Goal: Information Seeking & Learning: Check status

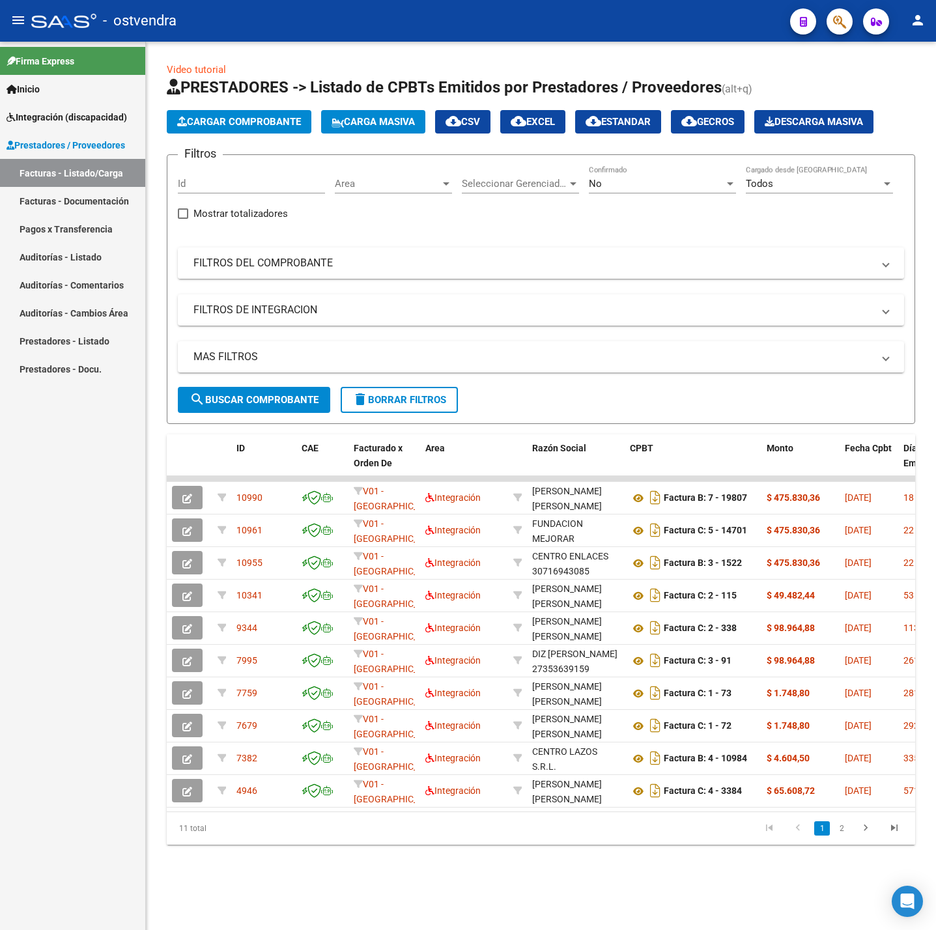
click at [359, 270] on mat-panel-title "FILTROS DEL COMPROBANTE" at bounding box center [532, 263] width 679 height 14
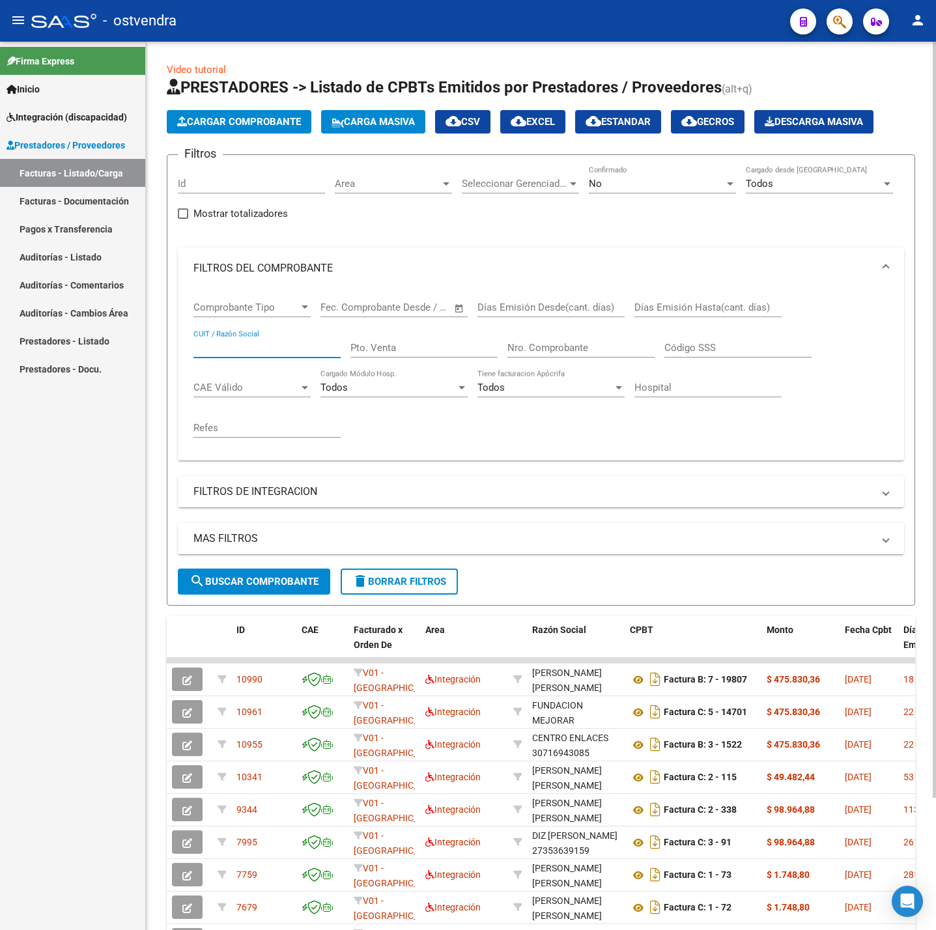
paste input "27404300224"
type input "27404300224"
click at [290, 574] on form "Filtros Id Area Area Seleccionar Gerenciador Seleccionar Gerenciador No Confirm…" at bounding box center [541, 379] width 748 height 451
click at [294, 575] on button "search Buscar Comprobante" at bounding box center [254, 581] width 152 height 26
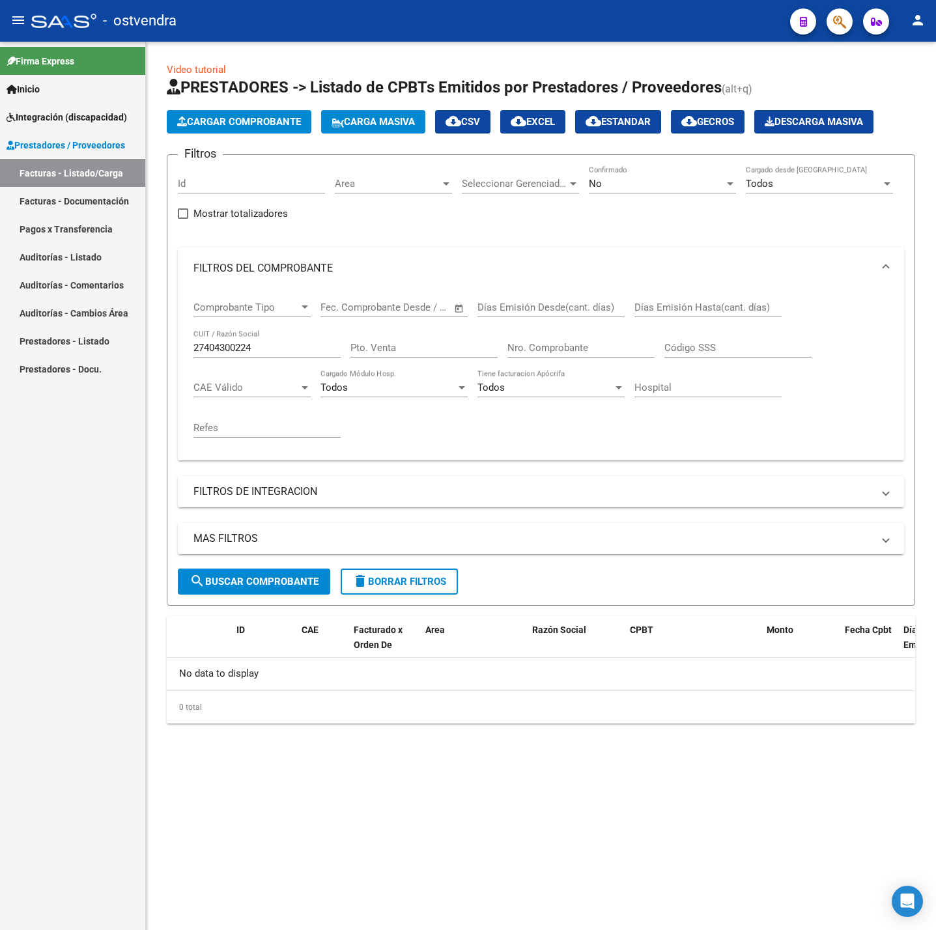
click at [656, 184] on div "No" at bounding box center [656, 184] width 135 height 12
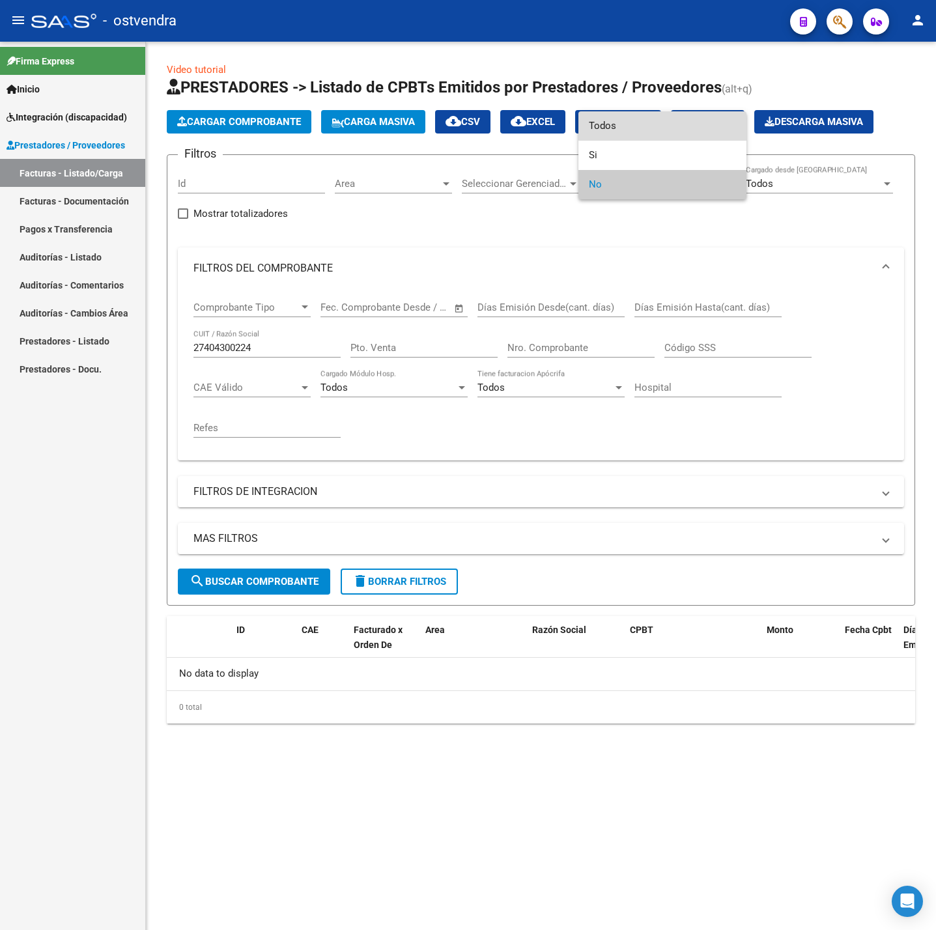
click at [664, 122] on span "Todos" at bounding box center [662, 125] width 147 height 29
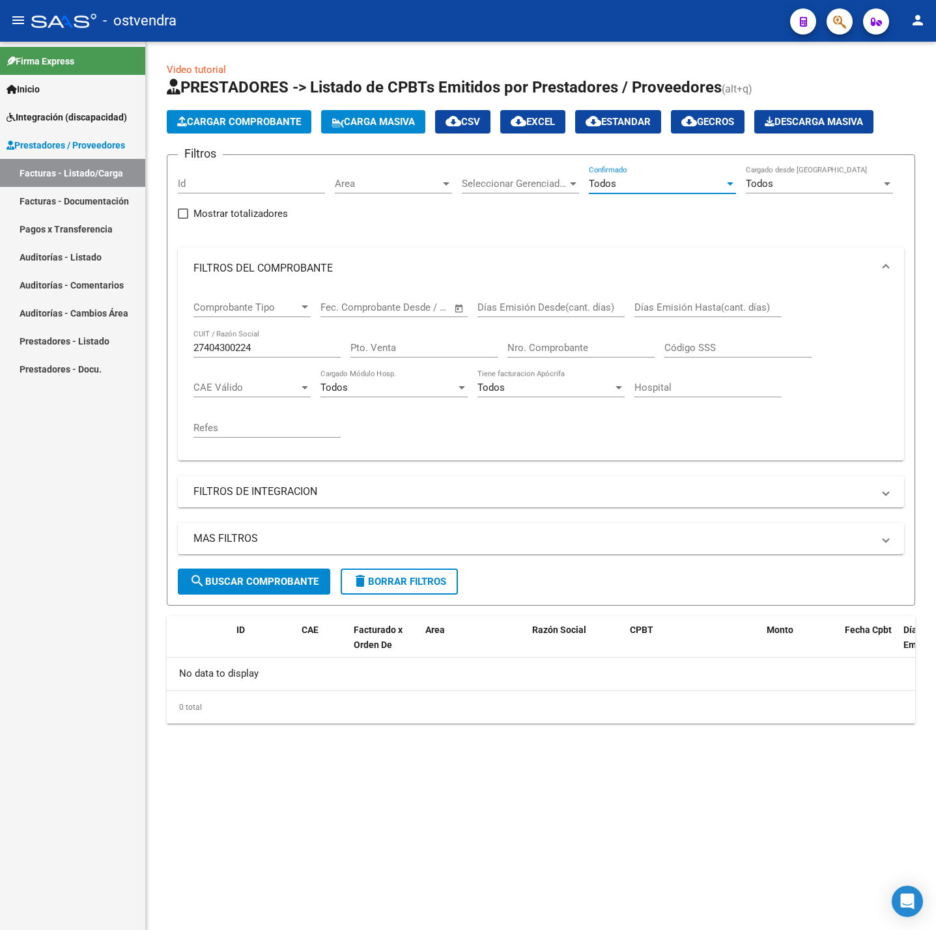
click at [278, 585] on span "search Buscar Comprobante" at bounding box center [253, 582] width 129 height 12
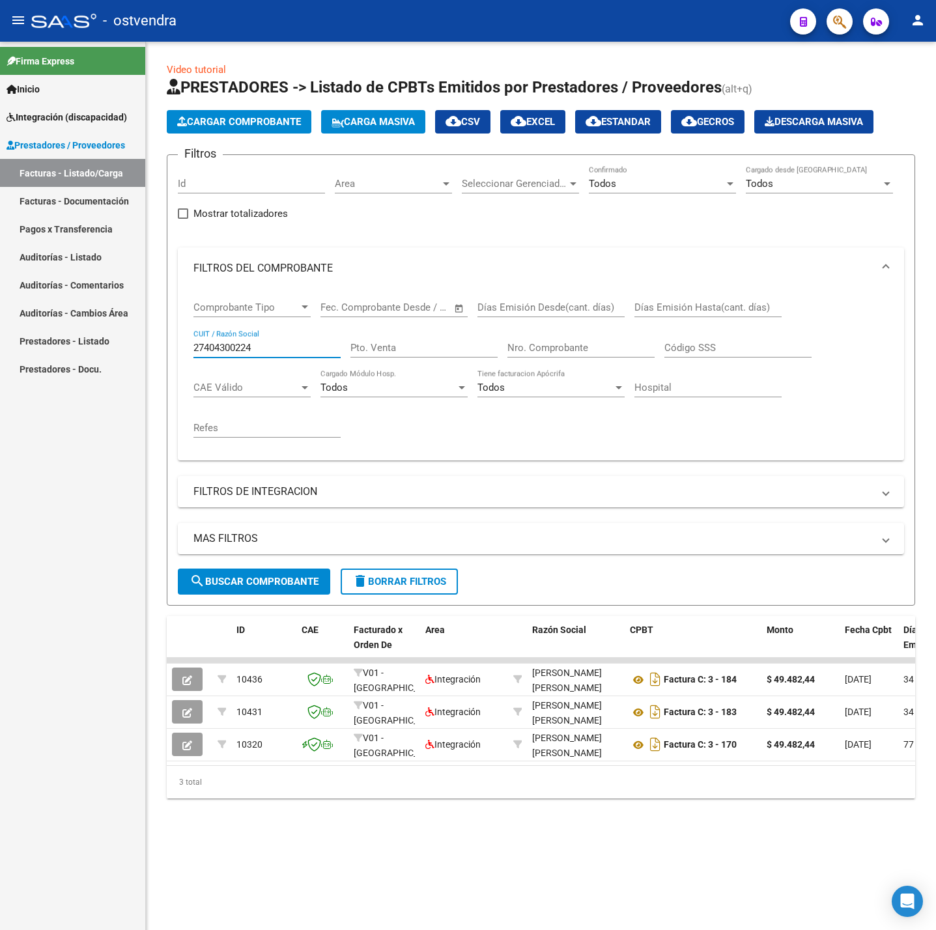
drag, startPoint x: 270, startPoint y: 348, endPoint x: 287, endPoint y: 357, distance: 19.2
click at [96, 336] on mat-sidenav-container "Firma Express Inicio Instructivos Contacto OS Integración (discapacidad) Certif…" at bounding box center [468, 486] width 936 height 888
click at [613, 348] on input "Nro. Comprobante" at bounding box center [580, 348] width 147 height 12
click at [270, 586] on span "search Buscar Comprobante" at bounding box center [253, 582] width 129 height 12
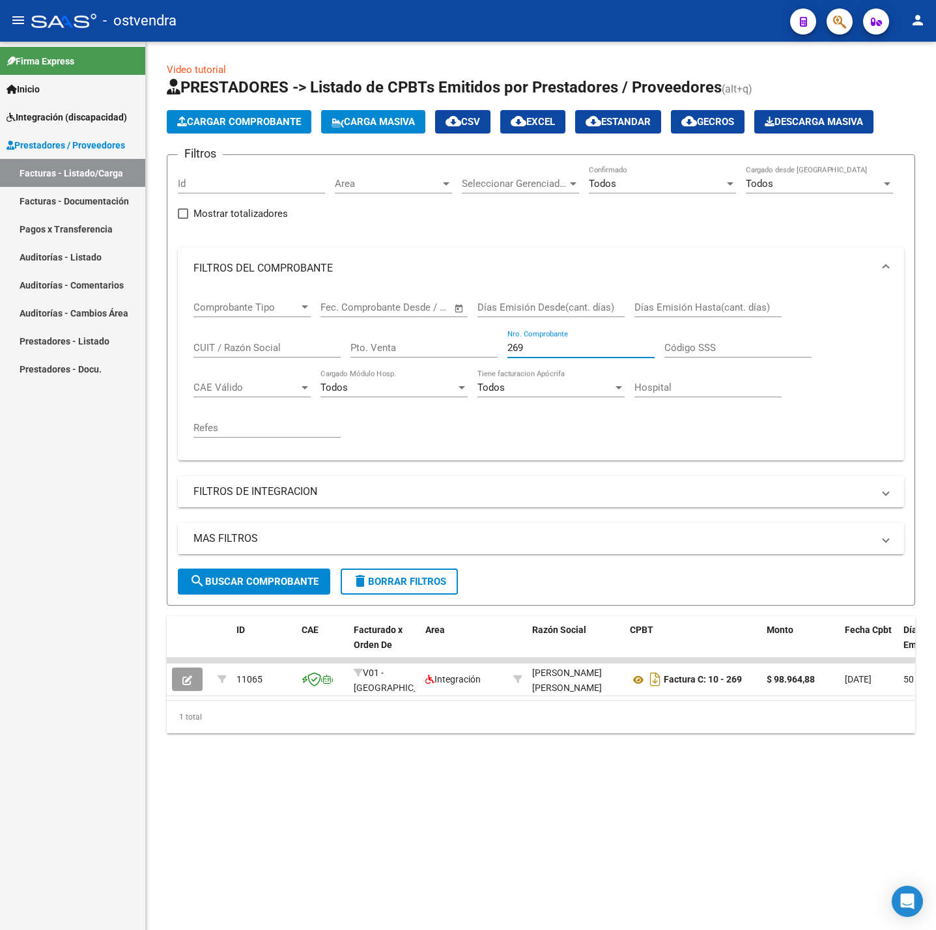
drag, startPoint x: 535, startPoint y: 346, endPoint x: 487, endPoint y: 346, distance: 48.2
click at [487, 346] on div "Comprobante Tipo Comprobante Tipo Fecha inicio – Fecha fin Fec. Comprobante Des…" at bounding box center [540, 369] width 695 height 161
click at [284, 590] on button "search Buscar Comprobante" at bounding box center [254, 581] width 152 height 26
drag, startPoint x: 523, startPoint y: 338, endPoint x: 500, endPoint y: 363, distance: 34.6
click at [473, 342] on div "Comprobante Tipo Comprobante Tipo Fecha inicio – Fecha fin Fec. Comprobante Des…" at bounding box center [540, 369] width 695 height 161
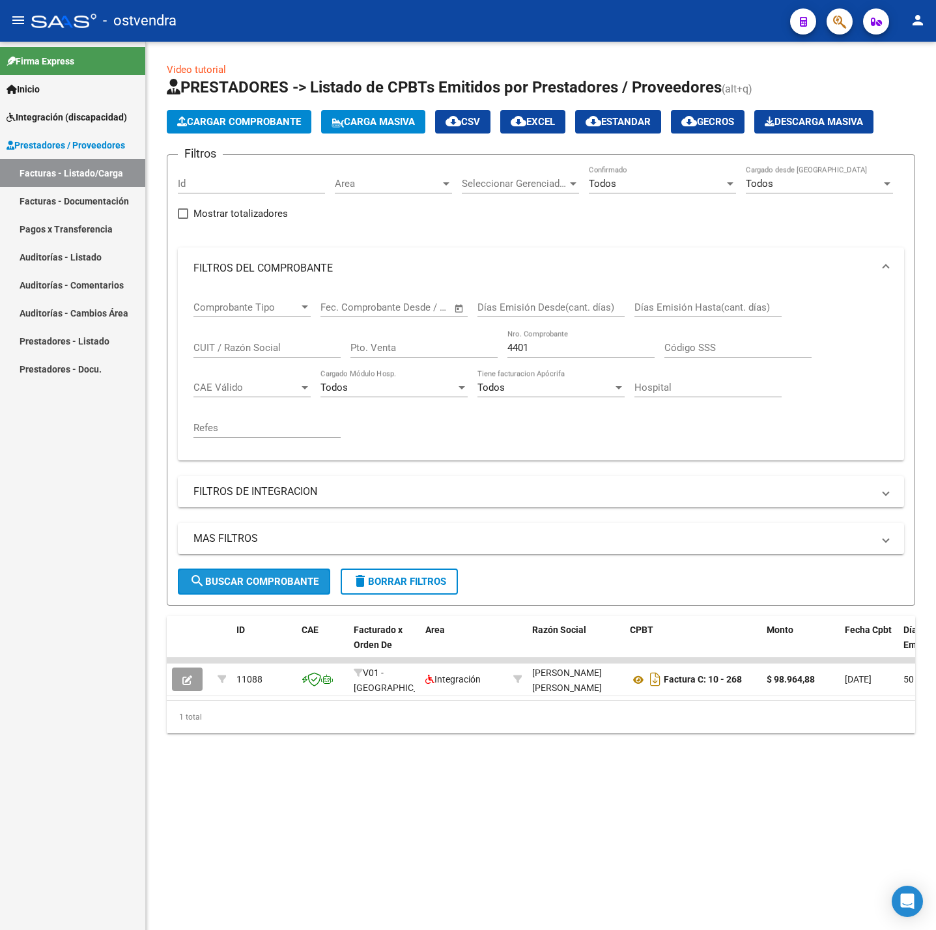
click at [289, 586] on span "search Buscar Comprobante" at bounding box center [253, 582] width 129 height 12
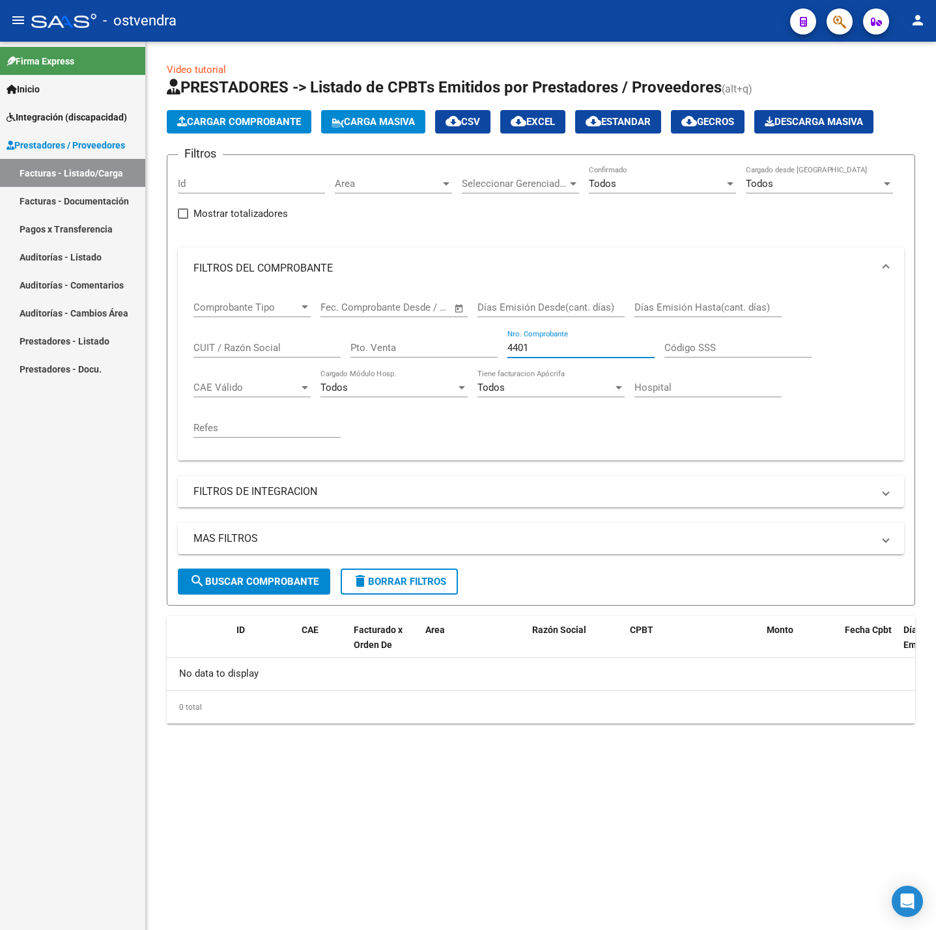
drag, startPoint x: 533, startPoint y: 352, endPoint x: 428, endPoint y: 342, distance: 105.3
click at [428, 342] on div "Comprobante Tipo Comprobante Tipo Fecha inicio – Fecha fin Fec. Comprobante Des…" at bounding box center [540, 369] width 695 height 161
click at [297, 592] on button "search Buscar Comprobante" at bounding box center [254, 581] width 152 height 26
drag, startPoint x: 559, startPoint y: 342, endPoint x: 428, endPoint y: 350, distance: 131.8
click at [423, 348] on div "Comprobante Tipo Comprobante Tipo Fecha inicio – Fecha fin Fec. Comprobante Des…" at bounding box center [540, 369] width 695 height 161
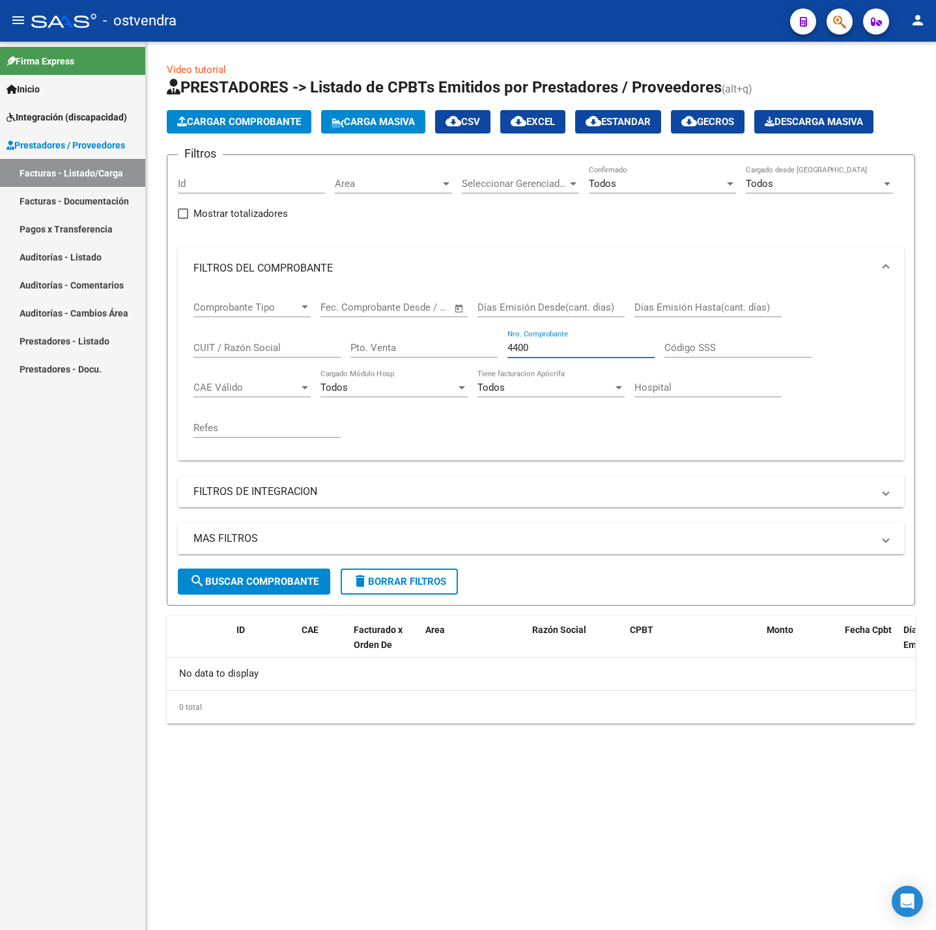
paste input "3965"
click at [314, 571] on button "search Buscar Comprobante" at bounding box center [254, 581] width 152 height 26
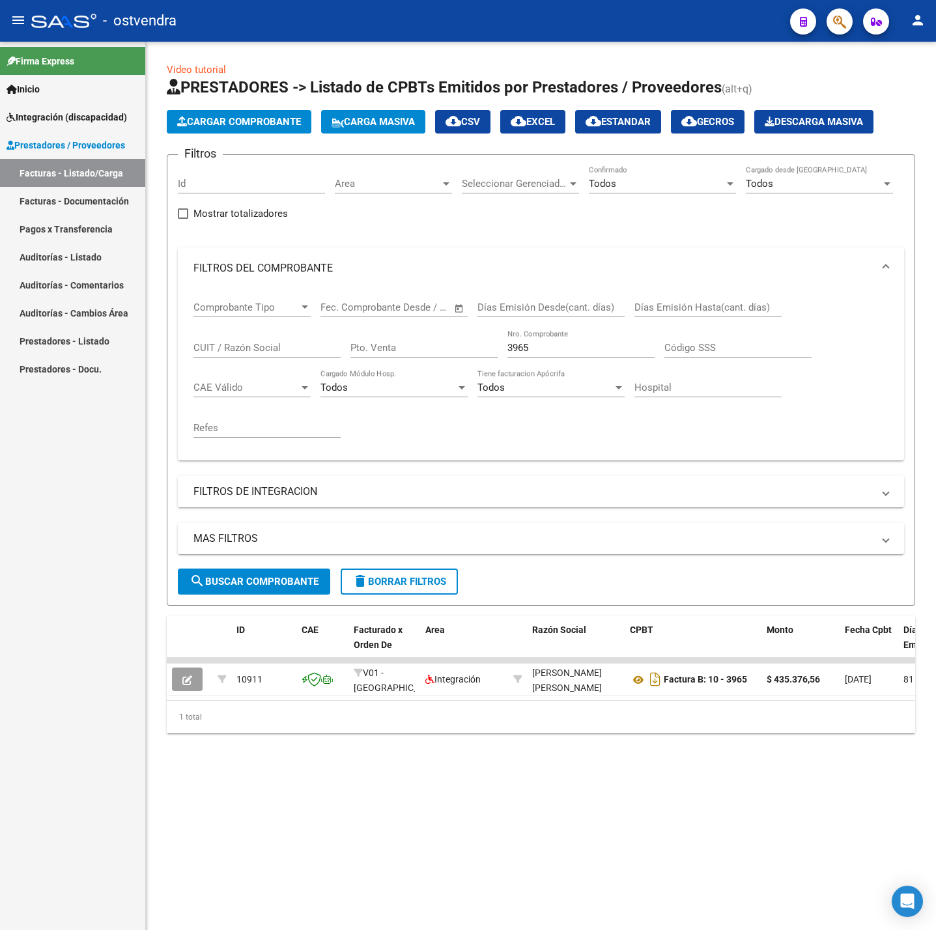
click at [563, 338] on div "3965 Nro. Comprobante" at bounding box center [580, 343] width 147 height 28
drag, startPoint x: 563, startPoint y: 346, endPoint x: 436, endPoint y: 354, distance: 127.2
click at [438, 354] on div "Comprobante Tipo Comprobante Tipo Fecha inicio – Fecha fin Fec. Comprobante Des…" at bounding box center [540, 369] width 695 height 161
paste input "4"
click at [314, 585] on span "search Buscar Comprobante" at bounding box center [253, 582] width 129 height 12
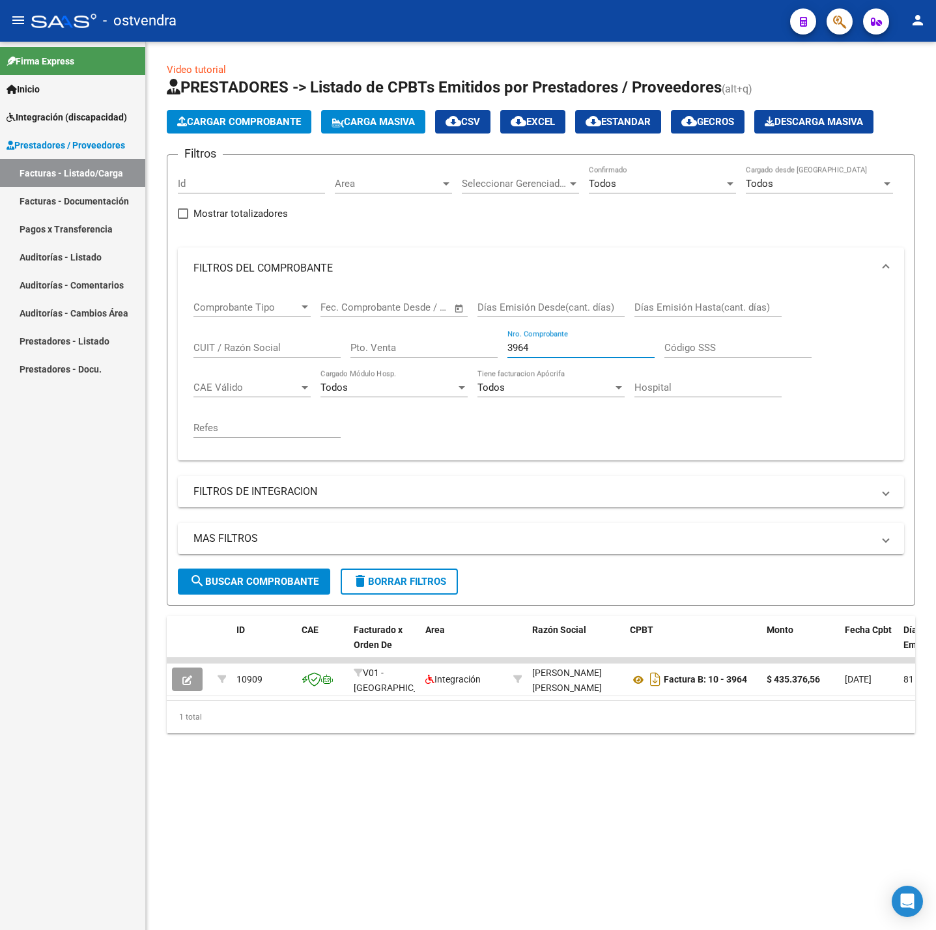
drag, startPoint x: 538, startPoint y: 350, endPoint x: 406, endPoint y: 350, distance: 131.5
click at [406, 350] on div "Comprobante Tipo Comprobante Tipo Fecha inicio – Fecha fin Fec. Comprobante Des…" at bounding box center [540, 369] width 695 height 161
paste input "48"
click at [299, 571] on button "search Buscar Comprobante" at bounding box center [254, 581] width 152 height 26
click at [576, 346] on input "484" at bounding box center [580, 348] width 147 height 12
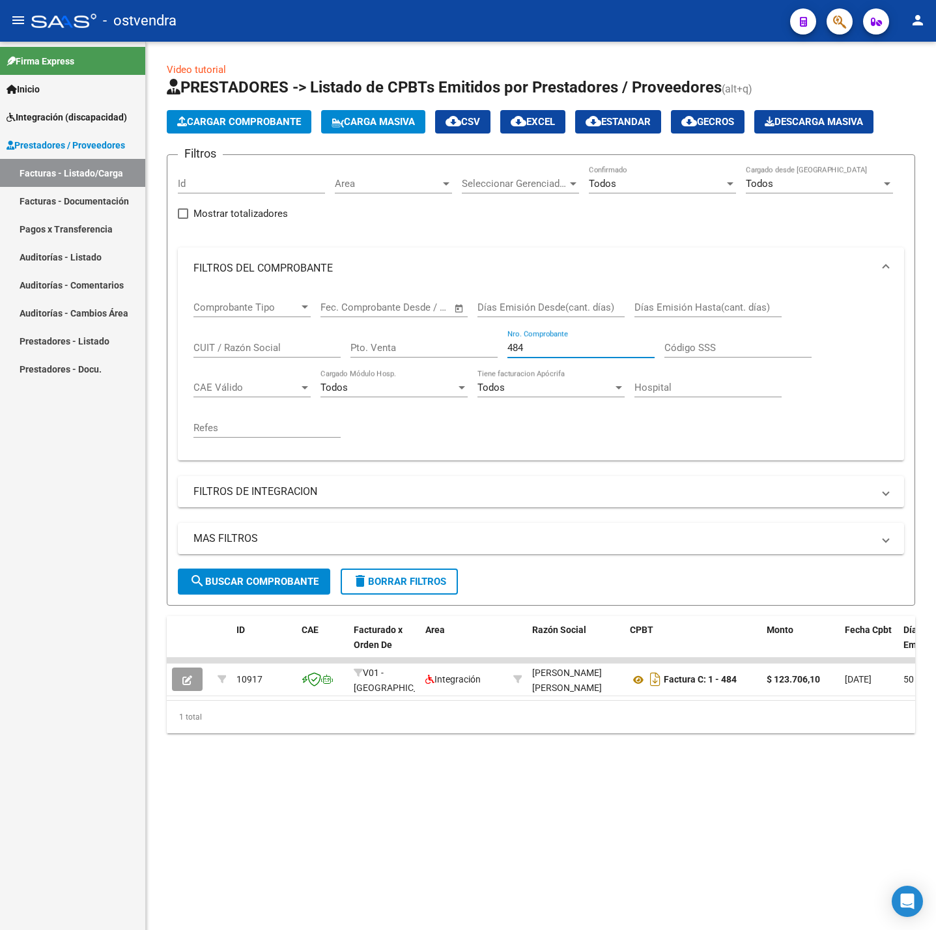
drag, startPoint x: 579, startPoint y: 348, endPoint x: 423, endPoint y: 361, distance: 156.8
click at [423, 361] on div "Comprobante Tipo Comprobante Tipo Fecha inicio – Fecha fin Fec. Comprobante Des…" at bounding box center [540, 369] width 695 height 161
paste input "79"
click at [295, 587] on span "search Buscar Comprobante" at bounding box center [253, 582] width 129 height 12
drag, startPoint x: 546, startPoint y: 344, endPoint x: 396, endPoint y: 361, distance: 150.0
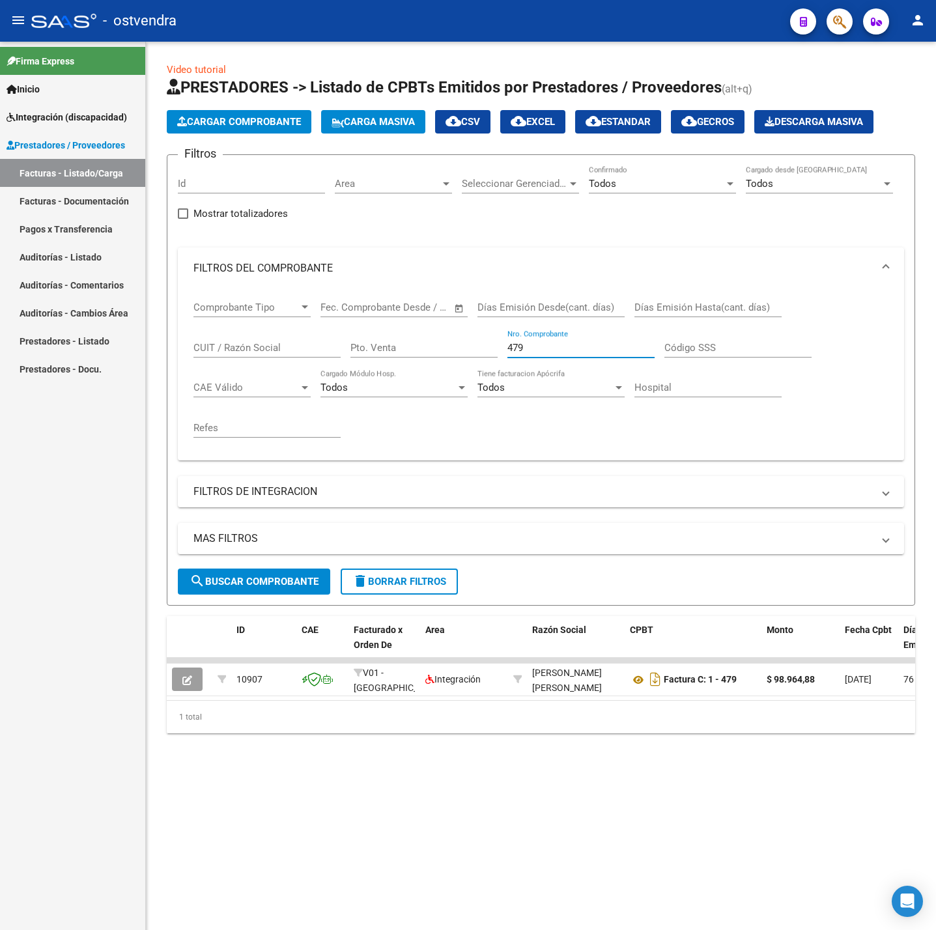
click at [382, 354] on div "Comprobante Tipo Comprobante Tipo Fecha inicio – Fecha fin Fec. Comprobante Des…" at bounding box center [540, 369] width 695 height 161
paste input "83"
click at [299, 577] on button "search Buscar Comprobante" at bounding box center [254, 581] width 152 height 26
drag, startPoint x: 533, startPoint y: 348, endPoint x: 457, endPoint y: 348, distance: 76.2
click at [458, 346] on div "Comprobante Tipo Comprobante Tipo Fecha inicio – Fecha fin Fec. Comprobante Des…" at bounding box center [540, 369] width 695 height 161
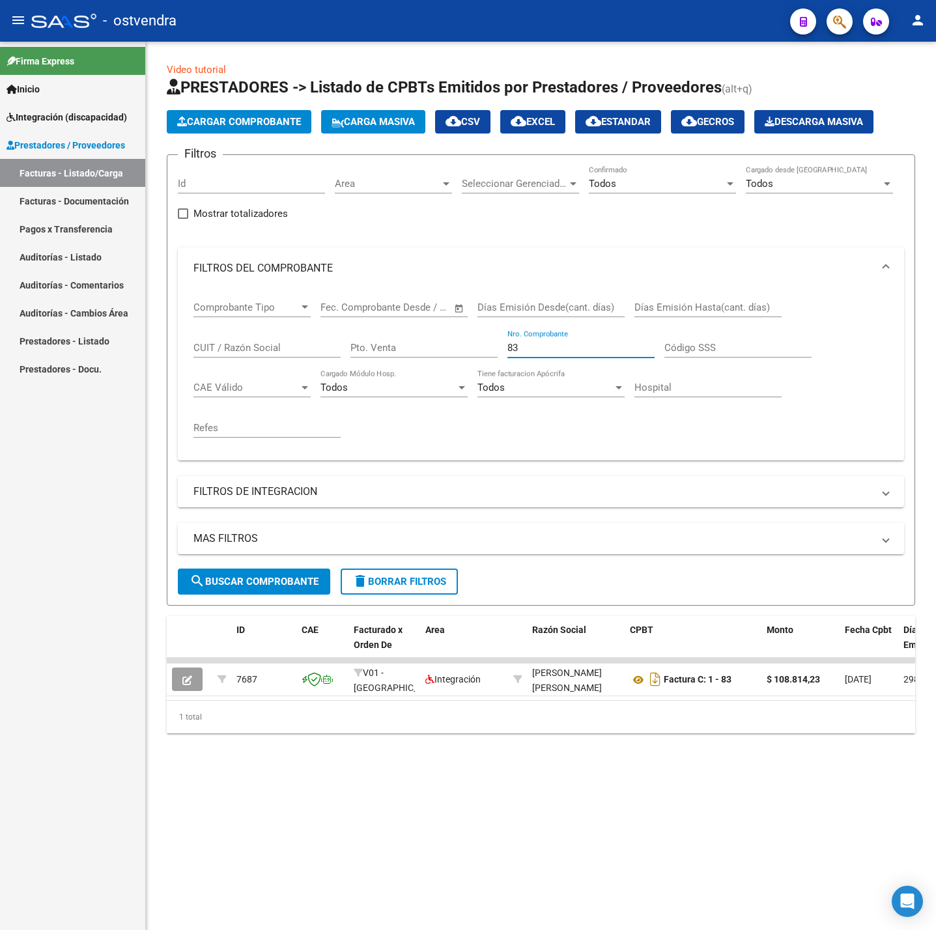
paste input "417"
click at [307, 585] on span "search Buscar Comprobante" at bounding box center [253, 582] width 129 height 12
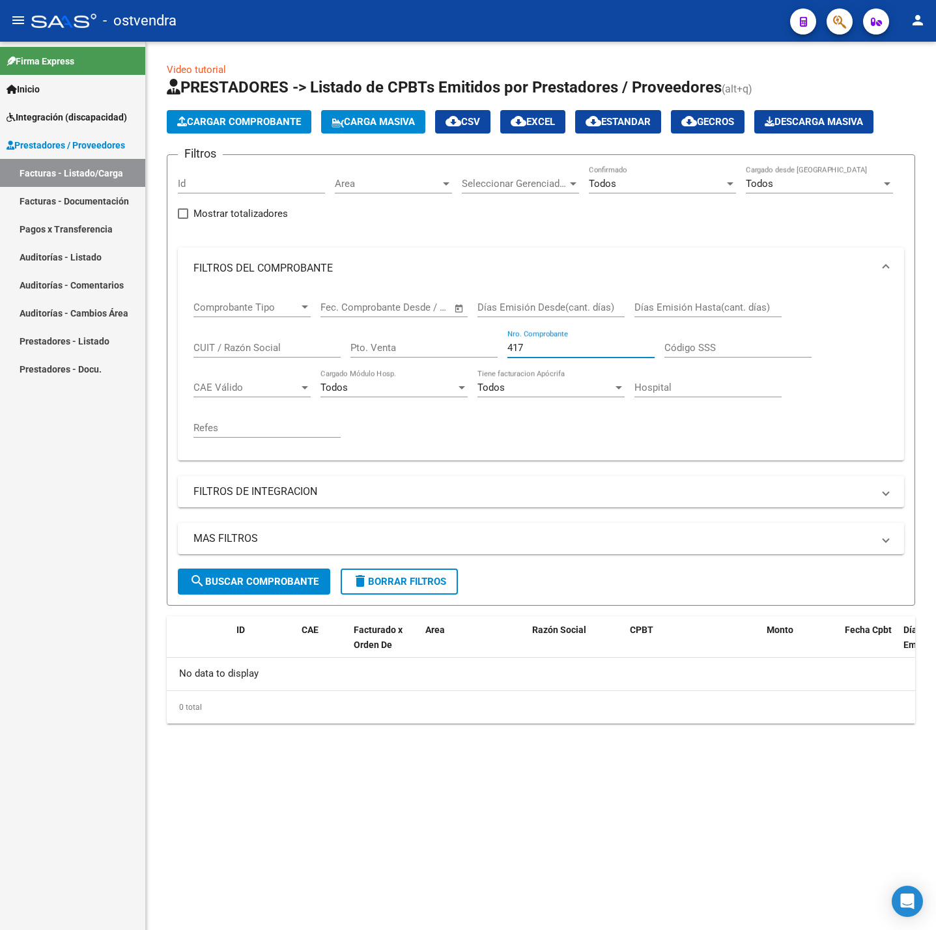
drag, startPoint x: 523, startPoint y: 350, endPoint x: 458, endPoint y: 346, distance: 65.8
click at [458, 346] on div "Comprobante Tipo Comprobante Tipo Fecha inicio – Fecha fin Fec. Comprobante Des…" at bounding box center [540, 369] width 695 height 161
paste input "180"
click at [293, 577] on span "search Buscar Comprobante" at bounding box center [253, 582] width 129 height 12
drag, startPoint x: 545, startPoint y: 340, endPoint x: 526, endPoint y: 342, distance: 18.9
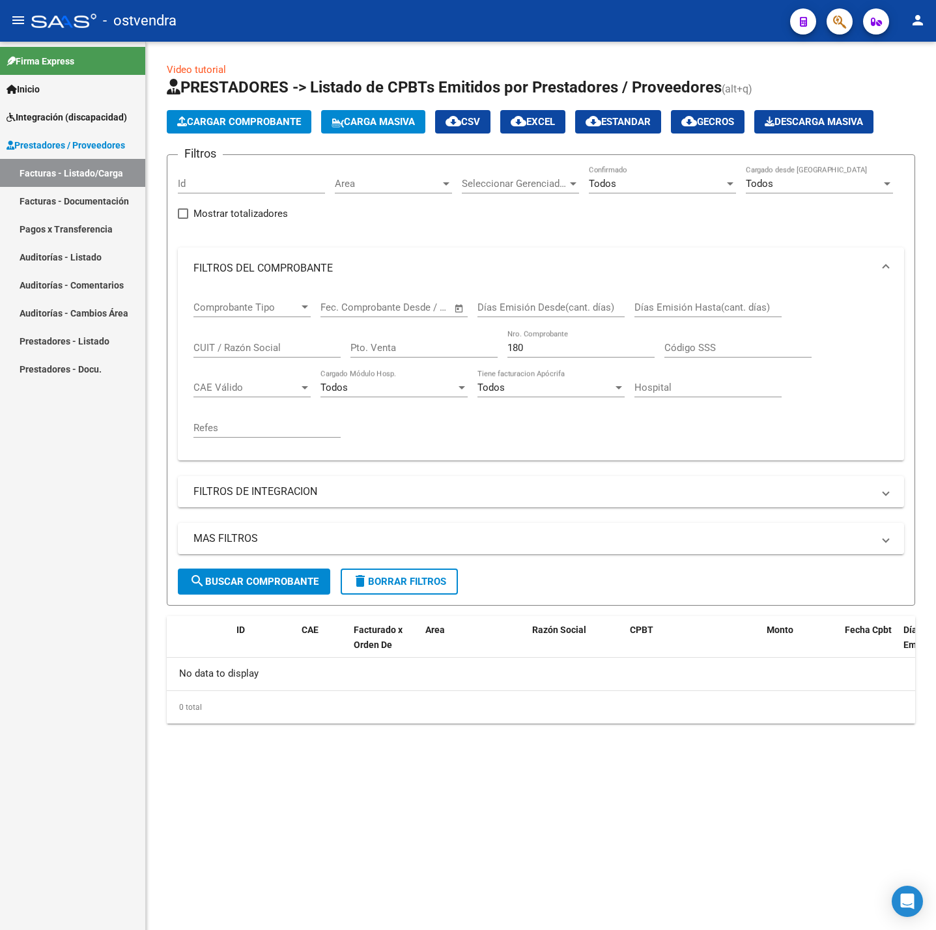
click at [526, 342] on div "180 Nro. Comprobante" at bounding box center [580, 343] width 147 height 28
drag, startPoint x: 549, startPoint y: 356, endPoint x: 520, endPoint y: 352, distance: 29.6
click at [520, 352] on div "180 Nro. Comprobante" at bounding box center [580, 343] width 147 height 28
drag, startPoint x: 524, startPoint y: 348, endPoint x: 467, endPoint y: 348, distance: 56.6
click at [467, 348] on div "Comprobante Tipo Comprobante Tipo Fecha inicio – Fecha fin Fec. Comprobante Des…" at bounding box center [540, 369] width 695 height 161
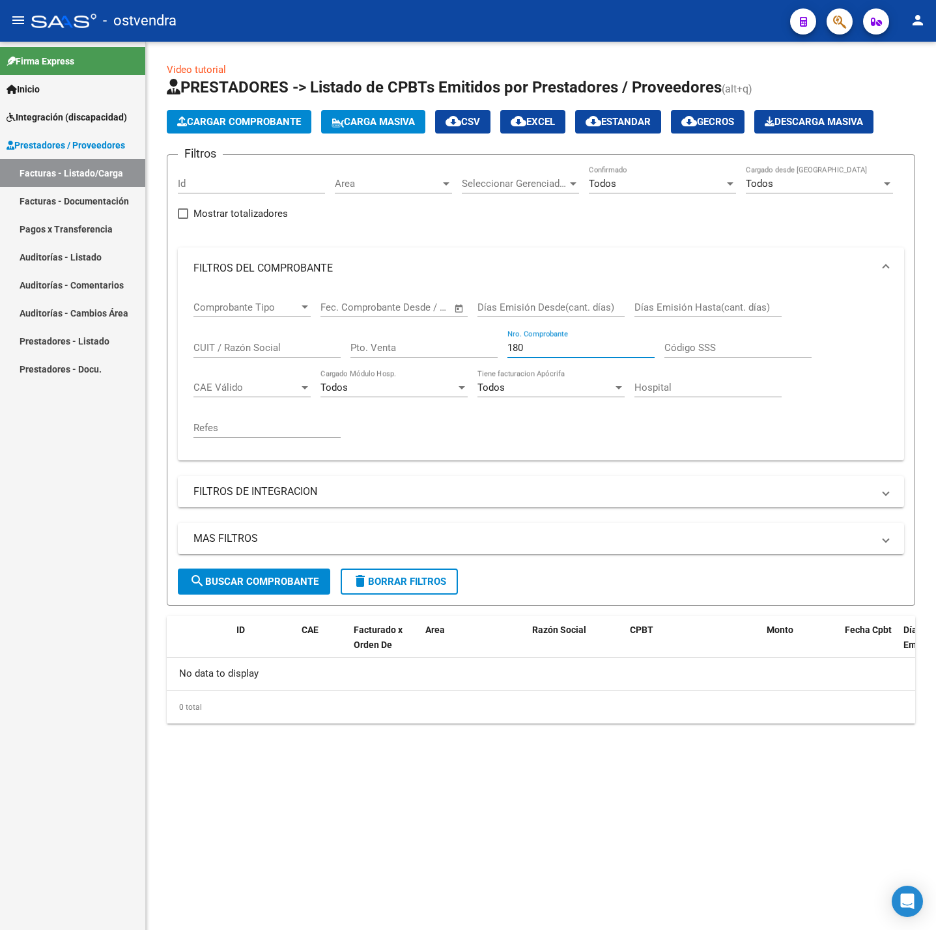
paste input "22"
click at [303, 605] on form "Filtros Id Area Area Seleccionar Gerenciador Seleccionar Gerenciador Todos Conf…" at bounding box center [541, 379] width 748 height 451
click at [295, 587] on span "search Buscar Comprobante" at bounding box center [253, 582] width 129 height 12
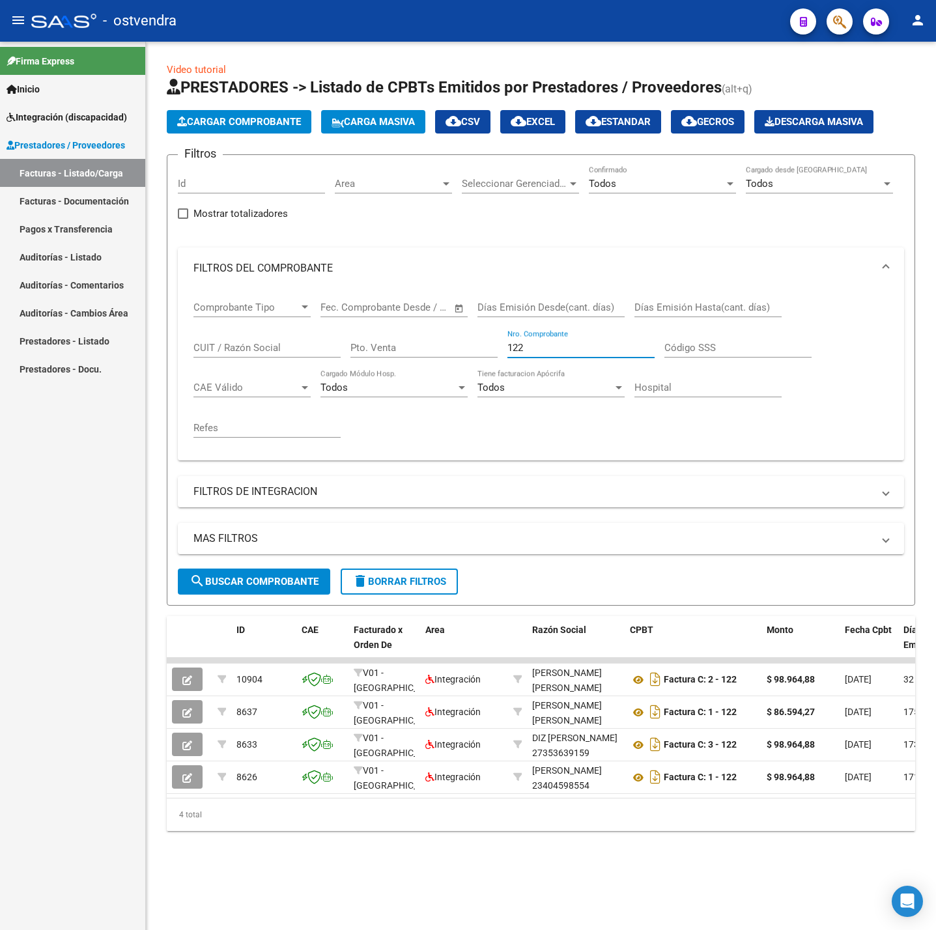
drag, startPoint x: 573, startPoint y: 348, endPoint x: 495, endPoint y: 348, distance: 78.1
click at [495, 348] on div "Comprobante Tipo Comprobante Tipo Fecha inicio – Fecha fin Fec. Comprobante Des…" at bounding box center [540, 369] width 695 height 161
paste input "557"
click at [294, 581] on span "search Buscar Comprobante" at bounding box center [253, 582] width 129 height 12
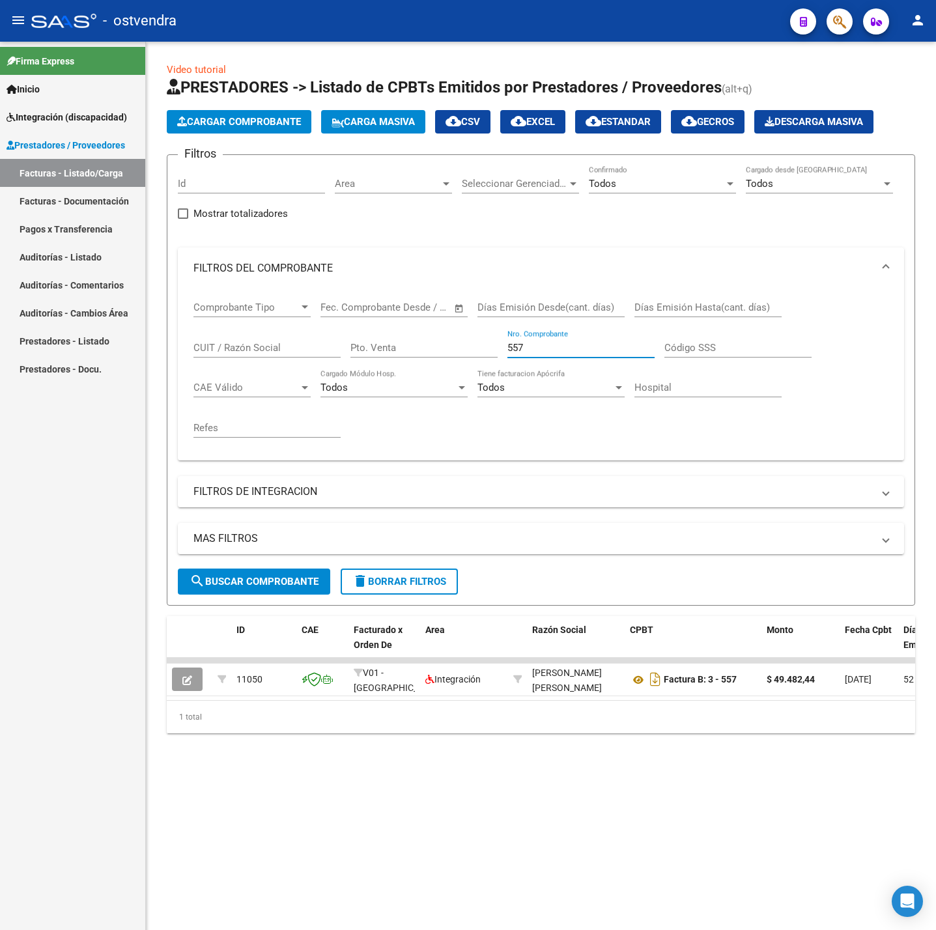
drag, startPoint x: 545, startPoint y: 346, endPoint x: 424, endPoint y: 346, distance: 121.1
click at [424, 346] on div "Comprobante Tipo Comprobante Tipo Fecha inicio – Fecha fin Fec. Comprobante Des…" at bounding box center [540, 369] width 695 height 161
paste input "459"
click at [291, 580] on span "search Buscar Comprobante" at bounding box center [253, 582] width 129 height 12
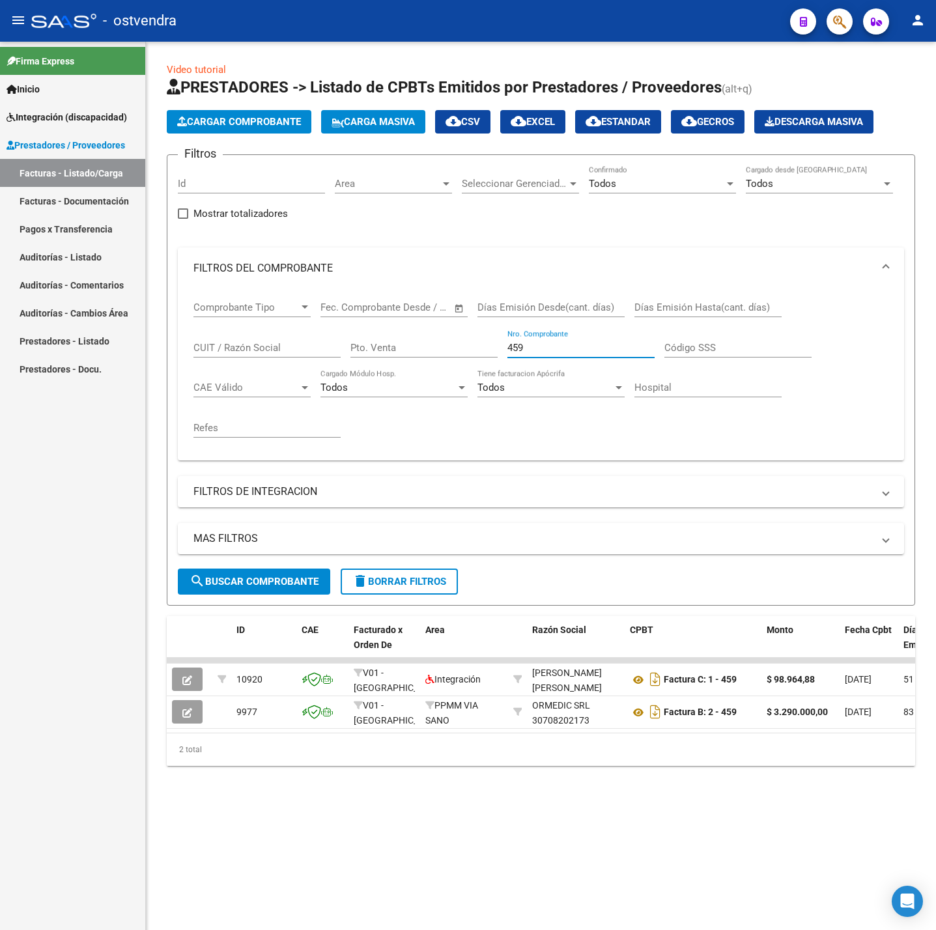
drag, startPoint x: 537, startPoint y: 350, endPoint x: 464, endPoint y: 340, distance: 74.1
click at [464, 340] on div "Comprobante Tipo Comprobante Tipo Fecha inicio – Fecha fin Fec. Comprobante Des…" at bounding box center [540, 369] width 695 height 161
paste input "168"
click at [318, 581] on span "search Buscar Comprobante" at bounding box center [253, 582] width 129 height 12
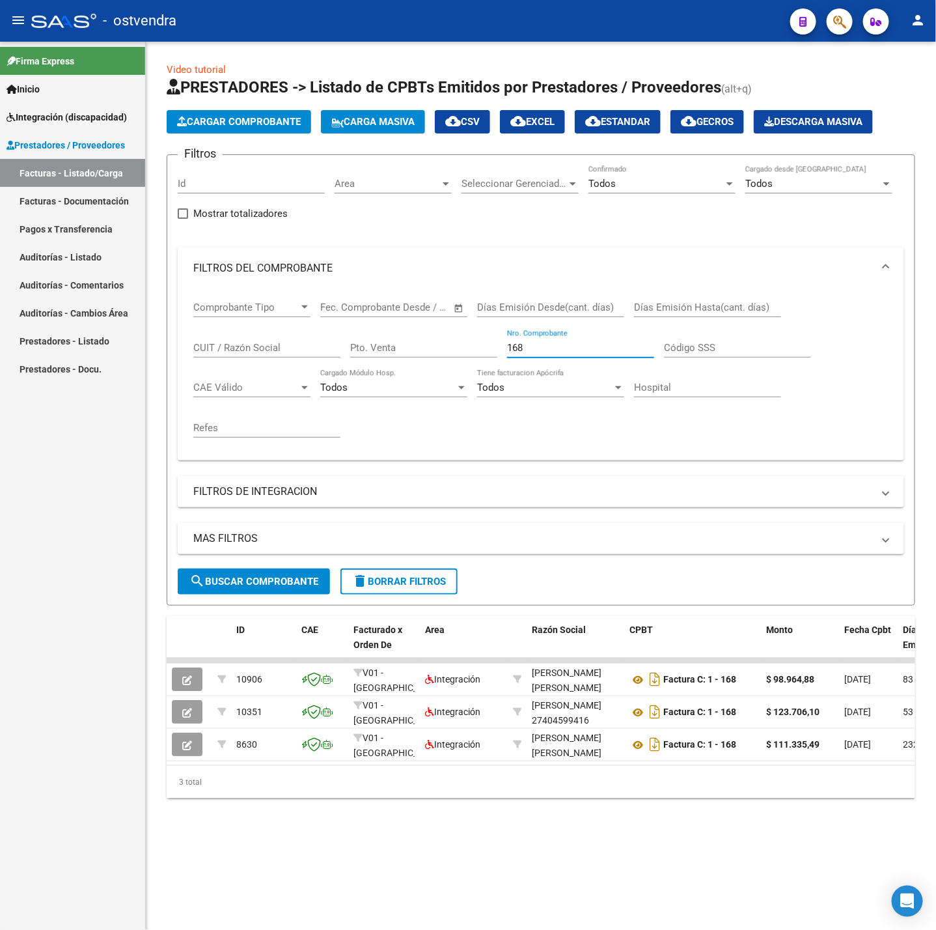
drag, startPoint x: 538, startPoint y: 348, endPoint x: 426, endPoint y: 356, distance: 112.3
click at [426, 355] on div "Comprobante Tipo Comprobante Tipo Fecha inicio – Fecha fin Fec. Comprobante Des…" at bounding box center [540, 369] width 695 height 161
paste input "816"
click at [307, 585] on span "search Buscar Comprobante" at bounding box center [253, 582] width 129 height 12
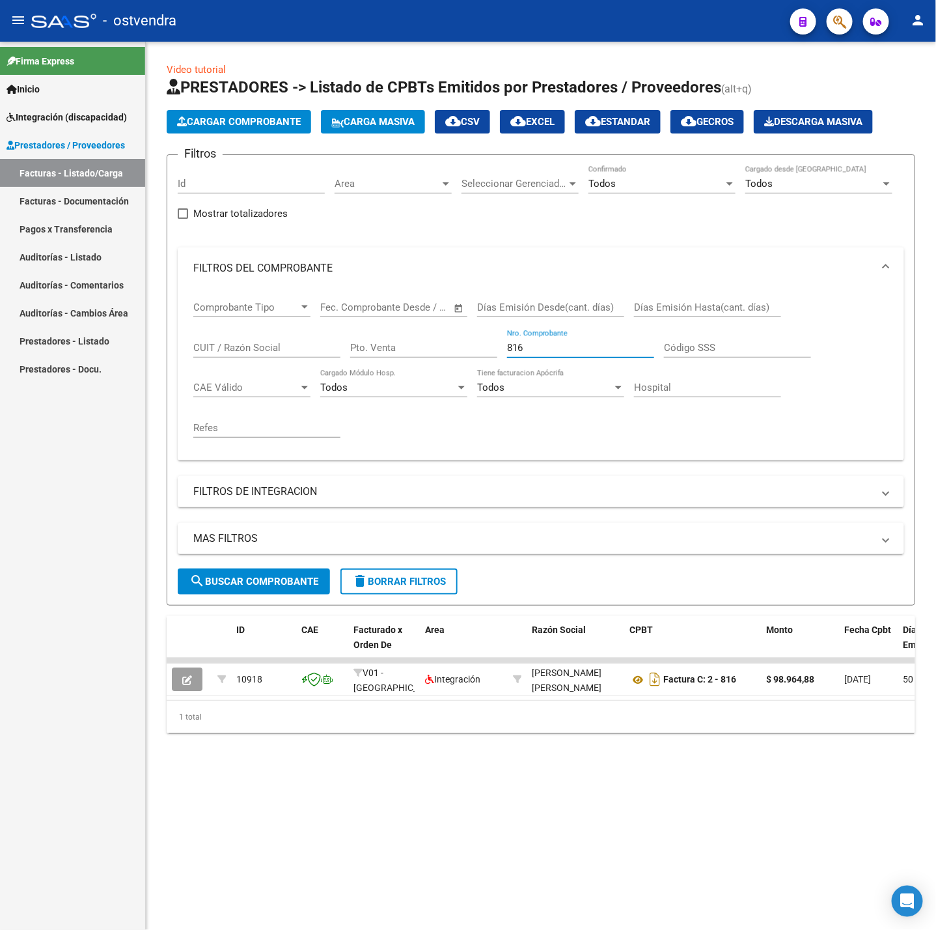
drag, startPoint x: 600, startPoint y: 348, endPoint x: 479, endPoint y: 348, distance: 121.1
click at [481, 348] on div "Comprobante Tipo Comprobante Tipo Fecha inicio – Fecha fin Fec. Comprobante Des…" at bounding box center [540, 369] width 695 height 161
paste input "131"
drag, startPoint x: 305, startPoint y: 568, endPoint x: 319, endPoint y: 585, distance: 21.7
click at [319, 585] on form "Filtros Id Area Area Seleccionar Gerenciador Seleccionar Gerenciador Todos Conf…" at bounding box center [541, 379] width 749 height 451
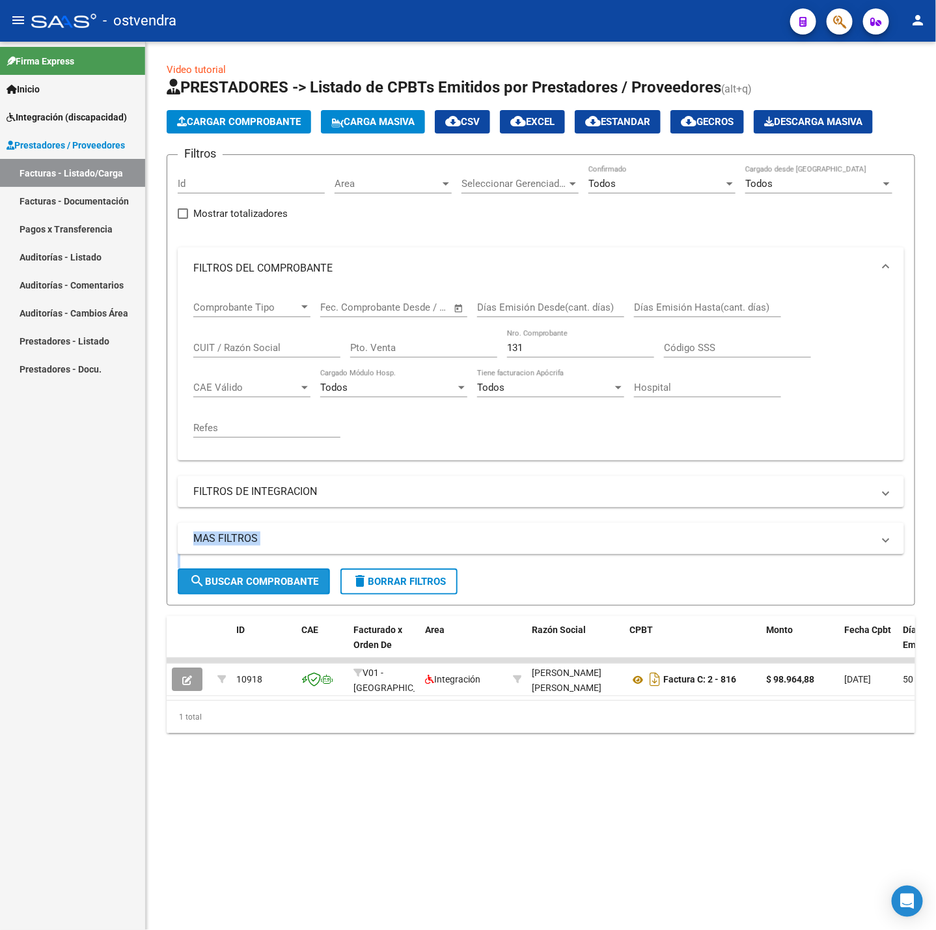
click at [319, 585] on button "search Buscar Comprobante" at bounding box center [254, 581] width 152 height 26
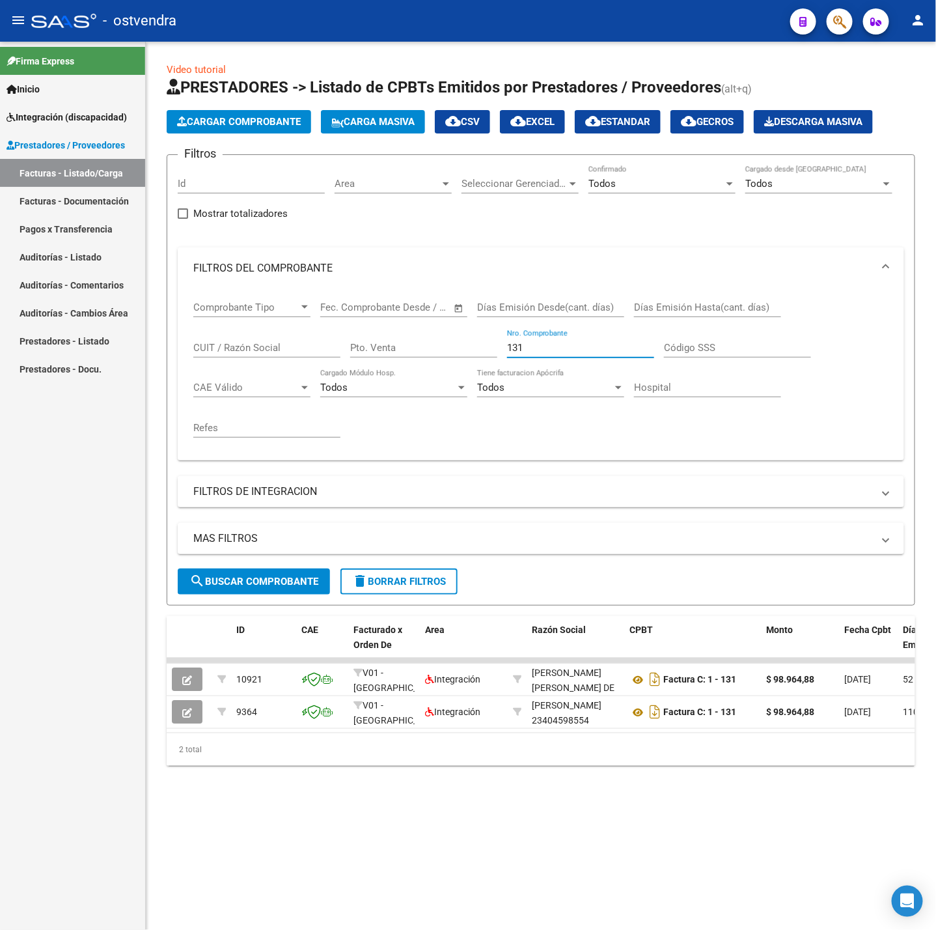
drag, startPoint x: 529, startPoint y: 352, endPoint x: 459, endPoint y: 346, distance: 70.6
click at [459, 346] on div "Comprobante Tipo Comprobante Tipo Fecha inicio – Fecha fin Fec. Comprobante Des…" at bounding box center [540, 369] width 695 height 161
paste input "225"
click at [317, 579] on span "search Buscar Comprobante" at bounding box center [253, 582] width 129 height 12
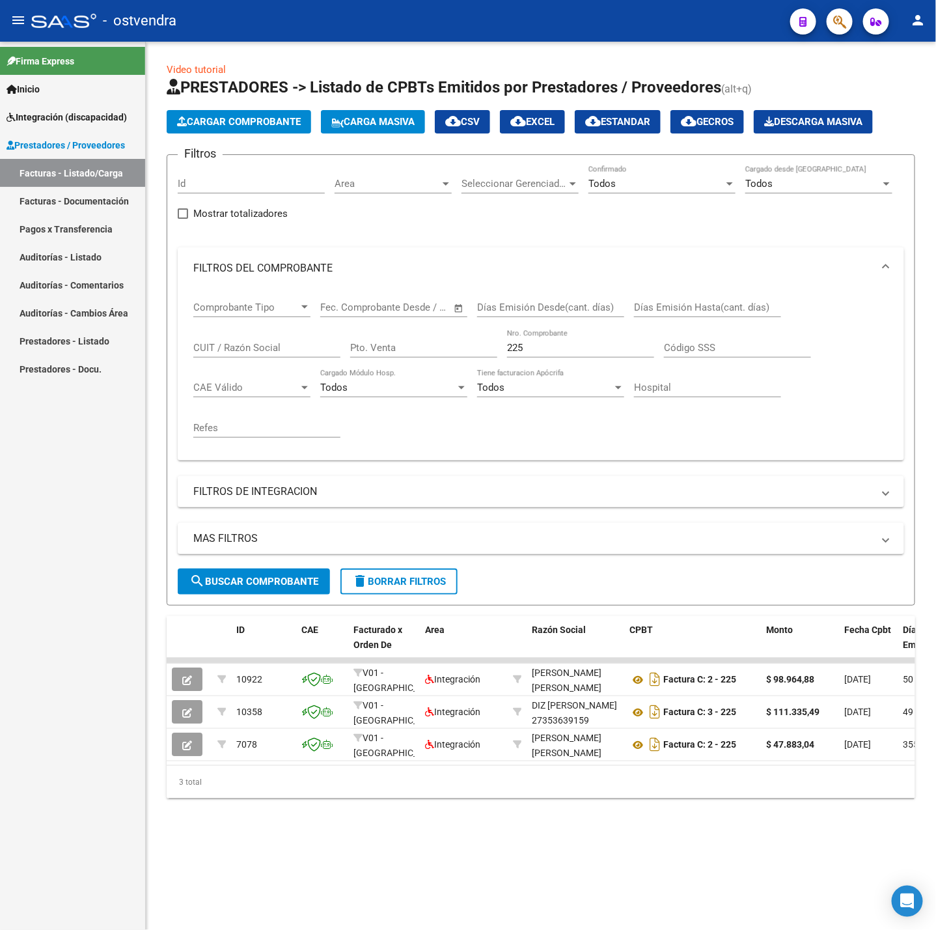
drag, startPoint x: 536, startPoint y: 346, endPoint x: 401, endPoint y: 348, distance: 134.8
click at [403, 348] on div "Comprobante Tipo Comprobante Tipo Fecha inicio – Fecha fin Fec. Comprobante Des…" at bounding box center [540, 369] width 695 height 161
paste input "1421"
click at [322, 579] on button "search Buscar Comprobante" at bounding box center [254, 581] width 152 height 26
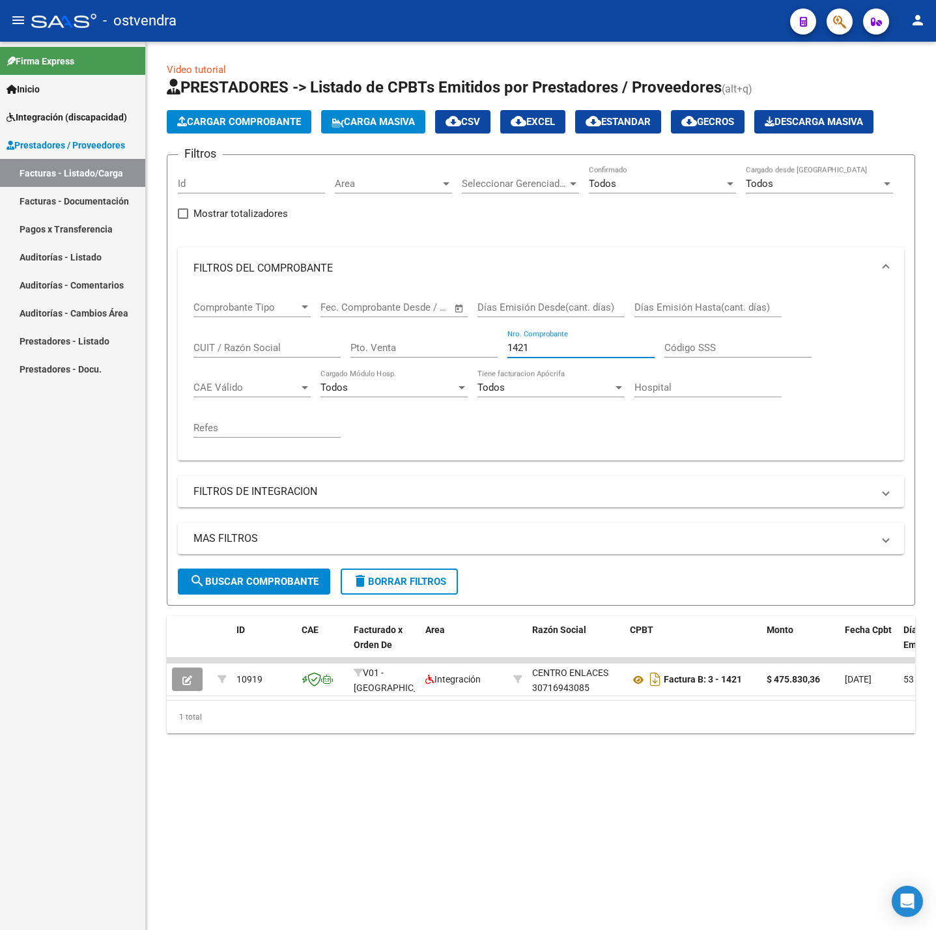
drag, startPoint x: 535, startPoint y: 348, endPoint x: 432, endPoint y: 348, distance: 102.9
click at [434, 348] on div "Comprobante Tipo Comprobante Tipo Fecha inicio – Fecha fin Fec. Comprobante Des…" at bounding box center [540, 369] width 695 height 161
type input "15769"
click at [307, 587] on span "search Buscar Comprobante" at bounding box center [253, 582] width 129 height 12
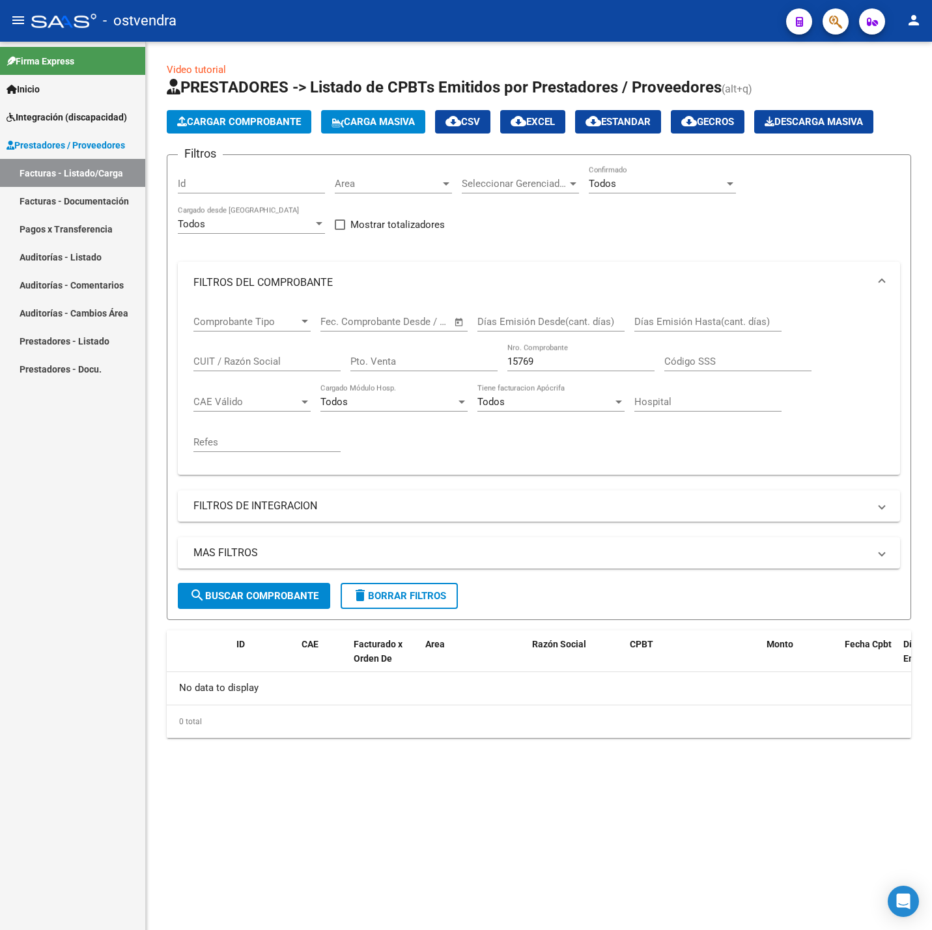
click at [277, 361] on input "CUIT / Razón Social" at bounding box center [266, 361] width 147 height 12
paste input "30712207724"
type input "30712207724"
drag, startPoint x: 557, startPoint y: 363, endPoint x: 391, endPoint y: 355, distance: 166.2
click at [405, 355] on div "Comprobante Tipo Comprobante Tipo Fecha inicio – Fecha fin Fec. Comprobante Des…" at bounding box center [538, 383] width 691 height 161
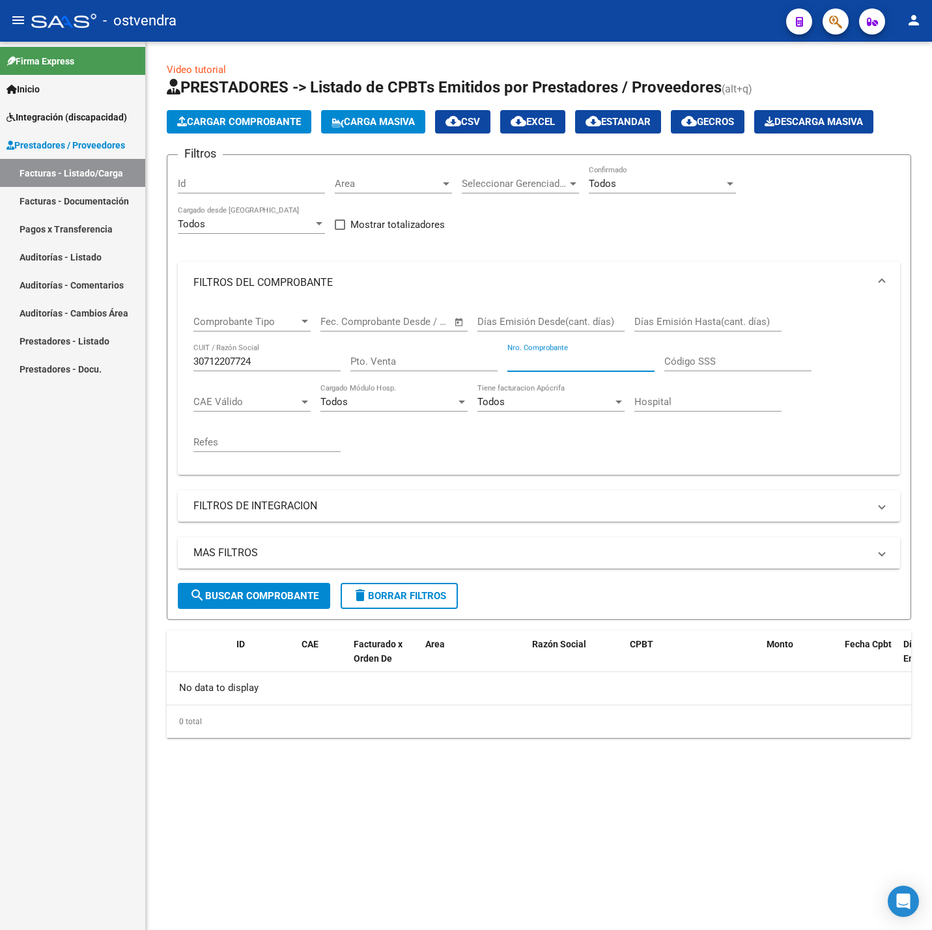
click at [253, 590] on span "search Buscar Comprobante" at bounding box center [253, 596] width 129 height 12
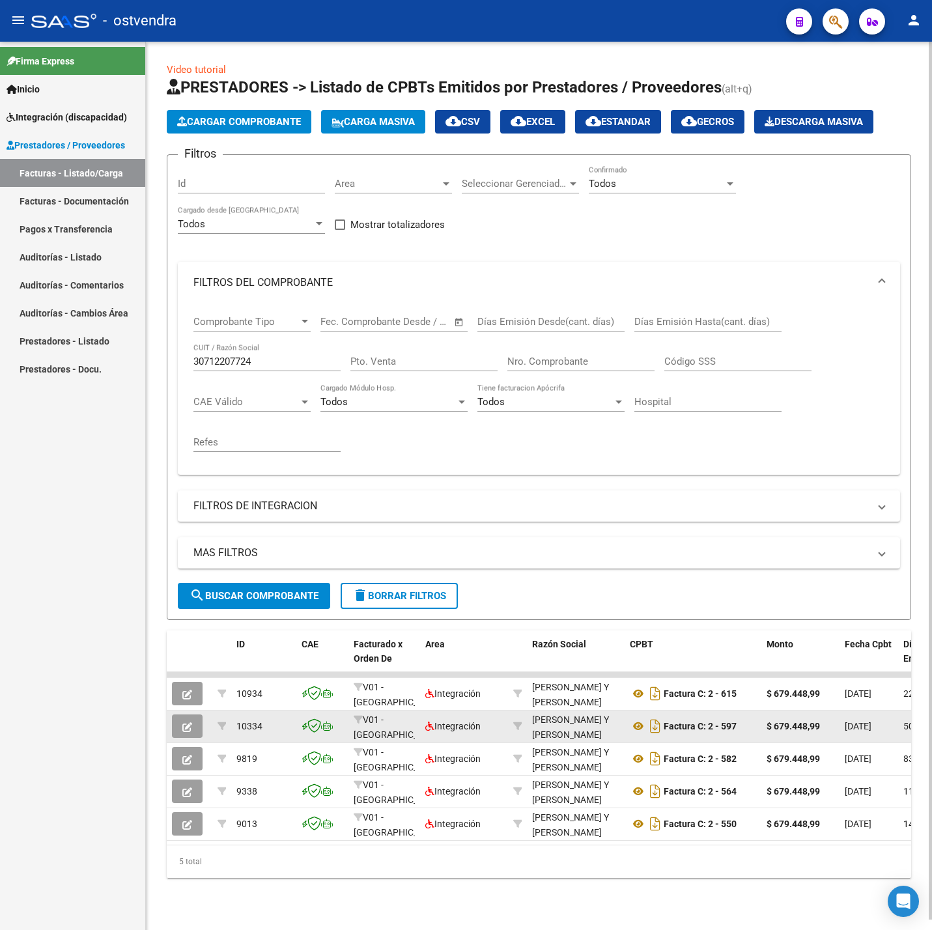
drag, startPoint x: 596, startPoint y: 732, endPoint x: 549, endPoint y: 723, distance: 48.5
click at [527, 712] on datatable-body-cell "[PERSON_NAME] Y [PERSON_NAME] SOC DE HECHO 30712207724" at bounding box center [576, 726] width 98 height 32
copy div "[PERSON_NAME] Y [PERSON_NAME] SOC DE HECHO 30712207724"
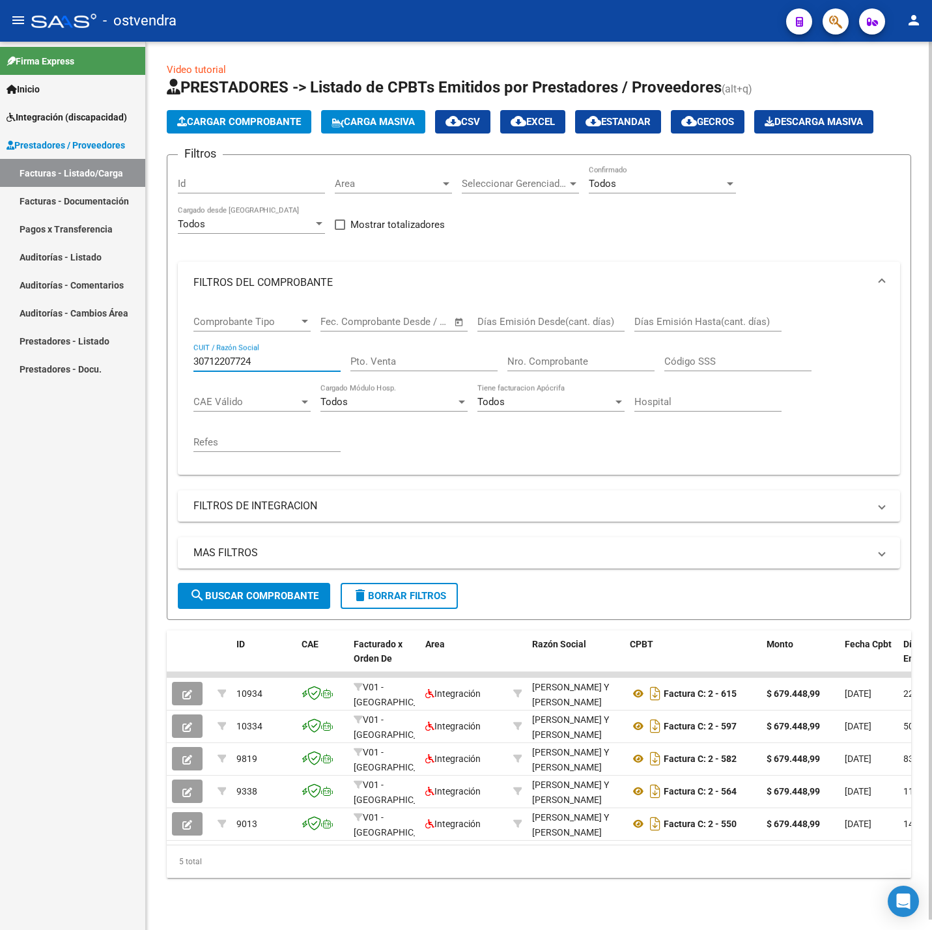
drag, startPoint x: 280, startPoint y: 359, endPoint x: 172, endPoint y: 364, distance: 108.2
click at [173, 363] on form "Filtros Id Area Area Seleccionar Gerenciador Seleccionar Gerenciador Todos Conf…" at bounding box center [539, 386] width 744 height 465
click at [268, 366] on input "30712207724" at bounding box center [266, 361] width 147 height 12
drag, startPoint x: 270, startPoint y: 366, endPoint x: -2, endPoint y: 356, distance: 272.3
click at [0, 356] on html "menu - ostvendra person Firma Express Inicio Instructivos Contacto OS Integraci…" at bounding box center [466, 465] width 932 height 930
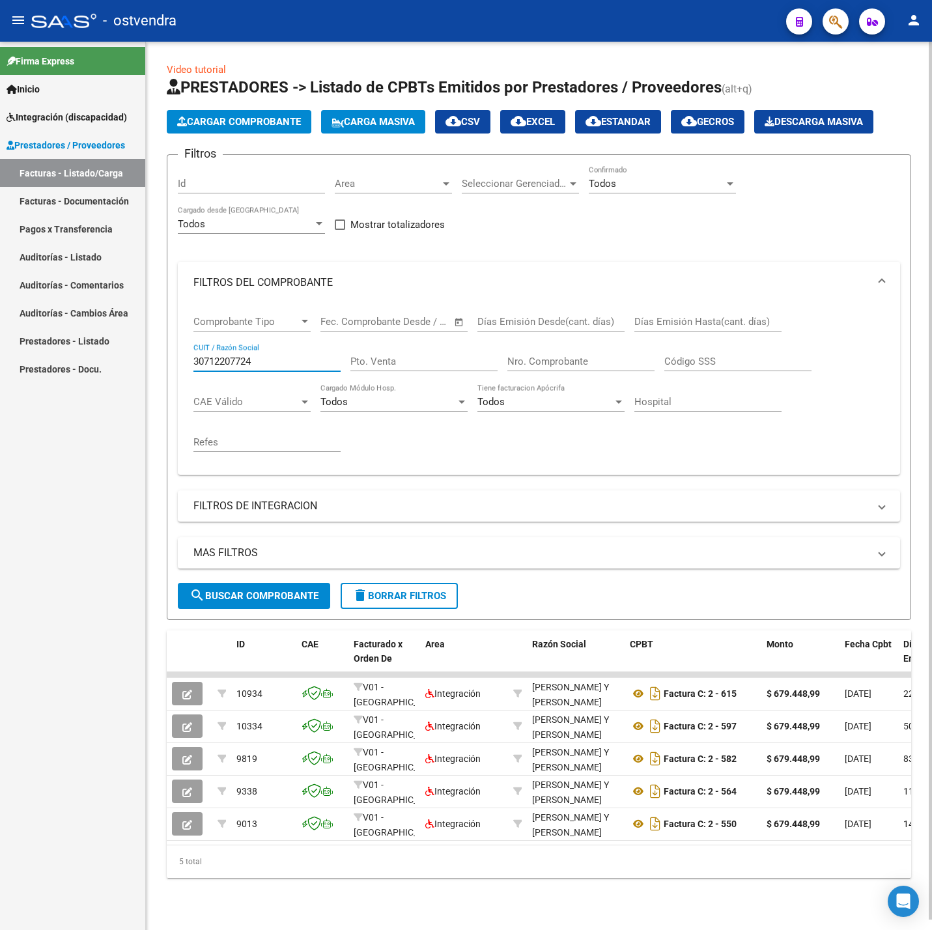
paste input "404007"
click at [271, 592] on span "search Buscar Comprobante" at bounding box center [253, 596] width 129 height 12
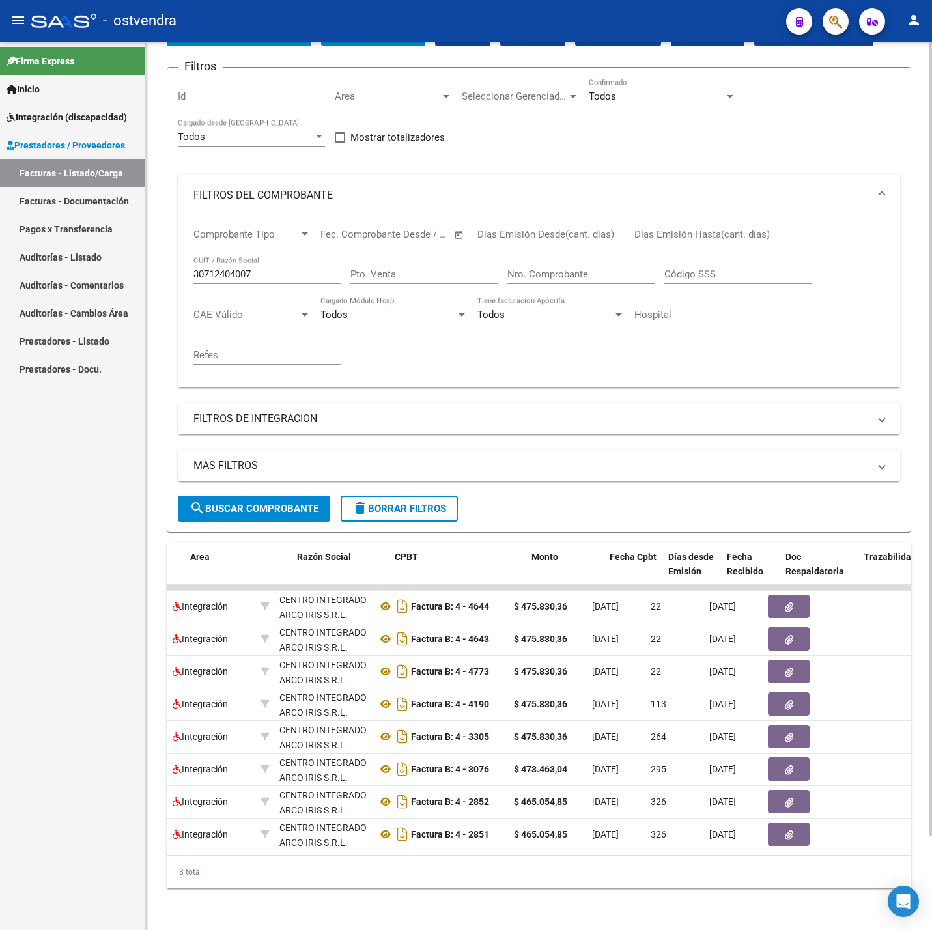
scroll to position [0, 227]
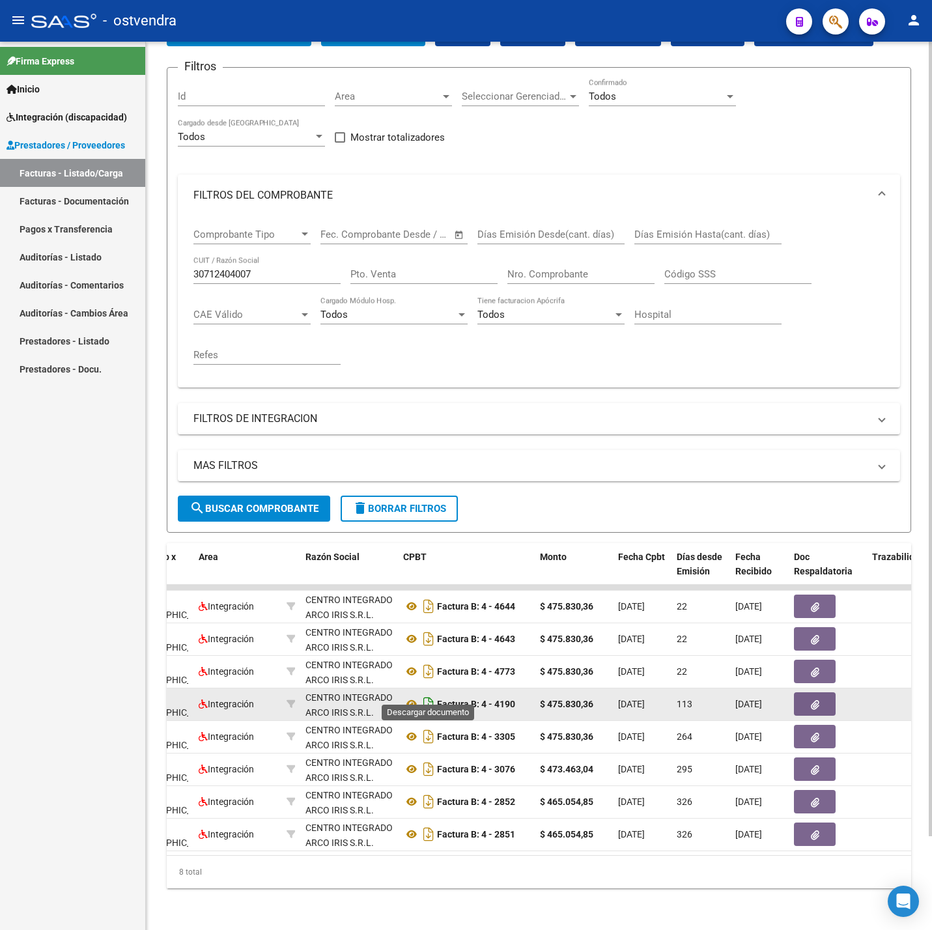
drag, startPoint x: 516, startPoint y: 688, endPoint x: 426, endPoint y: 693, distance: 90.6
click at [426, 693] on div "Factura B: 4 - 4190" at bounding box center [466, 703] width 126 height 21
copy div "Factura B: 4 - 4190"
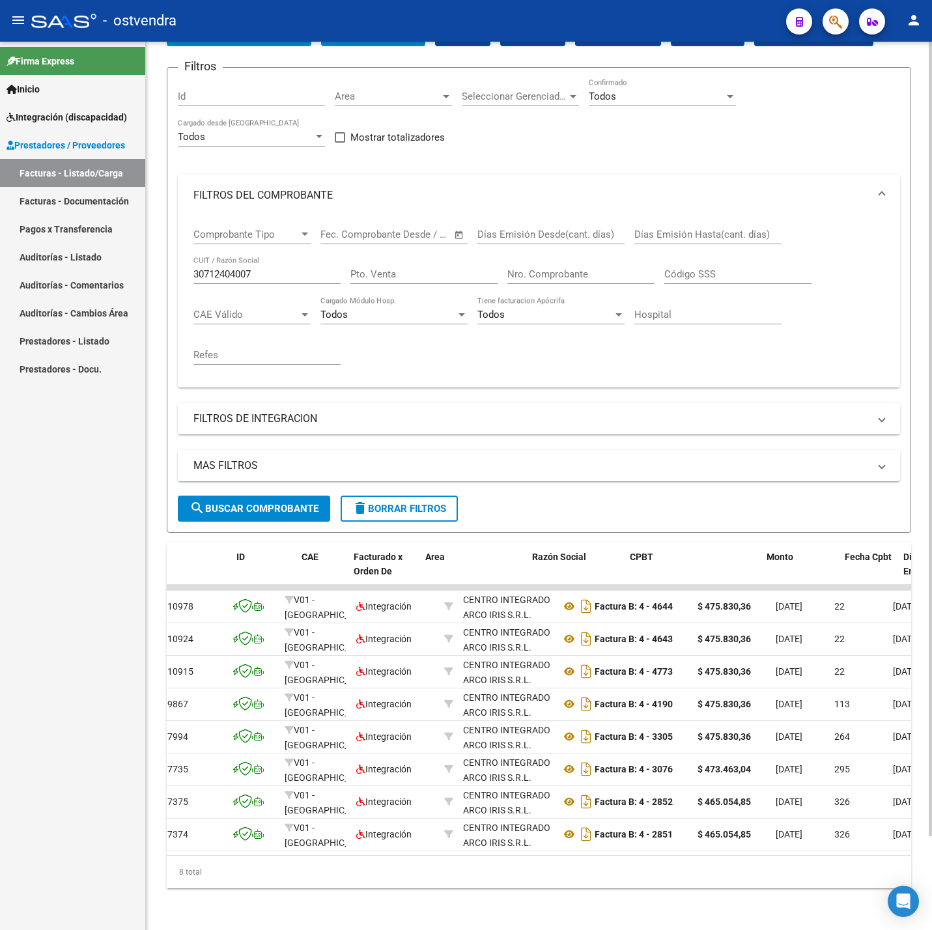
scroll to position [0, 0]
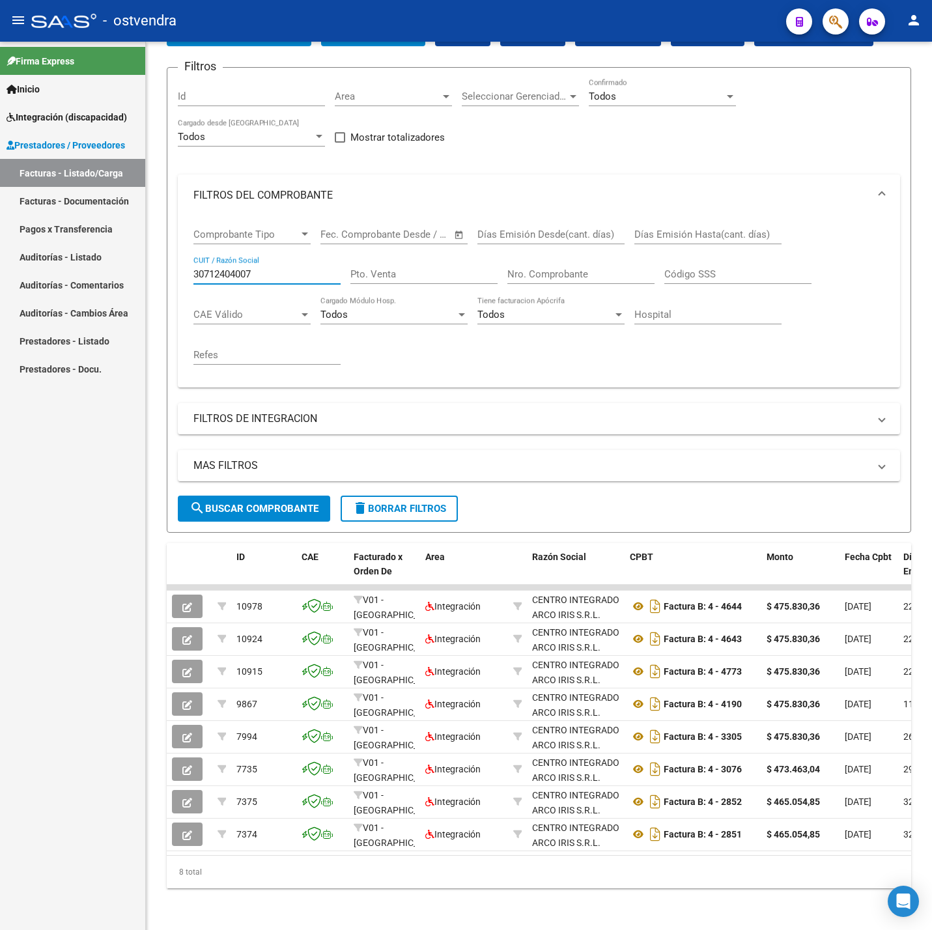
drag, startPoint x: 271, startPoint y: 256, endPoint x: 132, endPoint y: 258, distance: 140.0
click at [132, 258] on mat-sidenav-container "Firma Express Inicio Instructivos Contacto OS Integración (discapacidad) Certif…" at bounding box center [466, 486] width 932 height 888
click at [266, 503] on span "search Buscar Comprobante" at bounding box center [253, 509] width 129 height 12
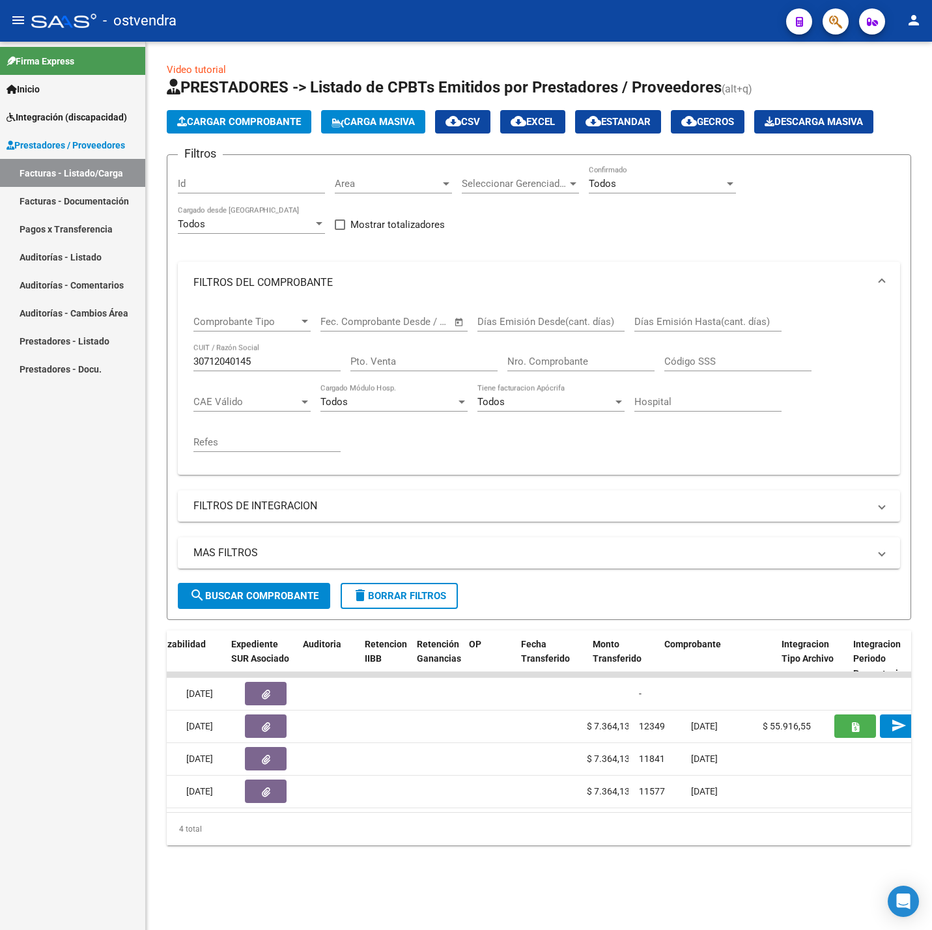
scroll to position [0, 1111]
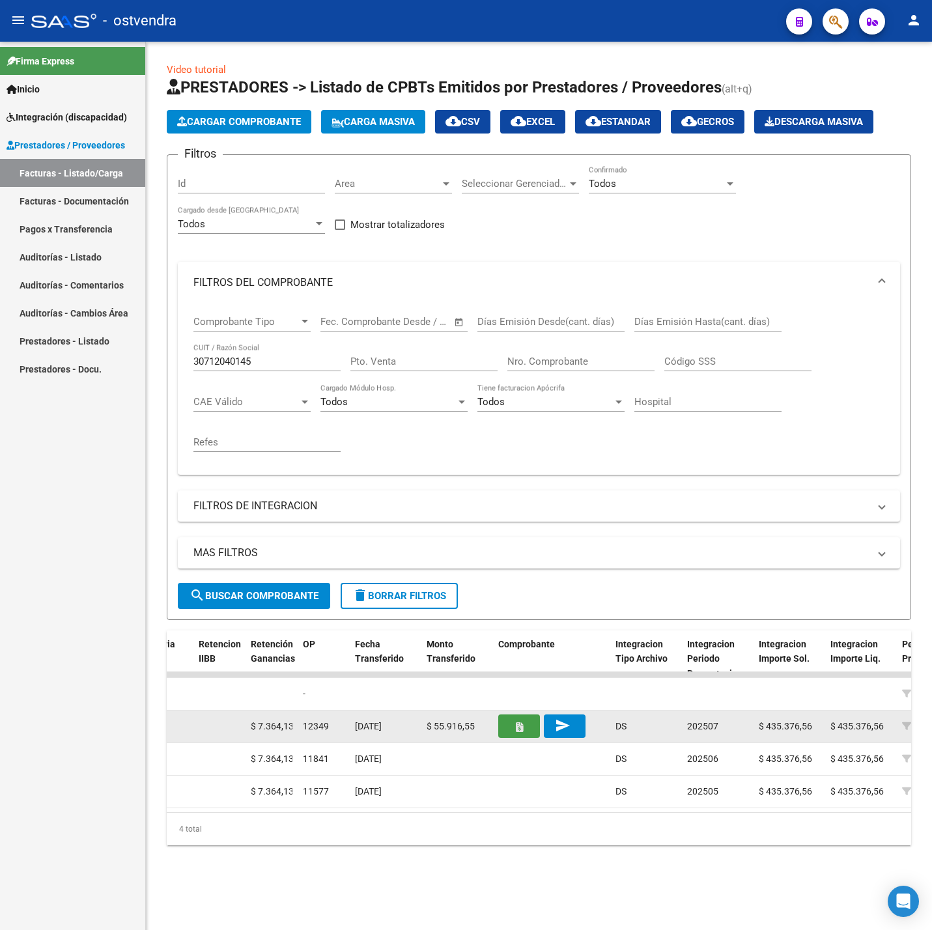
click at [516, 732] on icon "button" at bounding box center [519, 727] width 7 height 10
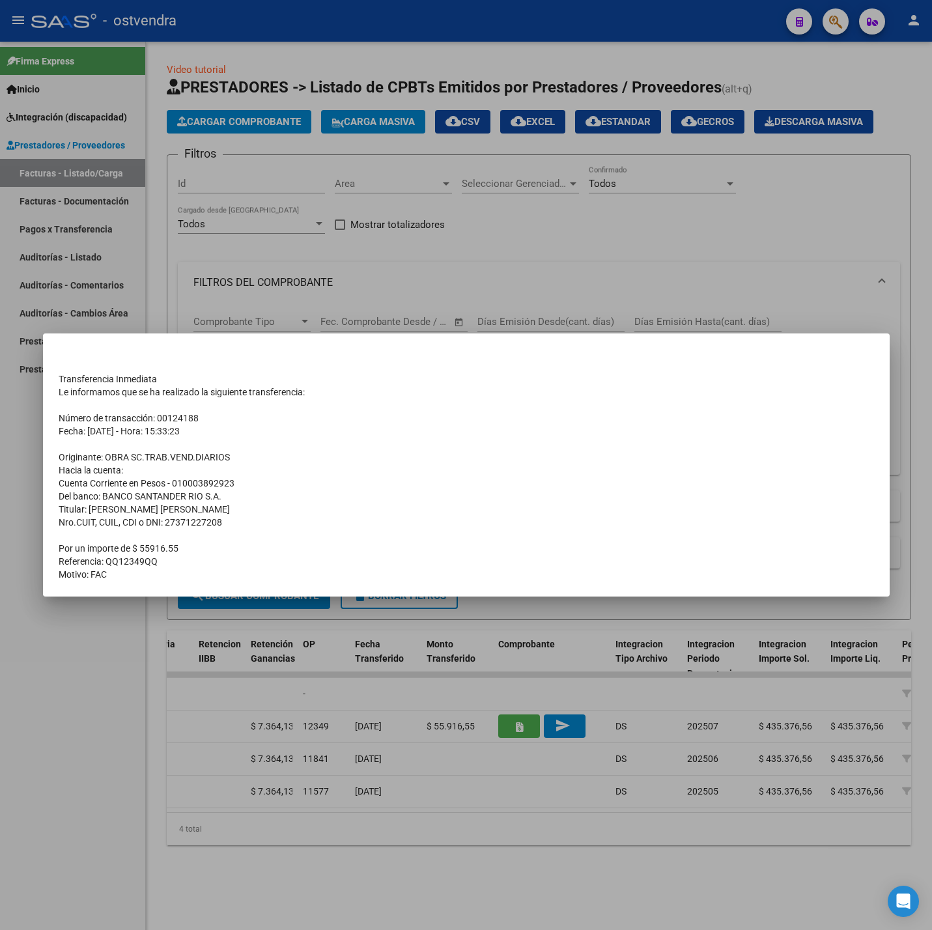
click at [557, 735] on div at bounding box center [466, 465] width 932 height 930
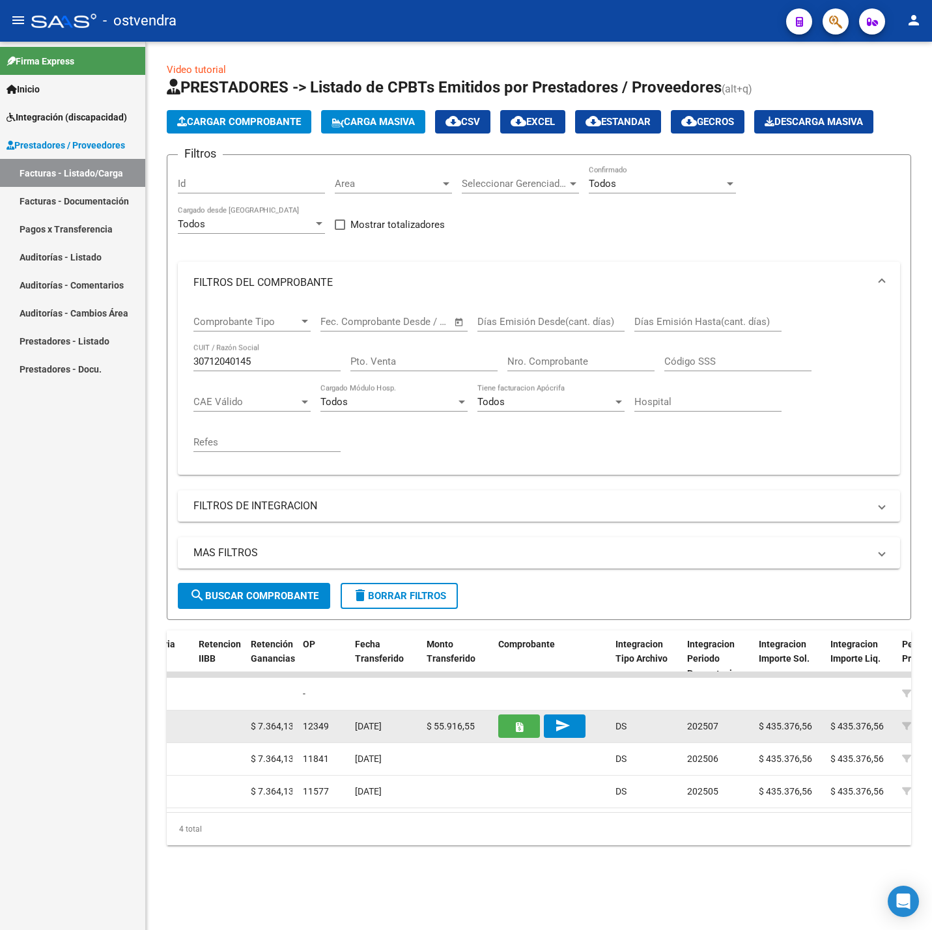
click at [563, 732] on mat-icon "send" at bounding box center [563, 725] width 16 height 16
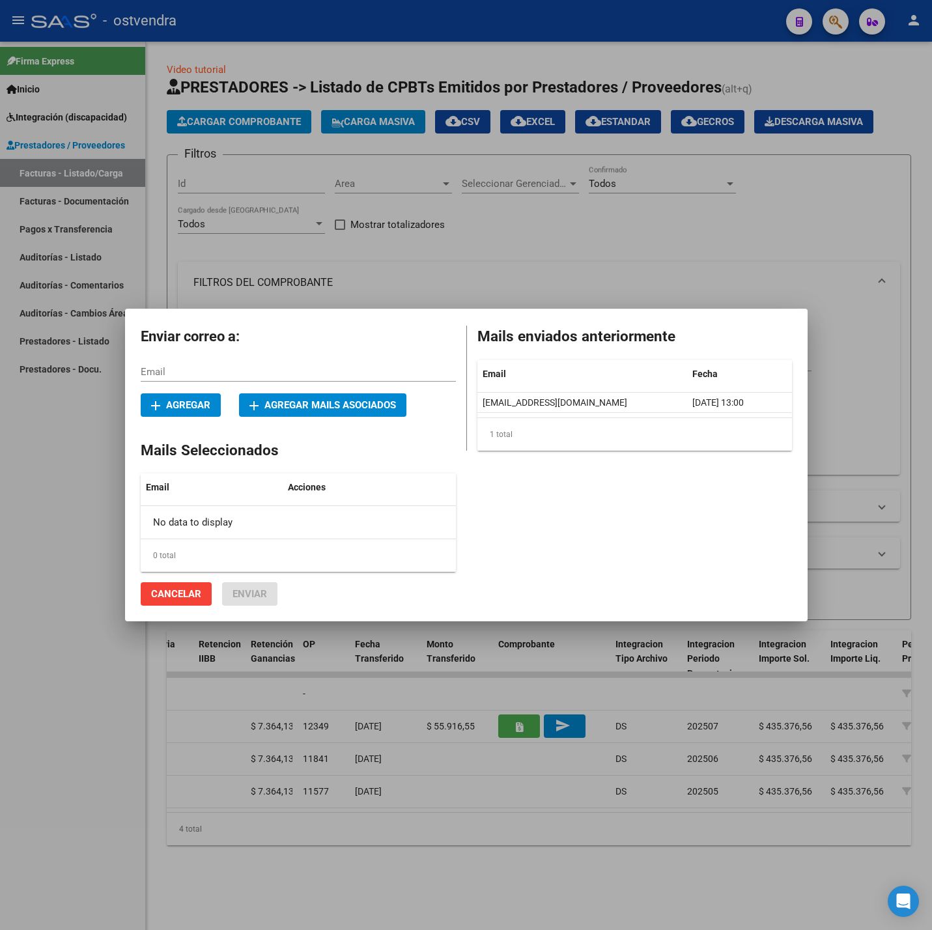
click at [512, 770] on div at bounding box center [466, 465] width 932 height 930
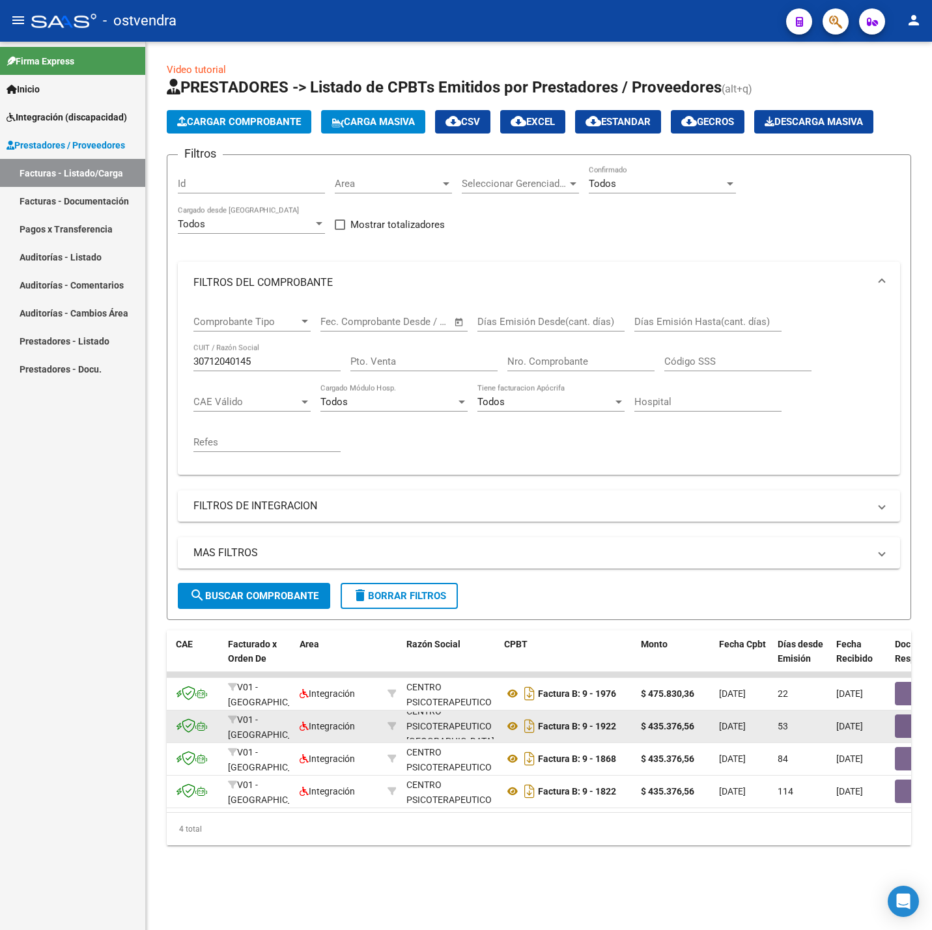
scroll to position [0, 0]
drag, startPoint x: 469, startPoint y: 736, endPoint x: 405, endPoint y: 723, distance: 65.9
click at [406, 723] on div "CENTRO PSICOTERAPEUTICO [GEOGRAPHIC_DATA] S.A 30712040145" at bounding box center [449, 725] width 87 height 27
copy div "CENTRO PSICOTERAPEUTICO [GEOGRAPHIC_DATA] S.A 30712040145"
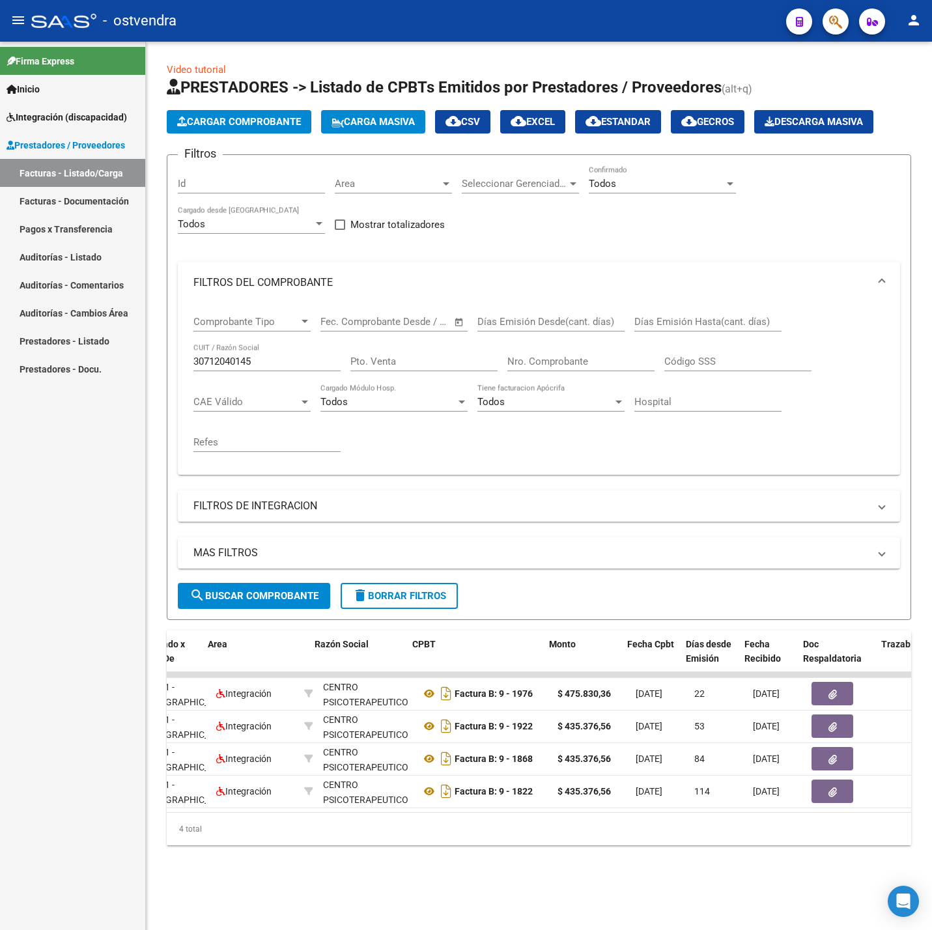
scroll to position [0, 182]
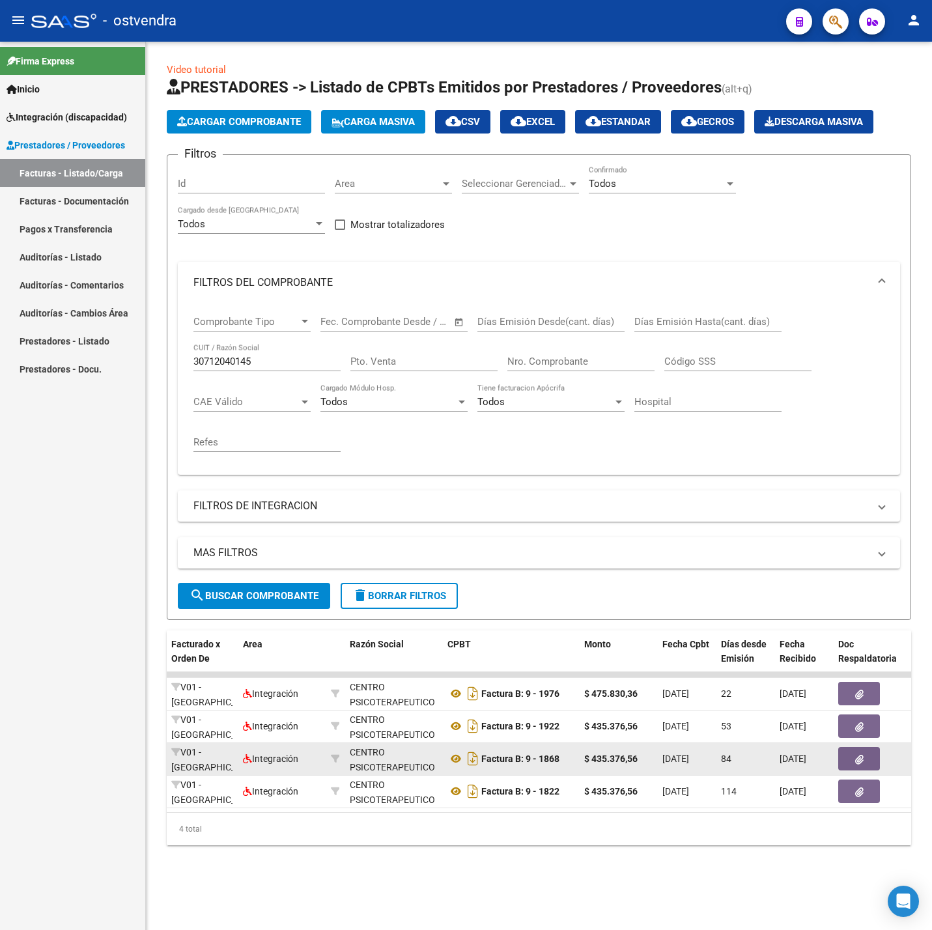
drag, startPoint x: 482, startPoint y: 762, endPoint x: 582, endPoint y: 764, distance: 99.6
copy strong "Factura B: 9 - 1868"
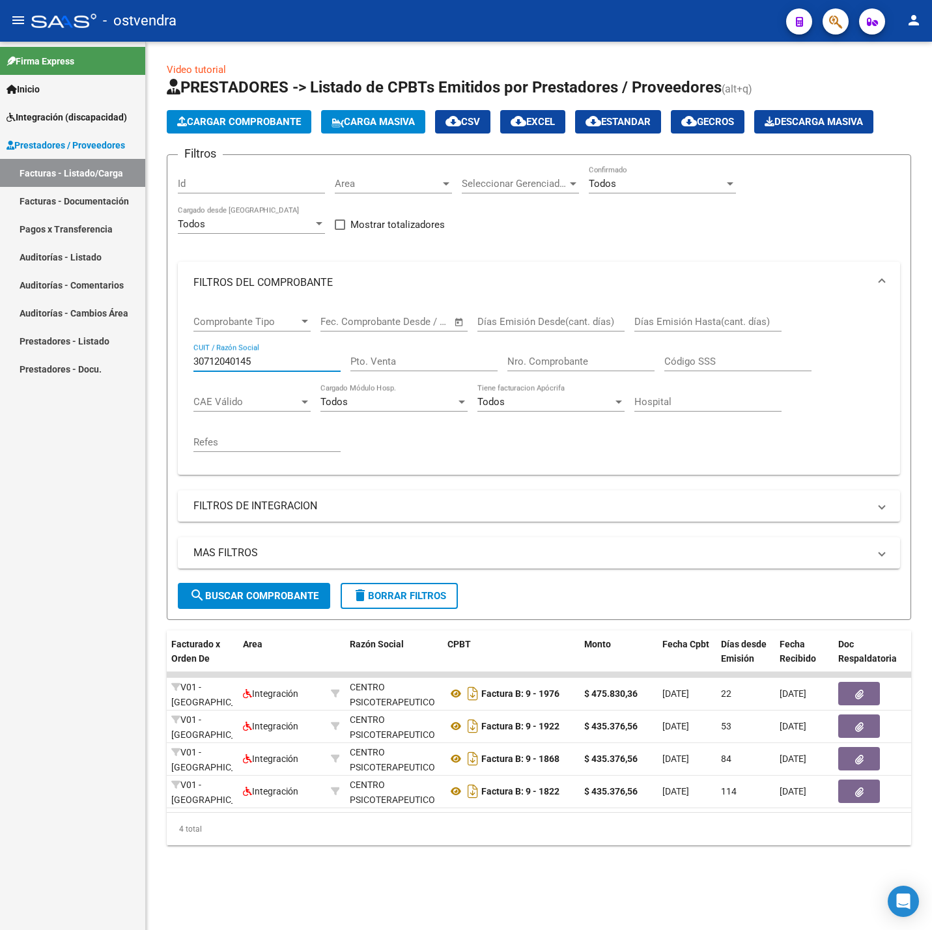
drag, startPoint x: 266, startPoint y: 365, endPoint x: 119, endPoint y: 371, distance: 146.6
click at [119, 371] on mat-sidenav-container "Firma Express Inicio Instructivos Contacto OS Integración (discapacidad) Certif…" at bounding box center [466, 486] width 932 height 888
click at [247, 585] on button "search Buscar Comprobante" at bounding box center [254, 596] width 152 height 26
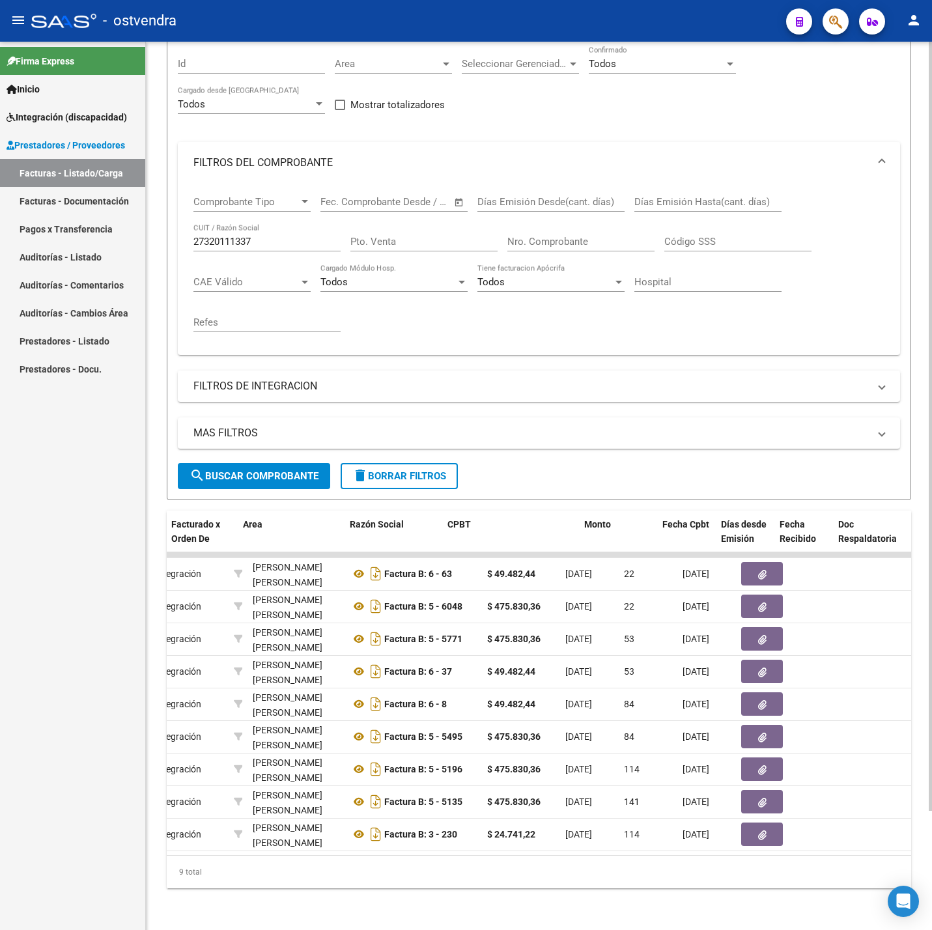
scroll to position [0, 139]
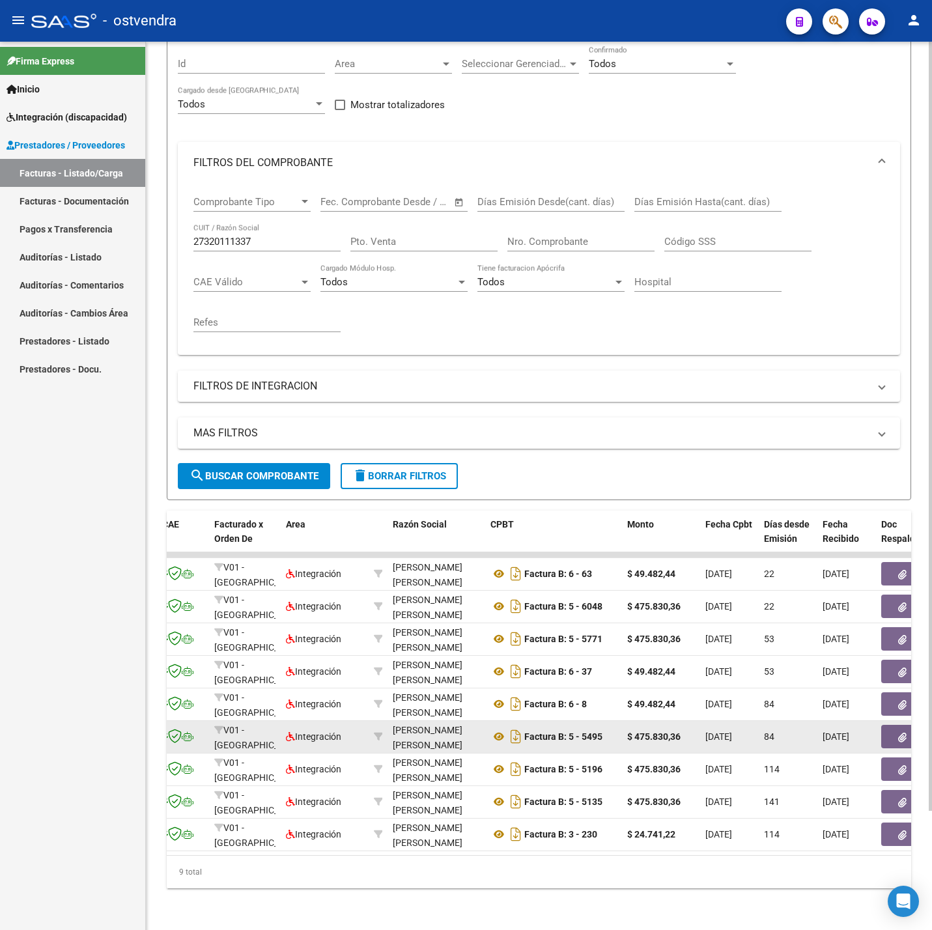
drag, startPoint x: 522, startPoint y: 684, endPoint x: 696, endPoint y: 729, distance: 179.5
click at [696, 729] on datatable-scroller "10963 V01 - Viasano Integración [PERSON_NAME] [PERSON_NAME] 27320111337 Factura…" at bounding box center [399, 701] width 744 height 299
click at [436, 723] on div "[PERSON_NAME] [PERSON_NAME]" at bounding box center [436, 738] width 87 height 30
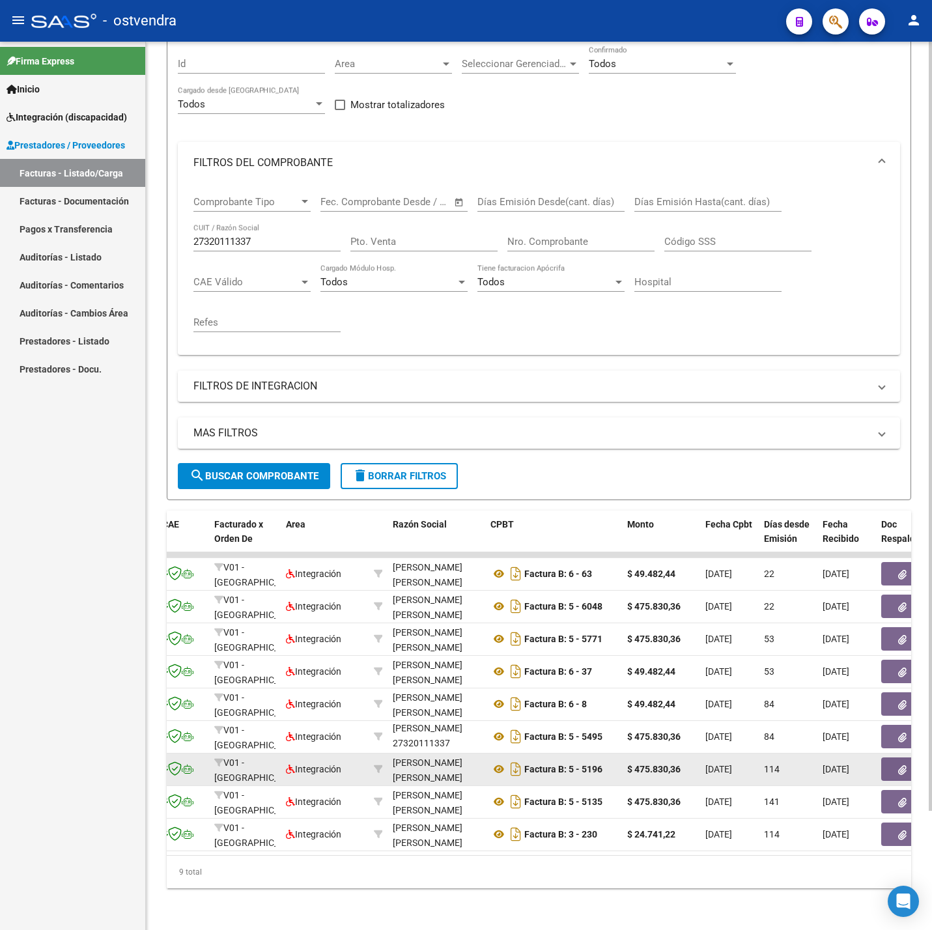
drag, startPoint x: 401, startPoint y: 719, endPoint x: 473, endPoint y: 737, distance: 74.5
click at [473, 737] on datatable-scroller "10963 V01 - Viasano Integración [PERSON_NAME] [PERSON_NAME] 27320111337 Factura…" at bounding box center [399, 701] width 744 height 299
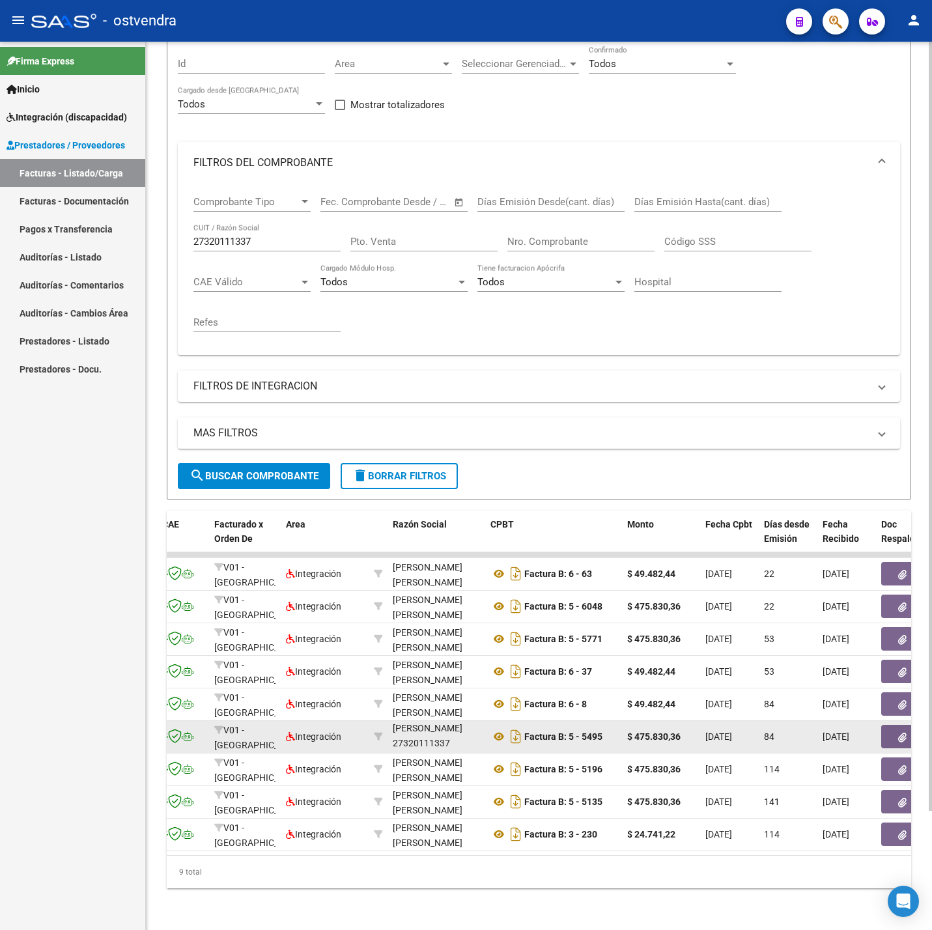
click at [439, 727] on div "[PERSON_NAME] [PERSON_NAME] 27320111337" at bounding box center [436, 735] width 87 height 27
drag, startPoint x: 461, startPoint y: 729, endPoint x: 410, endPoint y: 719, distance: 51.7
click at [391, 721] on datatable-body-cell "[PERSON_NAME] [PERSON_NAME] 27320111337" at bounding box center [436, 737] width 98 height 32
copy div "[PERSON_NAME] [PERSON_NAME] 27320111337"
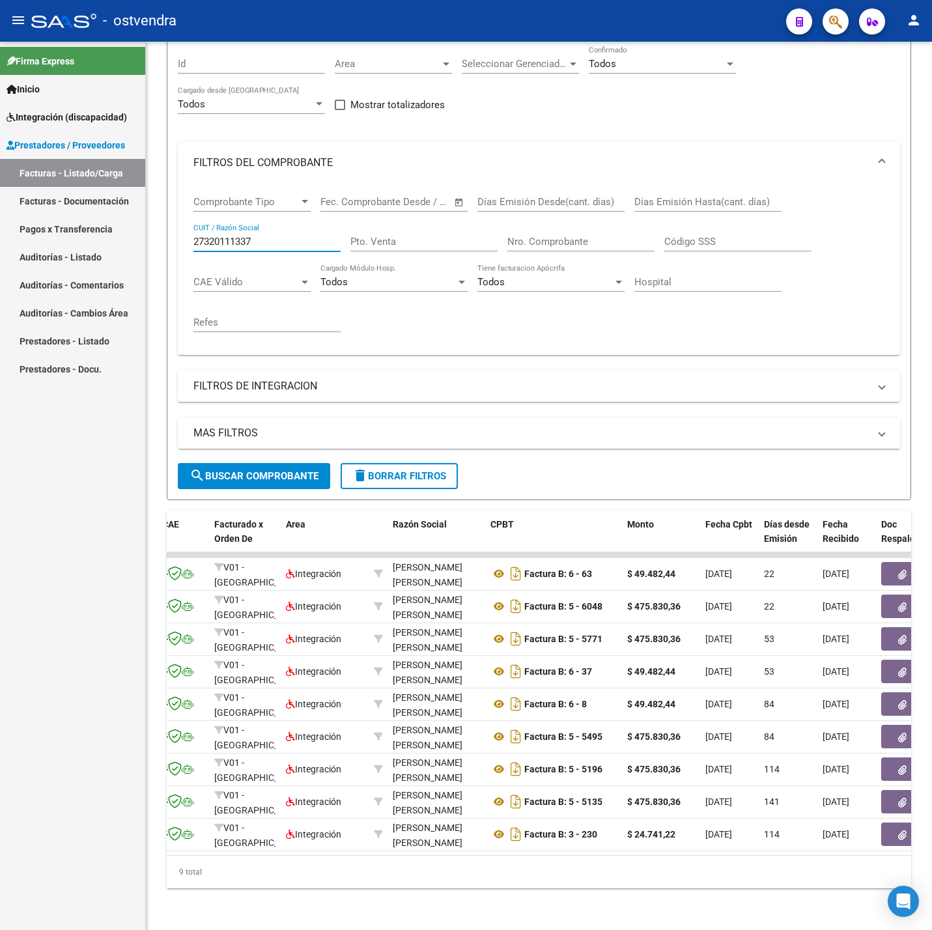
drag, startPoint x: 196, startPoint y: 221, endPoint x: 137, endPoint y: 221, distance: 59.2
click at [137, 221] on mat-sidenav-container "Firma Express Inicio Instructivos Contacto OS Integración (discapacidad) Certif…" at bounding box center [466, 486] width 932 height 888
type input "2"
type input "30712404007"
click at [303, 470] on span "search Buscar Comprobante" at bounding box center [253, 476] width 129 height 12
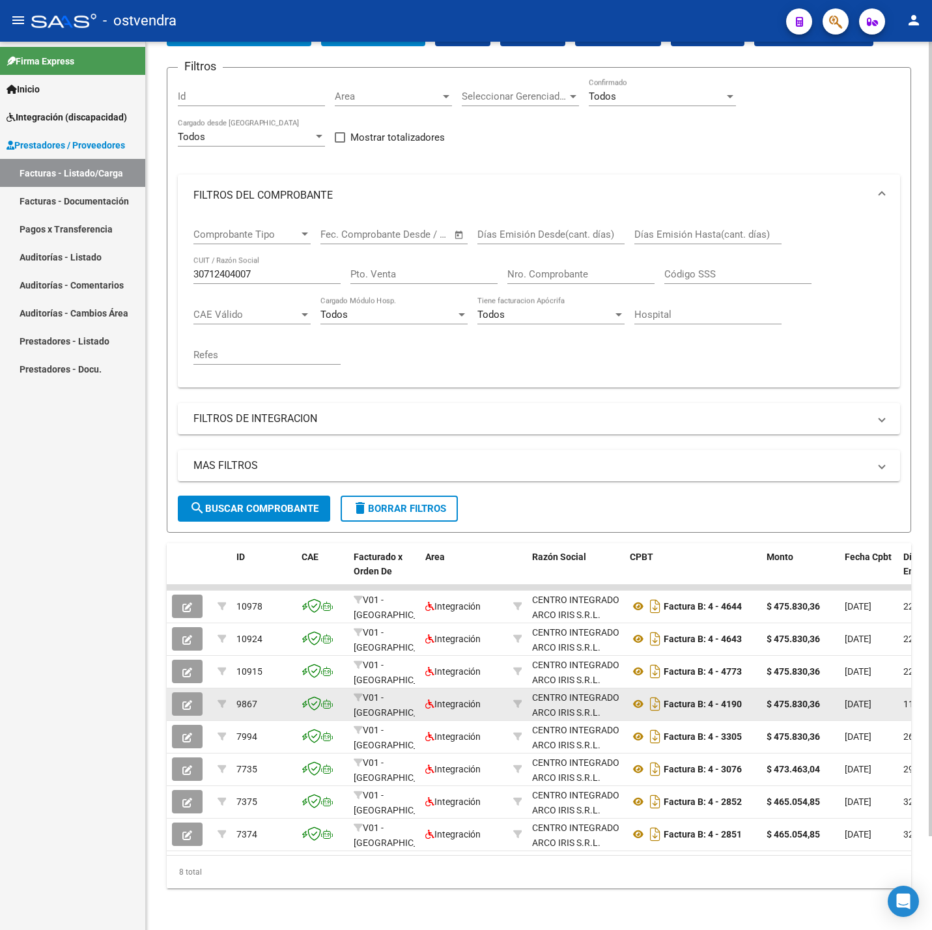
click at [173, 692] on button "button" at bounding box center [187, 703] width 31 height 23
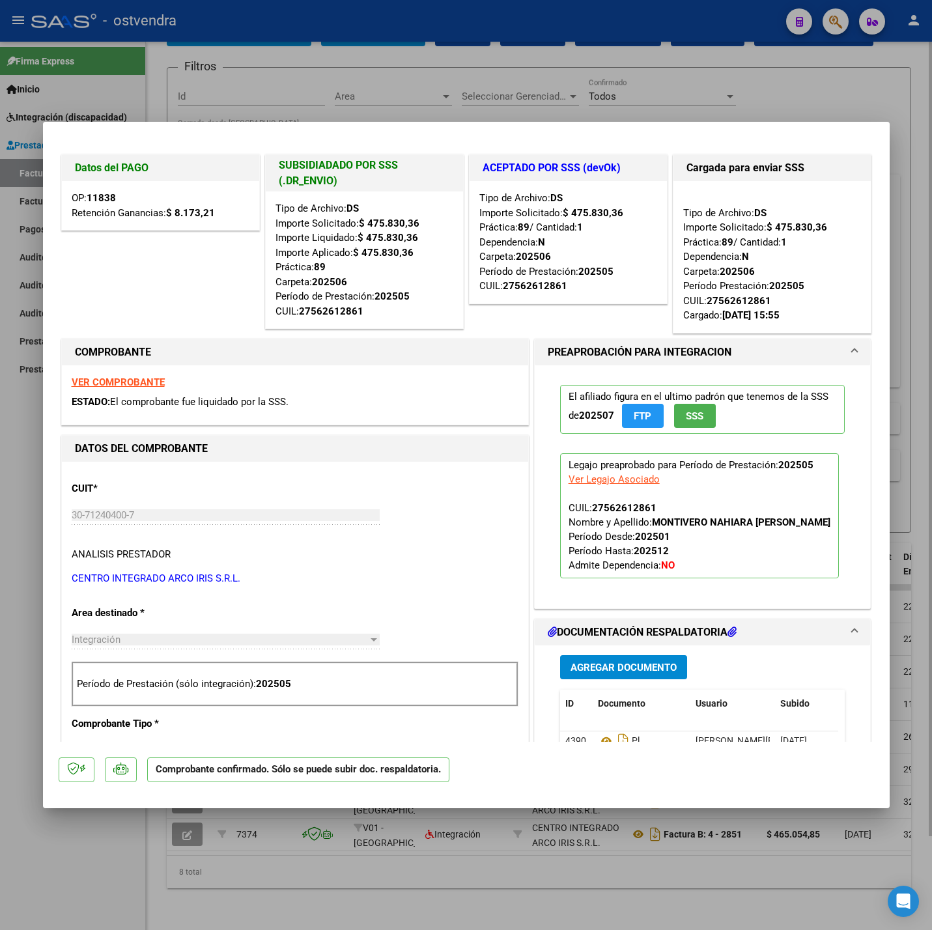
click at [307, 846] on div at bounding box center [466, 465] width 932 height 930
type input "$ 0,00"
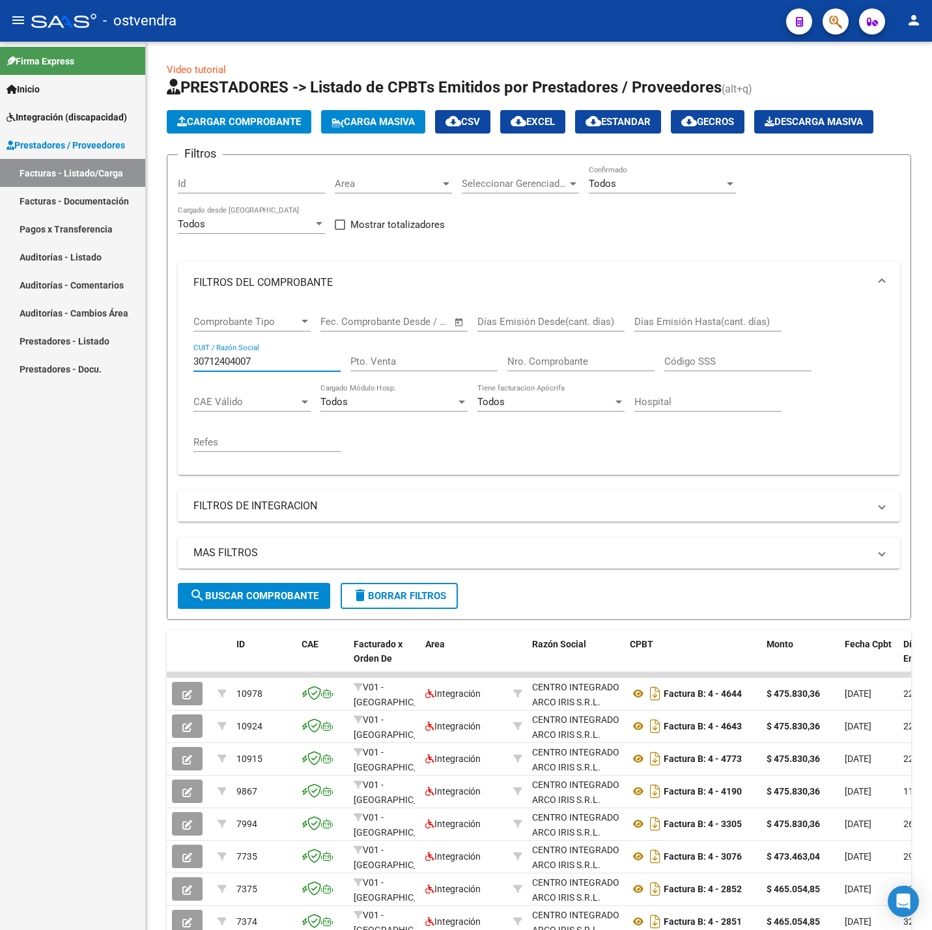
drag, startPoint x: 255, startPoint y: 364, endPoint x: 104, endPoint y: 371, distance: 150.6
click at [104, 371] on mat-sidenav-container "Firma Express Inicio Instructivos Contacto OS Integración (discapacidad) Certif…" at bounding box center [466, 486] width 932 height 888
paste input "27175128994"
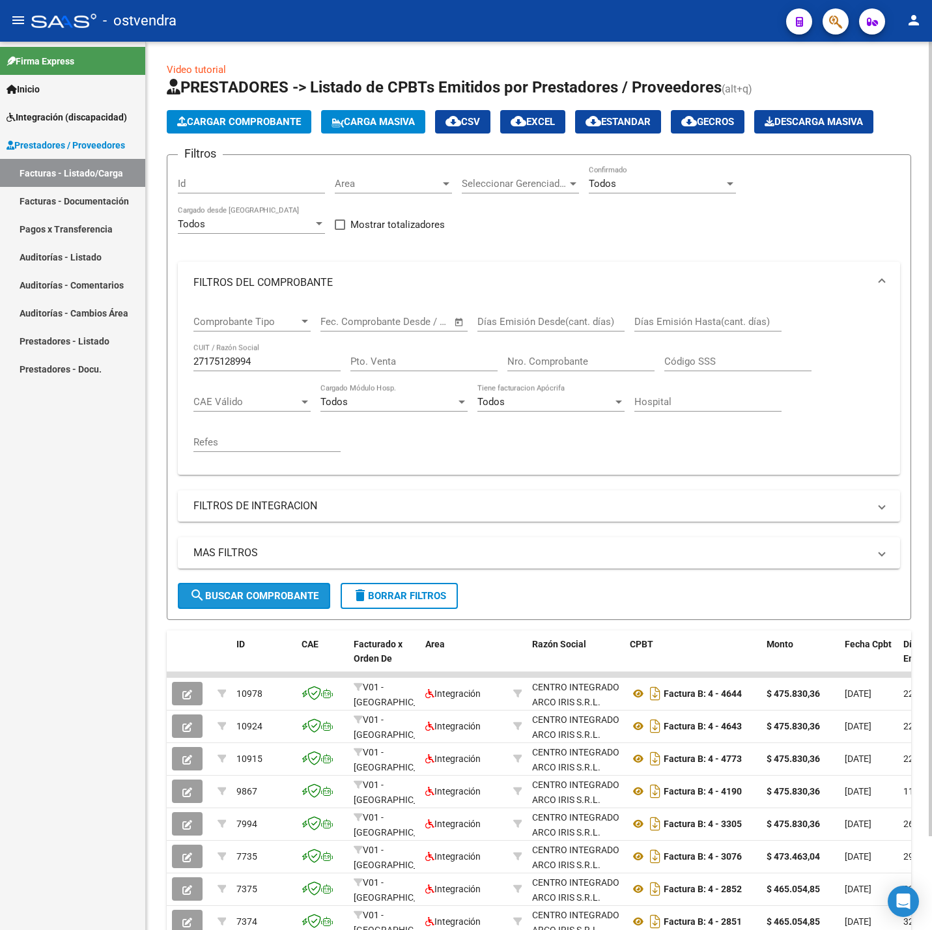
click at [266, 602] on span "search Buscar Comprobante" at bounding box center [253, 596] width 129 height 12
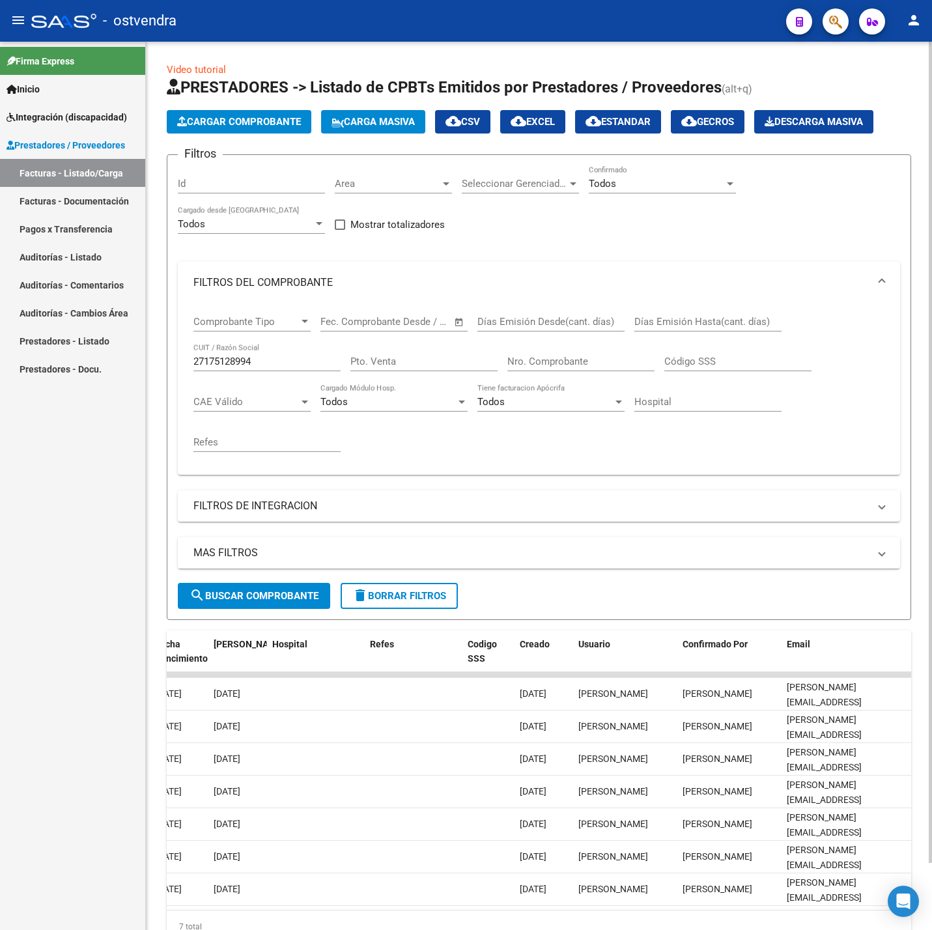
click at [541, 122] on span "cloud_download EXCEL" at bounding box center [532, 122] width 44 height 12
drag, startPoint x: 266, startPoint y: 362, endPoint x: 135, endPoint y: 369, distance: 131.7
click at [123, 362] on mat-sidenav-container "Firma Express Inicio Instructivos Contacto OS Integración (discapacidad) Certif…" at bounding box center [466, 486] width 932 height 888
click at [274, 592] on span "search Buscar Comprobante" at bounding box center [253, 596] width 129 height 12
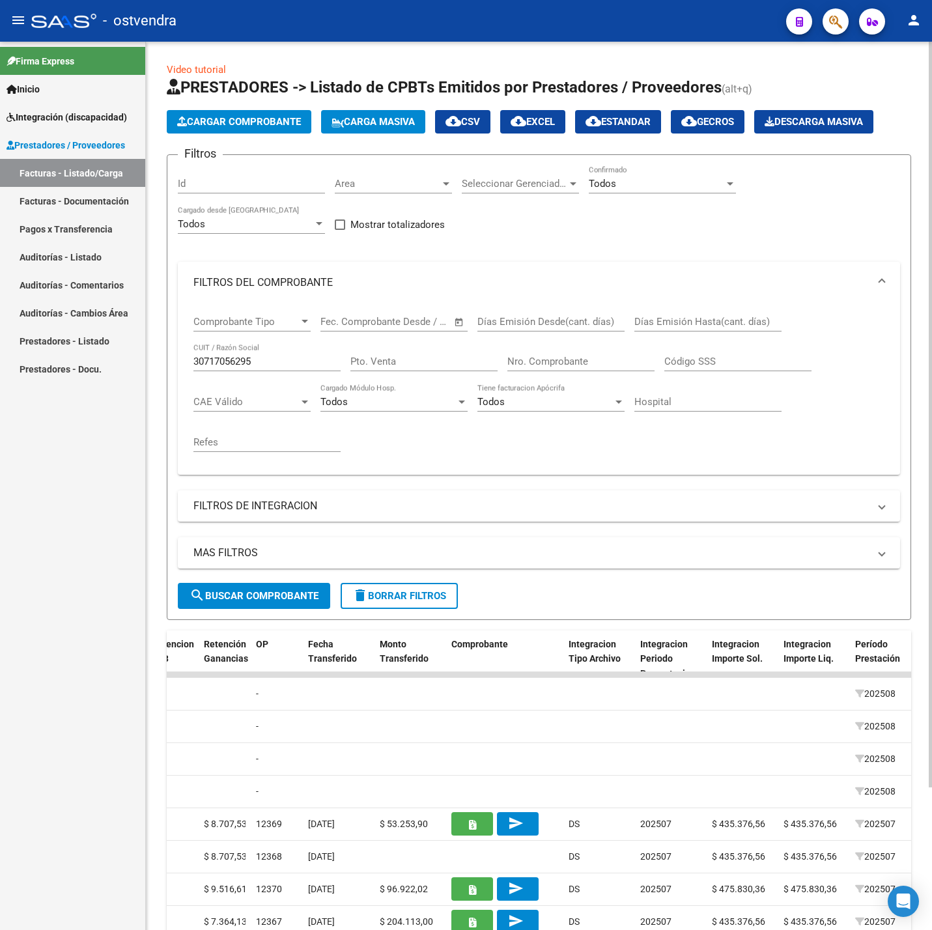
click at [480, 118] on span "cloud_download CSV" at bounding box center [462, 122] width 35 height 12
drag, startPoint x: 266, startPoint y: 360, endPoint x: 57, endPoint y: 369, distance: 209.8
click at [61, 369] on mat-sidenav-container "Firma Express Inicio Instructivos Contacto OS Integración (discapacidad) Certif…" at bounding box center [466, 486] width 932 height 888
click at [277, 596] on span "search Buscar Comprobante" at bounding box center [253, 596] width 129 height 12
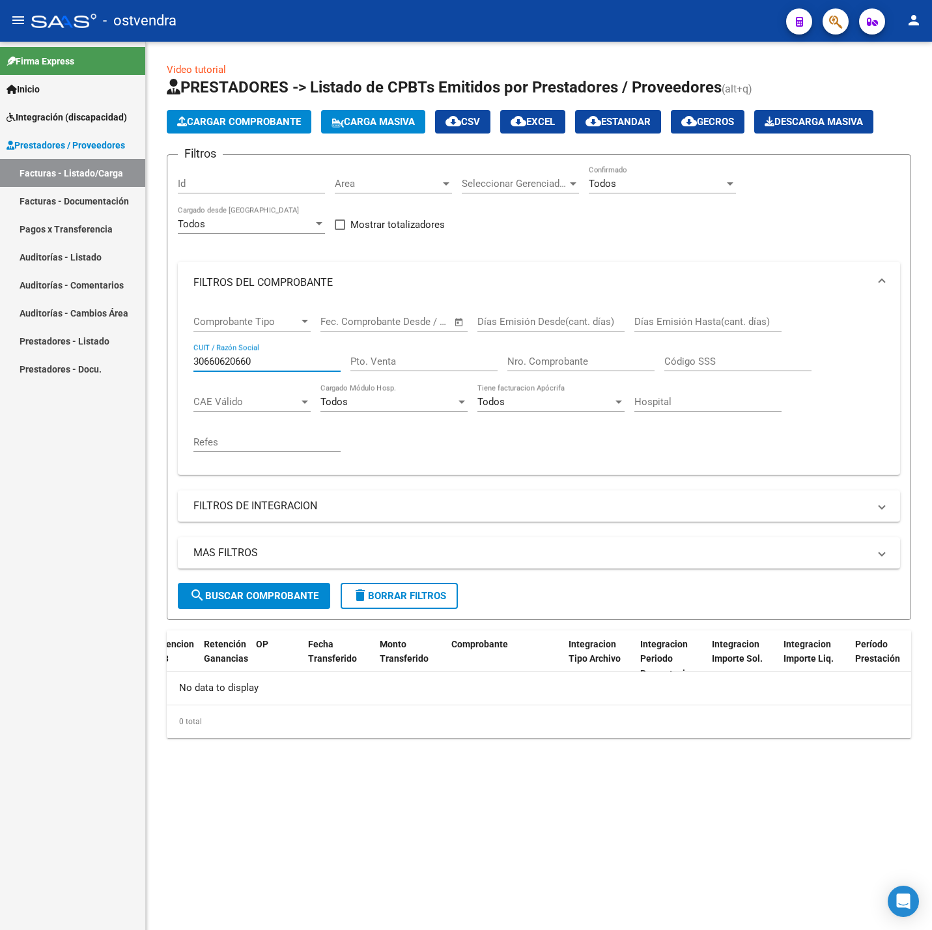
drag, startPoint x: 257, startPoint y: 361, endPoint x: 139, endPoint y: 355, distance: 118.0
click at [139, 355] on mat-sidenav-container "Firma Express Inicio Instructivos Contacto OS Integración (discapacidad) Certif…" at bounding box center [466, 486] width 932 height 888
click at [287, 589] on button "search Buscar Comprobante" at bounding box center [254, 596] width 152 height 26
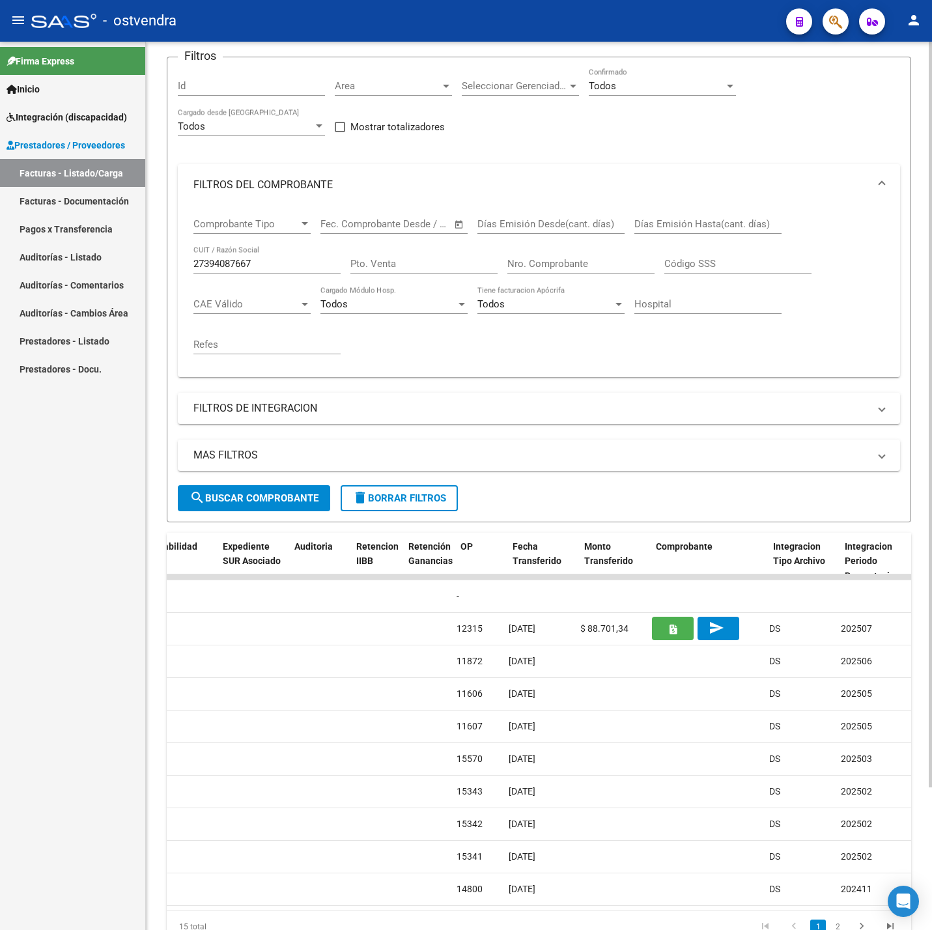
scroll to position [0, 950]
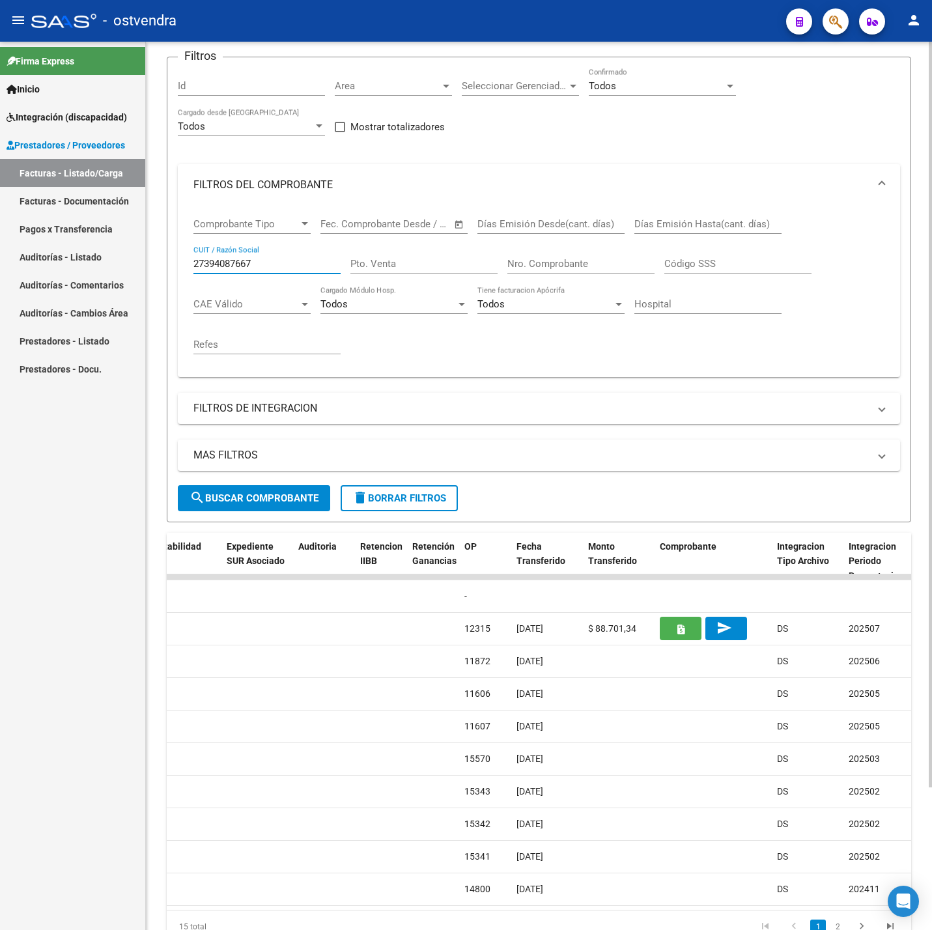
drag, startPoint x: 253, startPoint y: 262, endPoint x: 146, endPoint y: 262, distance: 106.1
click at [146, 262] on div "Video tutorial PRESTADORES -> Listado de CPBTs Emitidos por Prestadores / Prove…" at bounding box center [539, 464] width 786 height 1040
type input "30715746499"
click at [276, 497] on span "search Buscar Comprobante" at bounding box center [253, 498] width 129 height 12
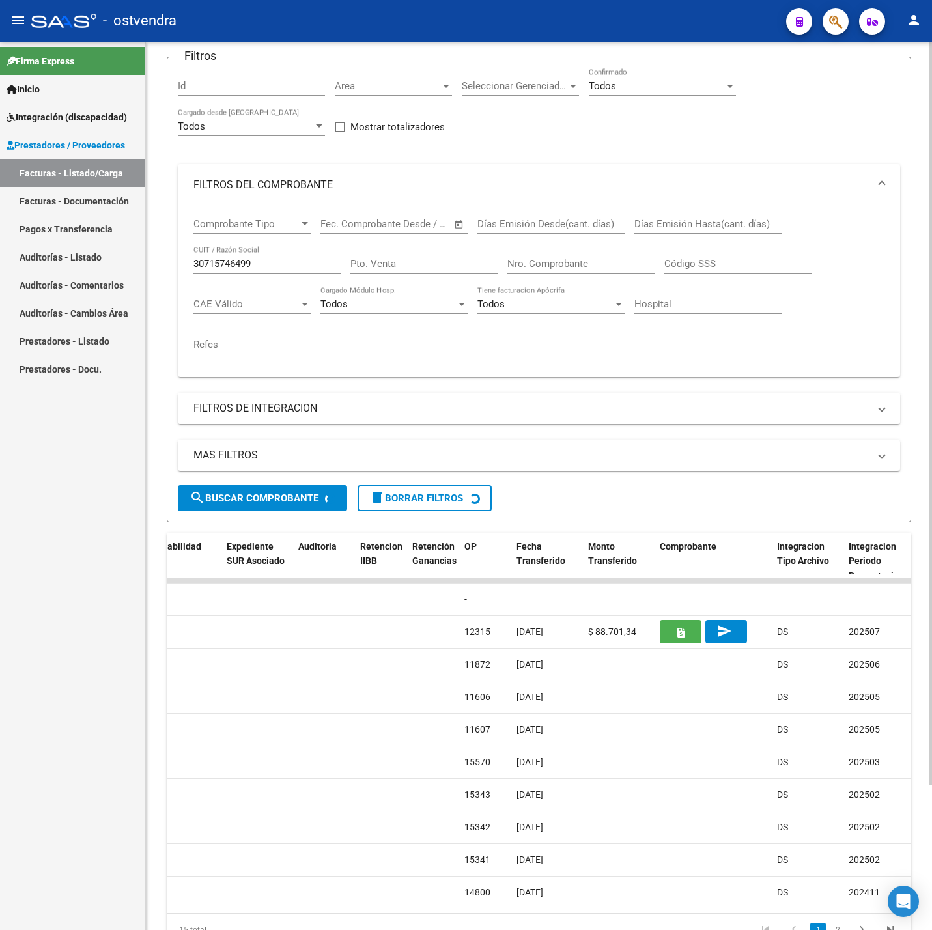
scroll to position [0, 0]
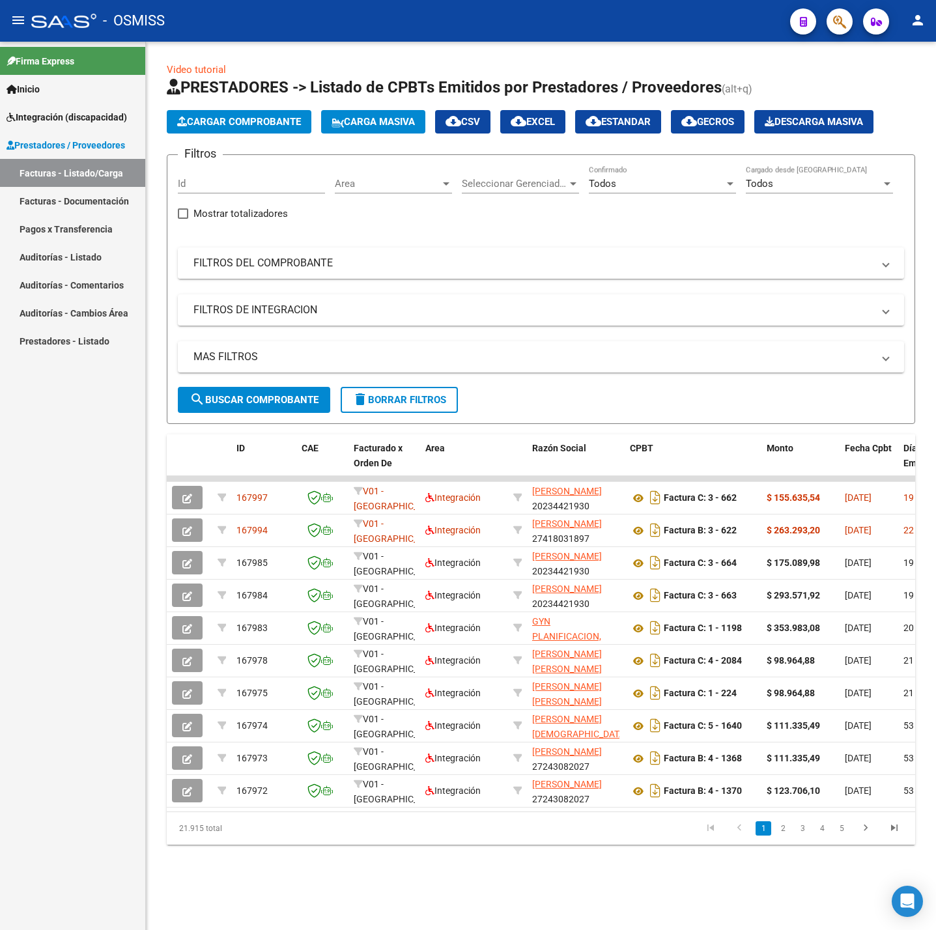
click at [436, 276] on mat-expansion-panel-header "FILTROS DEL COMPROBANTE" at bounding box center [541, 262] width 726 height 31
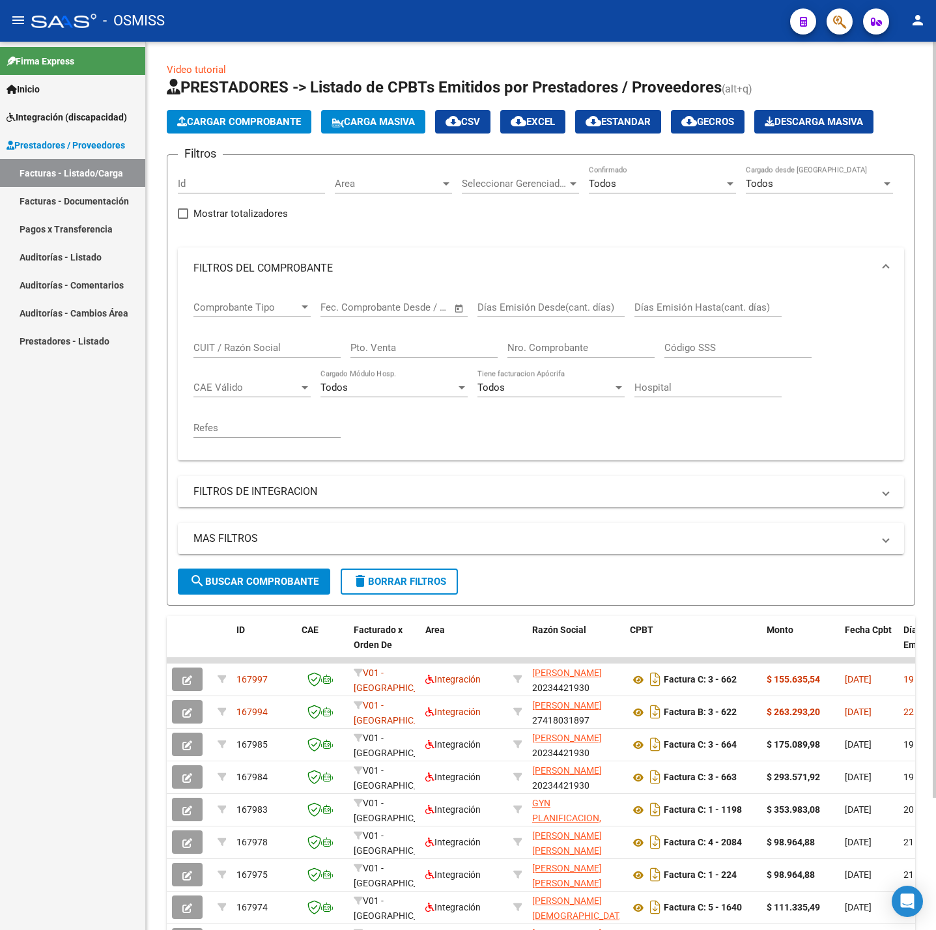
click at [268, 357] on div "CUIT / Razón Social" at bounding box center [266, 343] width 147 height 28
click at [258, 348] on input "CUIT / Razón Social" at bounding box center [266, 348] width 147 height 12
type input "27404300224"
click at [253, 579] on span "search Buscar Comprobante" at bounding box center [253, 582] width 129 height 12
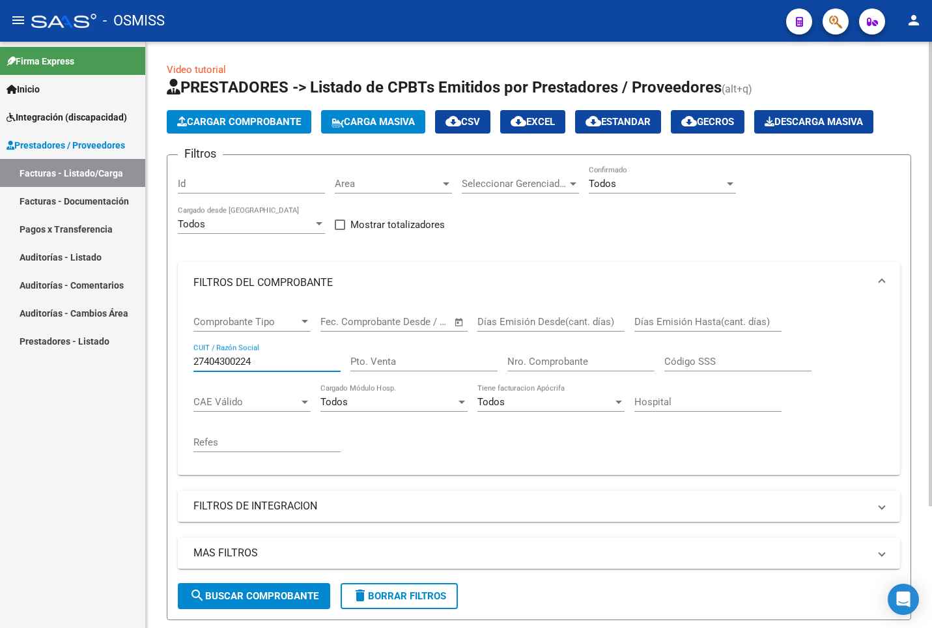
drag, startPoint x: 290, startPoint y: 368, endPoint x: 170, endPoint y: 374, distance: 119.9
click at [170, 375] on form "Filtros Id Area Area Seleccionar Gerenciador Seleccionar Gerenciador Todos Conf…" at bounding box center [539, 386] width 744 height 465
paste input "398357235"
type input "27398357235"
click at [287, 586] on button "search Buscar Comprobante" at bounding box center [254, 596] width 152 height 26
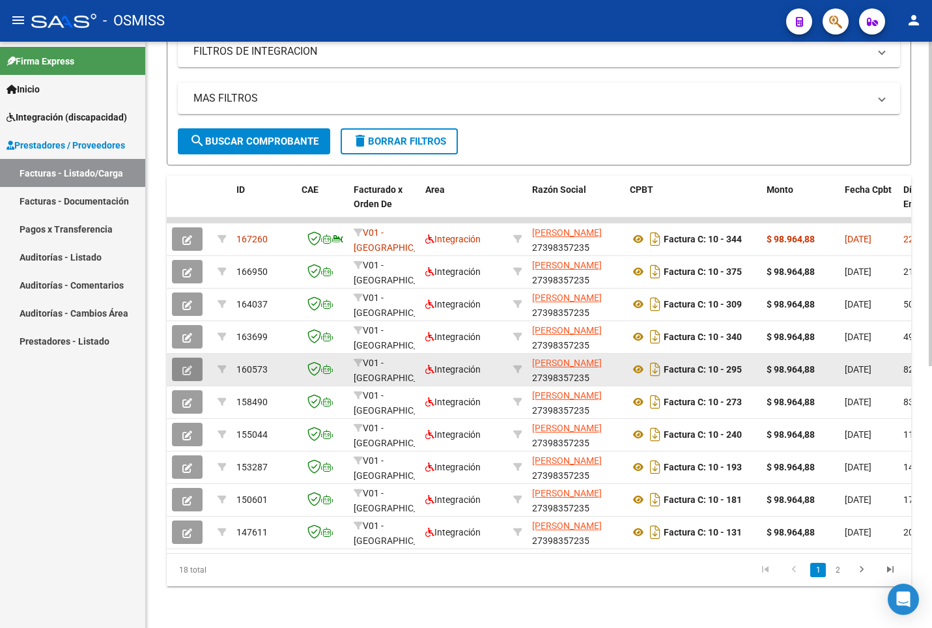
click at [184, 365] on icon "button" at bounding box center [187, 370] width 10 height 10
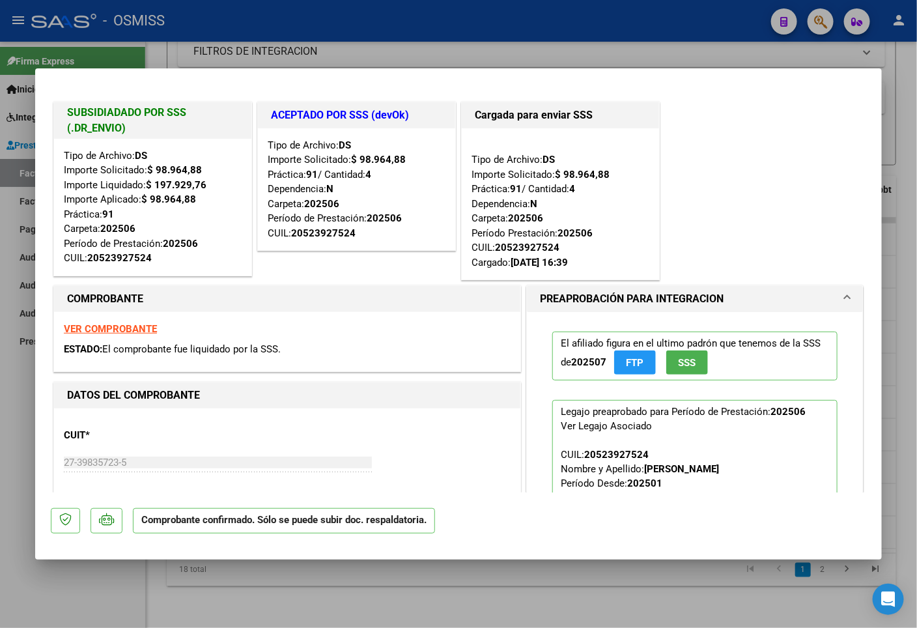
click at [141, 600] on div at bounding box center [458, 314] width 917 height 628
type input "$ 0,00"
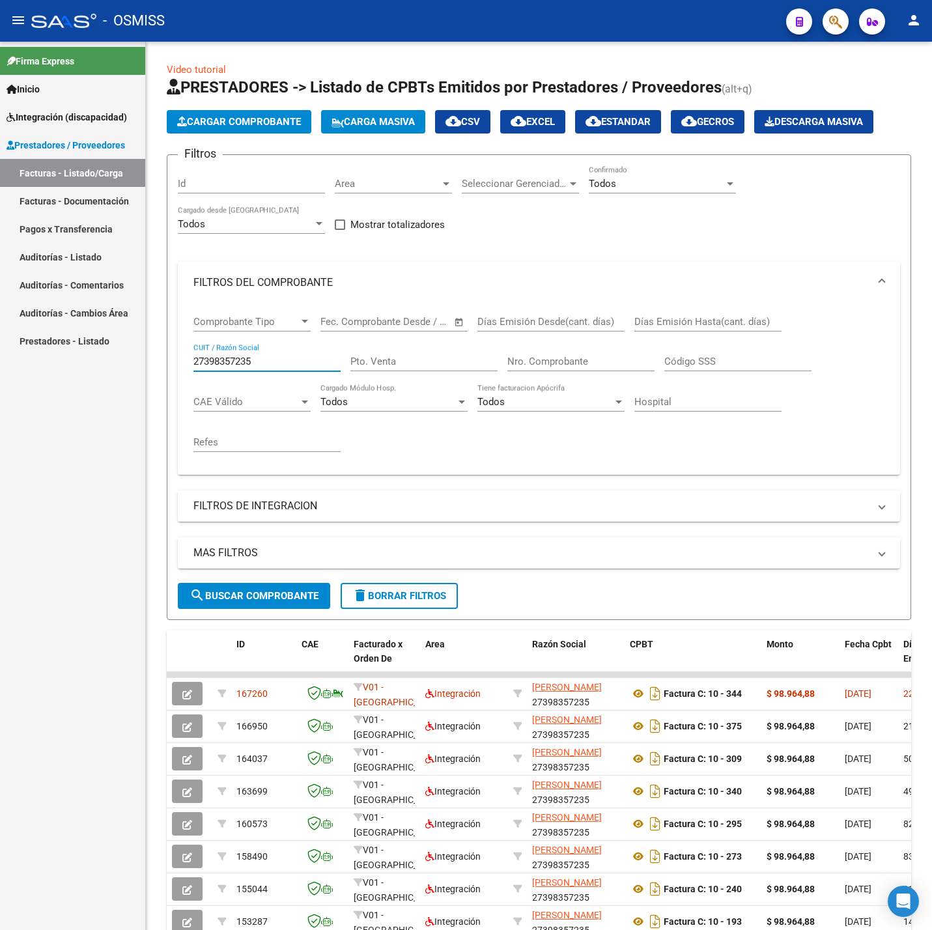
drag, startPoint x: 282, startPoint y: 362, endPoint x: 141, endPoint y: 352, distance: 141.0
click at [141, 352] on mat-sidenav-container "Firma Express Inicio Instructivos Contacto OS Integración (discapacidad) Legajo…" at bounding box center [466, 486] width 932 height 888
click at [291, 359] on input "27398357235" at bounding box center [266, 361] width 147 height 12
drag, startPoint x: 291, startPoint y: 359, endPoint x: 205, endPoint y: 374, distance: 87.1
click at [205, 374] on div "27398357235 CUIT / Razón Social" at bounding box center [266, 363] width 147 height 40
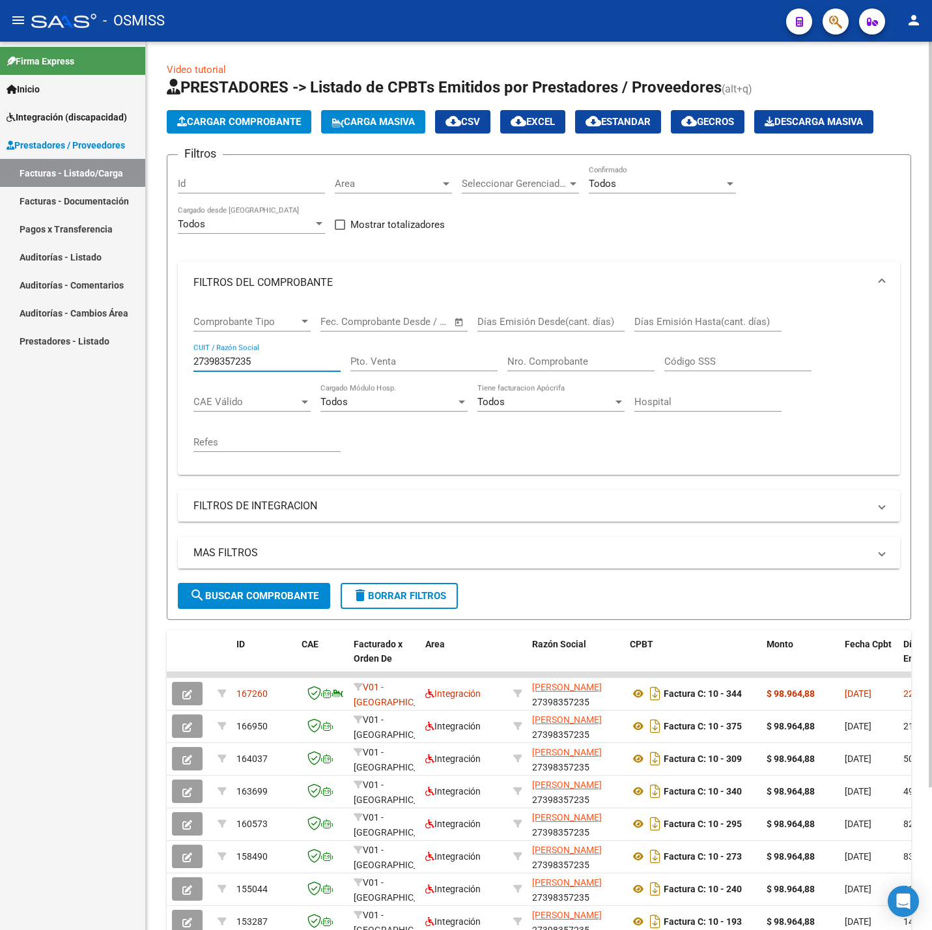
paste input "175128994"
click at [272, 608] on button "search Buscar Comprobante" at bounding box center [254, 596] width 152 height 26
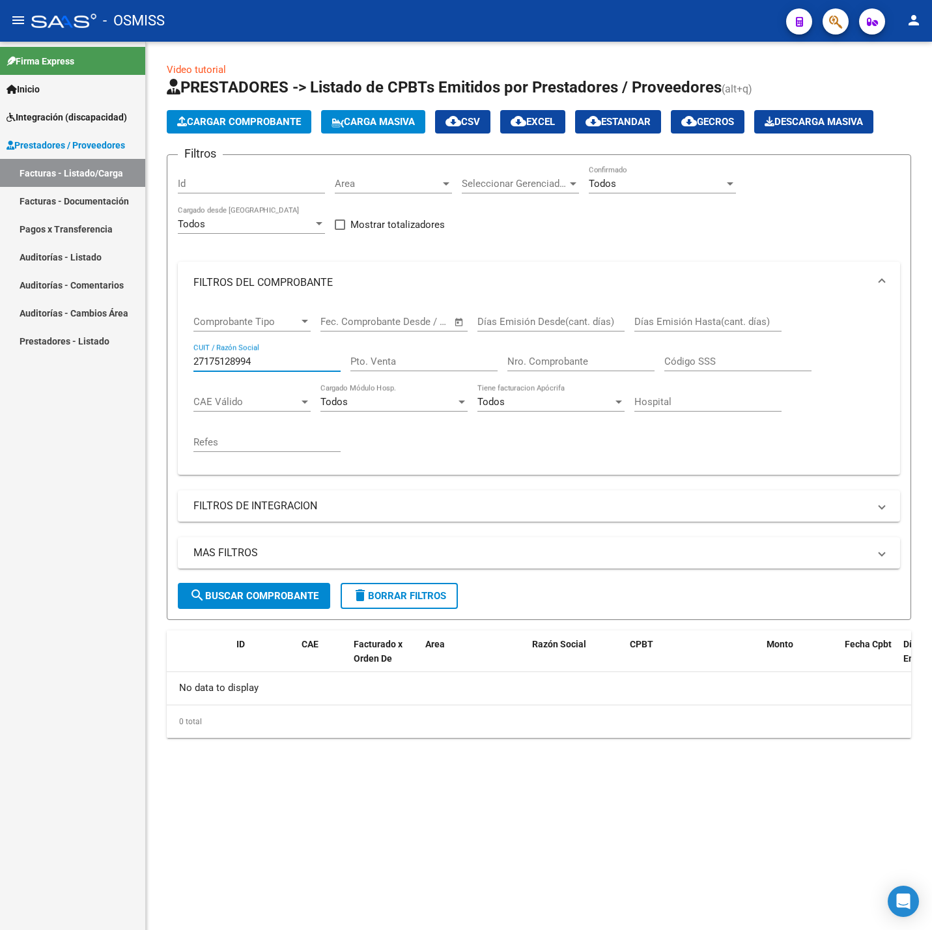
drag, startPoint x: 264, startPoint y: 362, endPoint x: 104, endPoint y: 357, distance: 160.2
click at [104, 357] on mat-sidenav-container "Firma Express Inicio Instructivos Contacto OS Integración (discapacidad) Legajo…" at bounding box center [466, 486] width 932 height 888
paste input "3430840754"
click at [317, 600] on span "search Buscar Comprobante" at bounding box center [253, 596] width 129 height 12
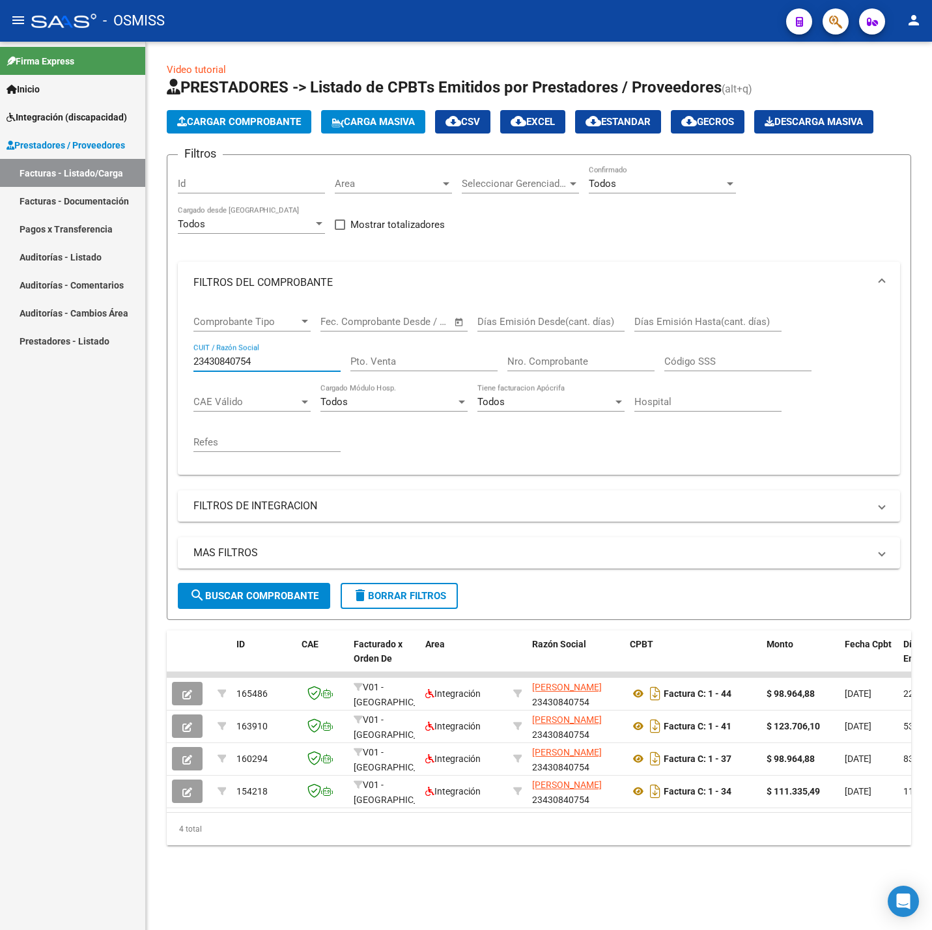
drag, startPoint x: 279, startPoint y: 363, endPoint x: 172, endPoint y: 370, distance: 107.6
click at [172, 370] on form "Filtros Id Area Area Seleccionar Gerenciador Seleccionar Gerenciador Todos Conf…" at bounding box center [539, 386] width 744 height 465
type input "27319945313"
click at [293, 600] on span "search Buscar Comprobante" at bounding box center [253, 596] width 129 height 12
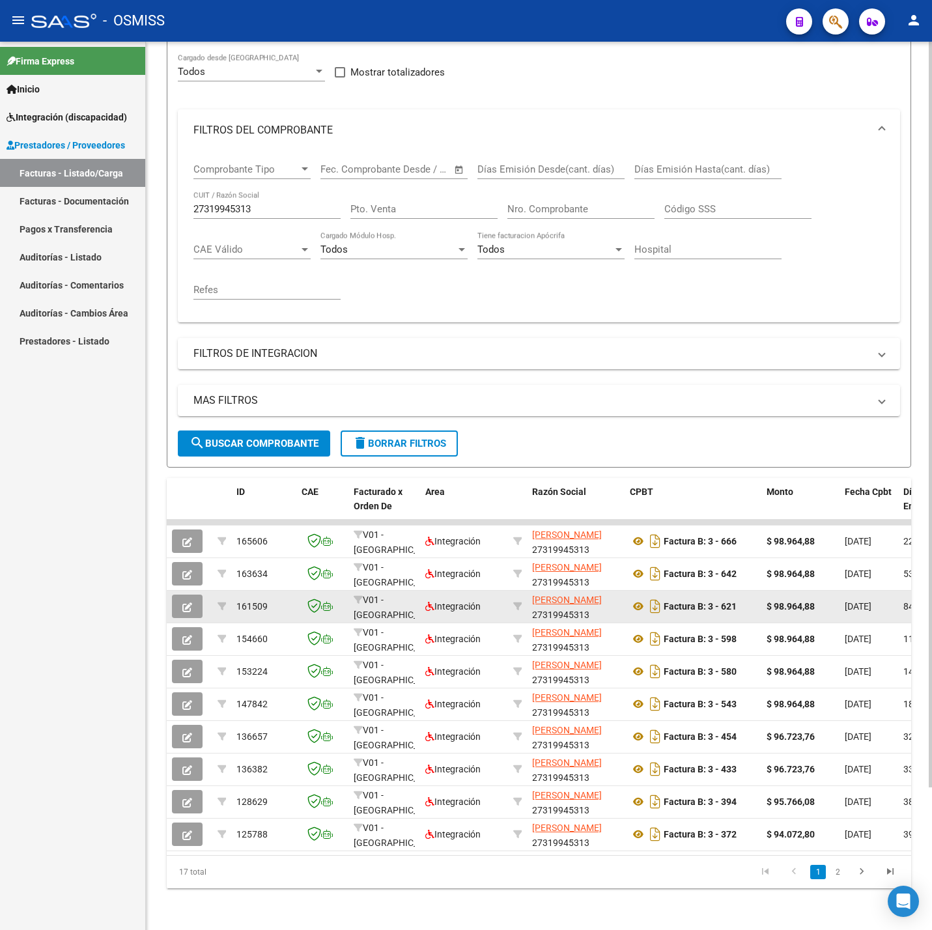
click at [196, 596] on button "button" at bounding box center [187, 605] width 31 height 23
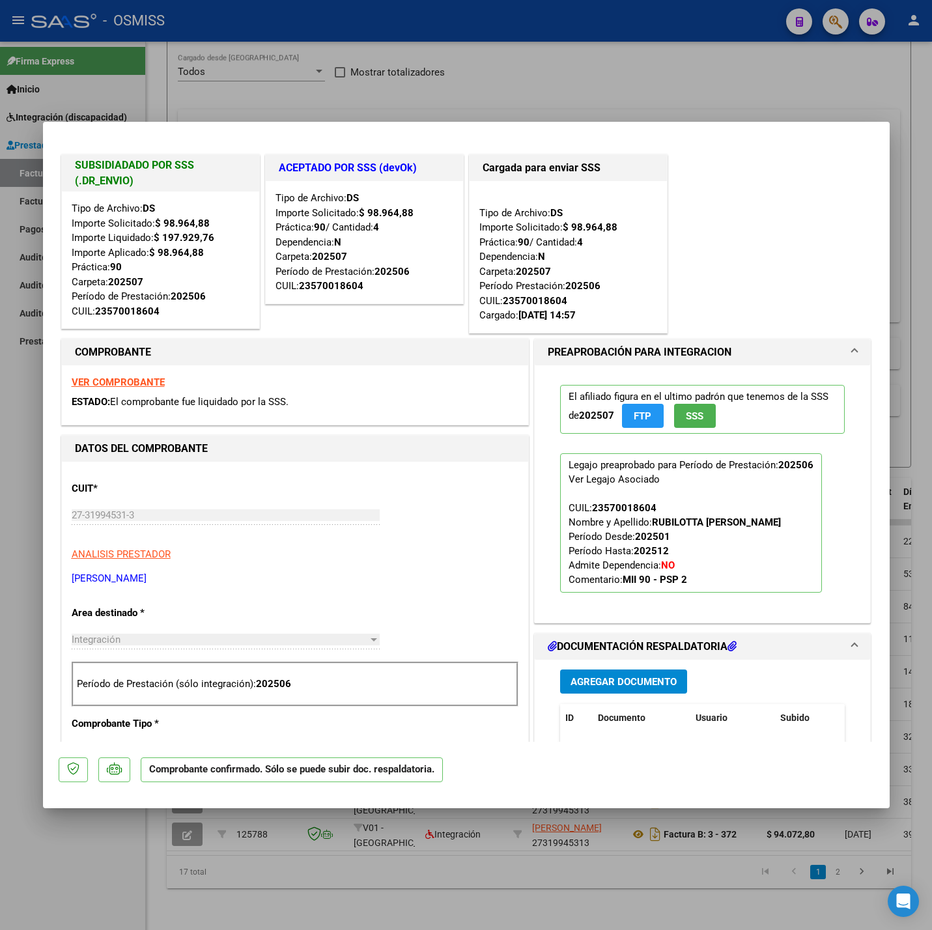
click at [235, 848] on div at bounding box center [466, 465] width 932 height 930
type input "$ 0,00"
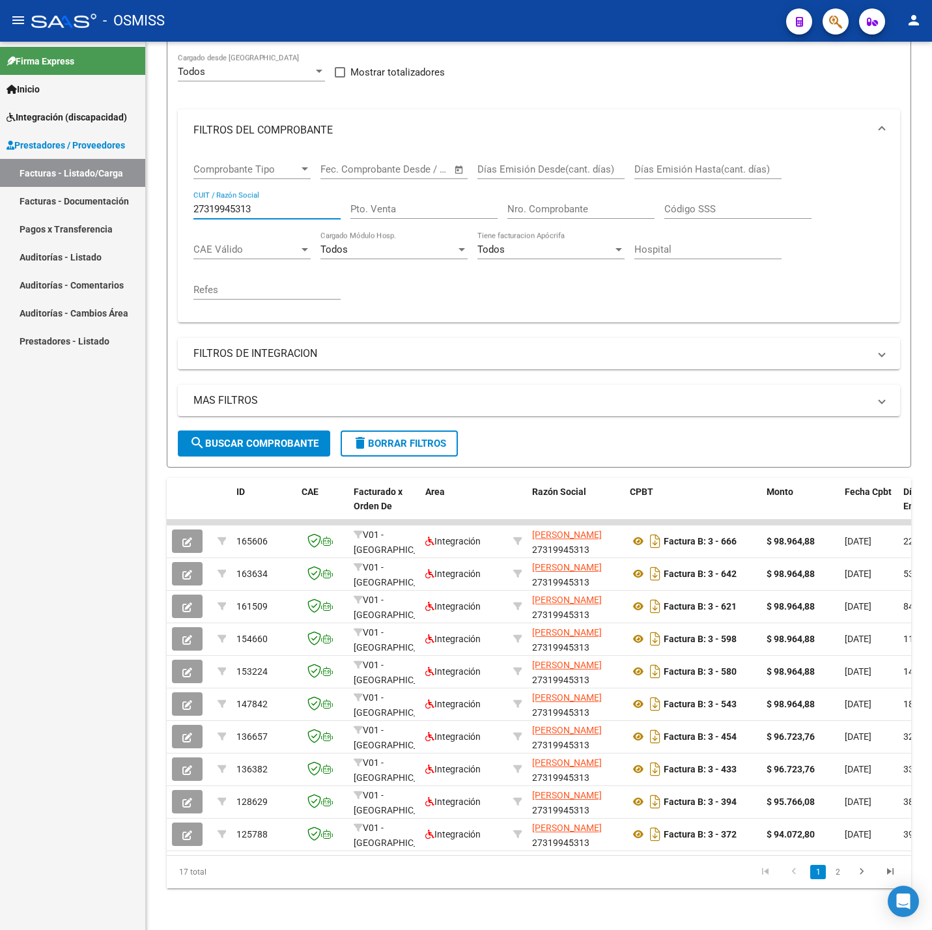
drag, startPoint x: 262, startPoint y: 191, endPoint x: 114, endPoint y: 204, distance: 148.3
click at [100, 196] on mat-sidenav-container "Firma Express Inicio Instructivos Contacto OS Integración (discapacidad) Legajo…" at bounding box center [466, 486] width 932 height 888
paste input "30715746499"
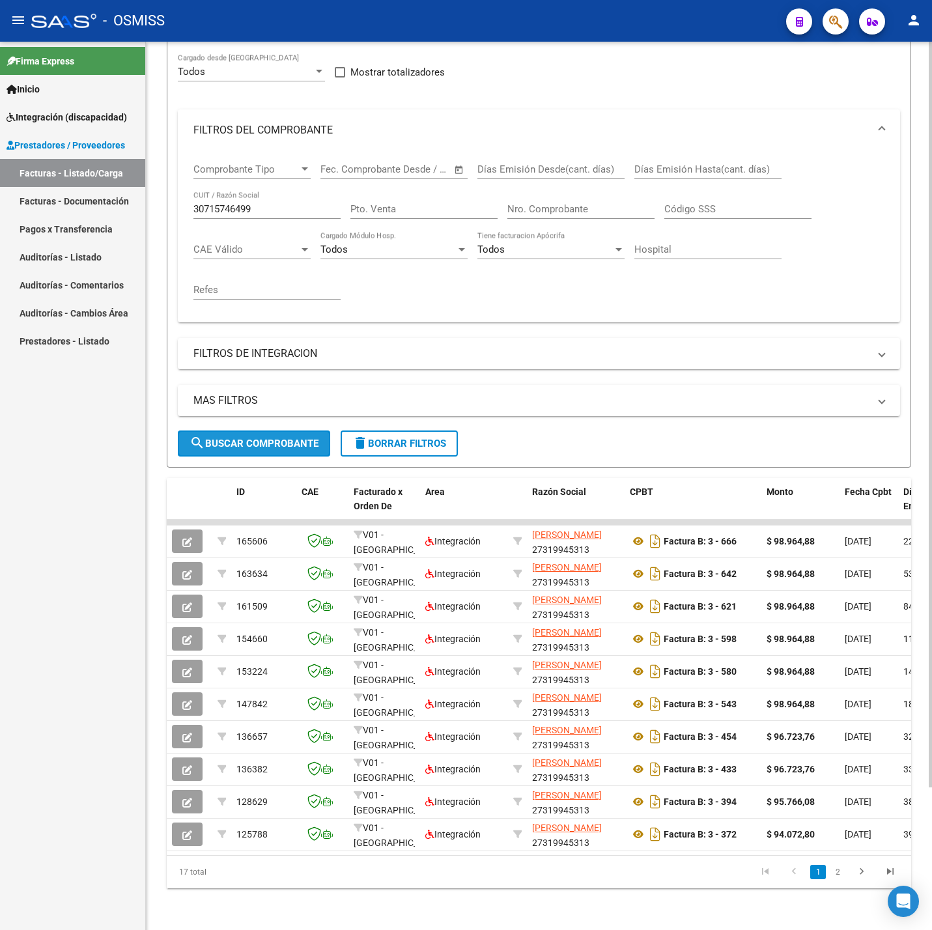
click at [248, 438] on span "search Buscar Comprobante" at bounding box center [253, 444] width 129 height 12
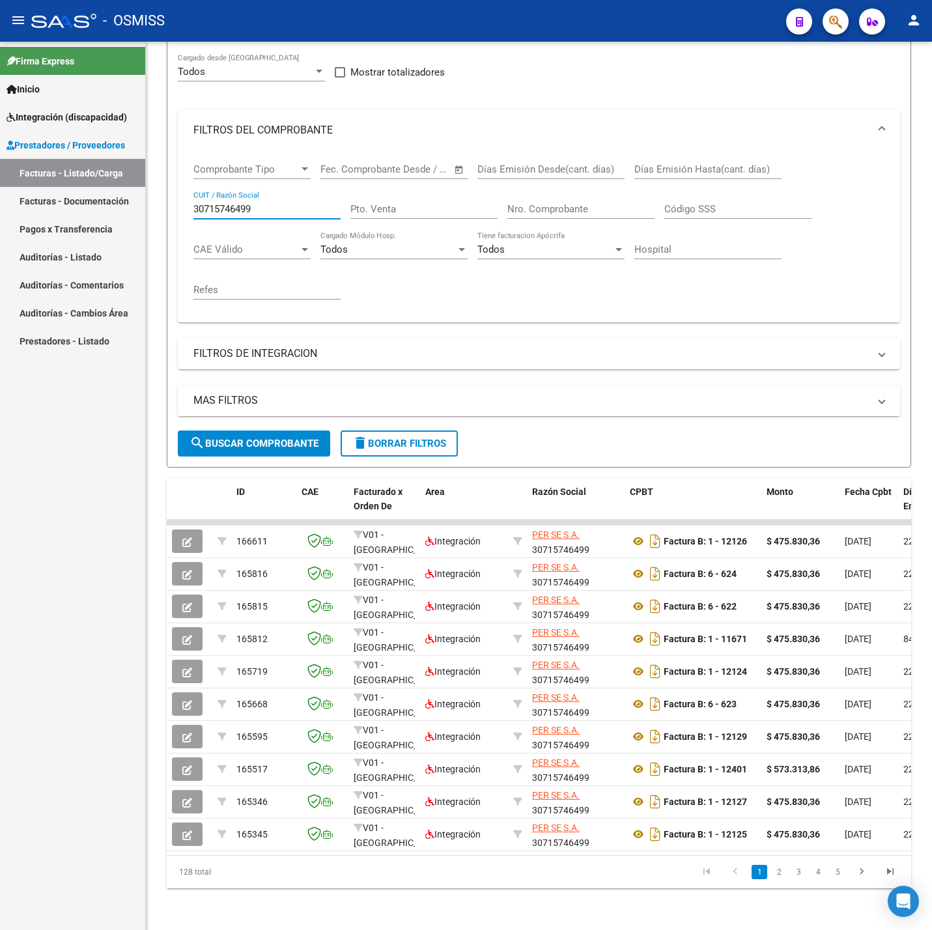
drag, startPoint x: 157, startPoint y: 205, endPoint x: 139, endPoint y: 207, distance: 17.7
click at [139, 206] on mat-sidenav-container "Firma Express Inicio Instructivos Contacto OS Integración (discapacidad) Legajo…" at bounding box center [466, 486] width 932 height 888
paste input "1951586"
click at [213, 438] on span "search Buscar Comprobante" at bounding box center [253, 444] width 129 height 12
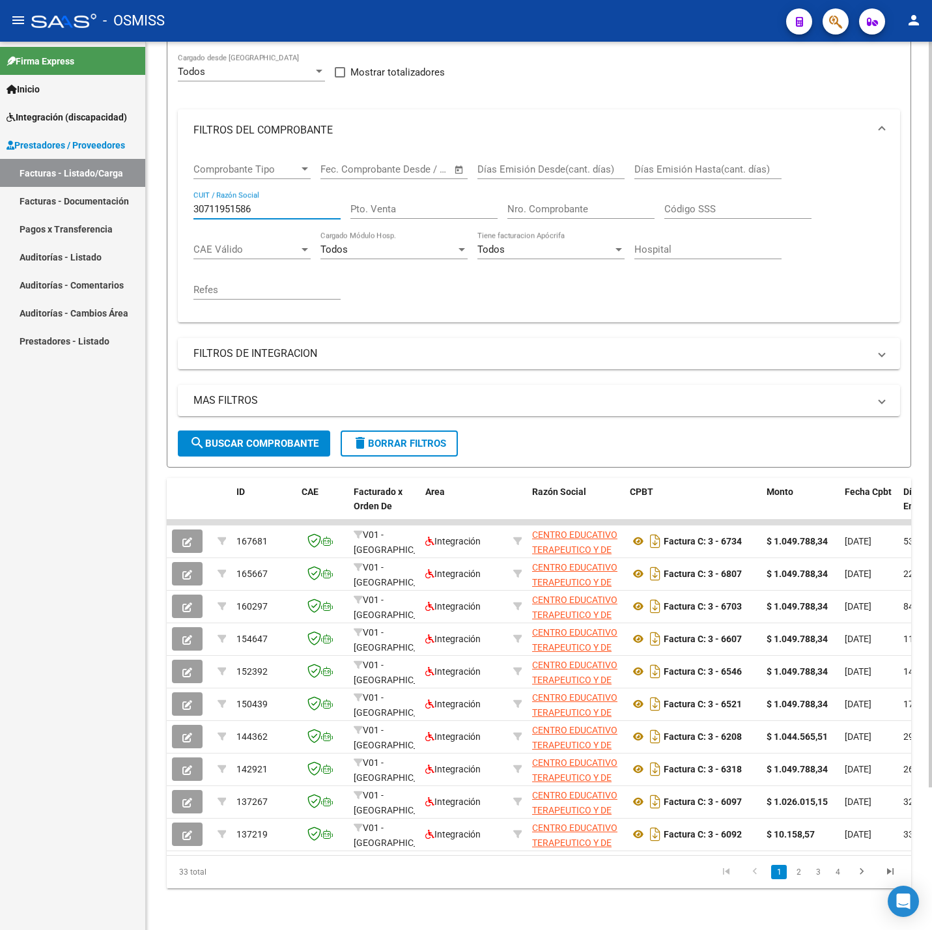
drag, startPoint x: 255, startPoint y: 195, endPoint x: 152, endPoint y: 258, distance: 119.8
click at [76, 203] on mat-sidenav-container "Firma Express Inicio Instructivos Contacto OS Integración (discapacidad) Legajo…" at bounding box center [466, 486] width 932 height 888
paste input "27200122645"
click at [242, 430] on button "search Buscar Comprobante" at bounding box center [254, 443] width 152 height 26
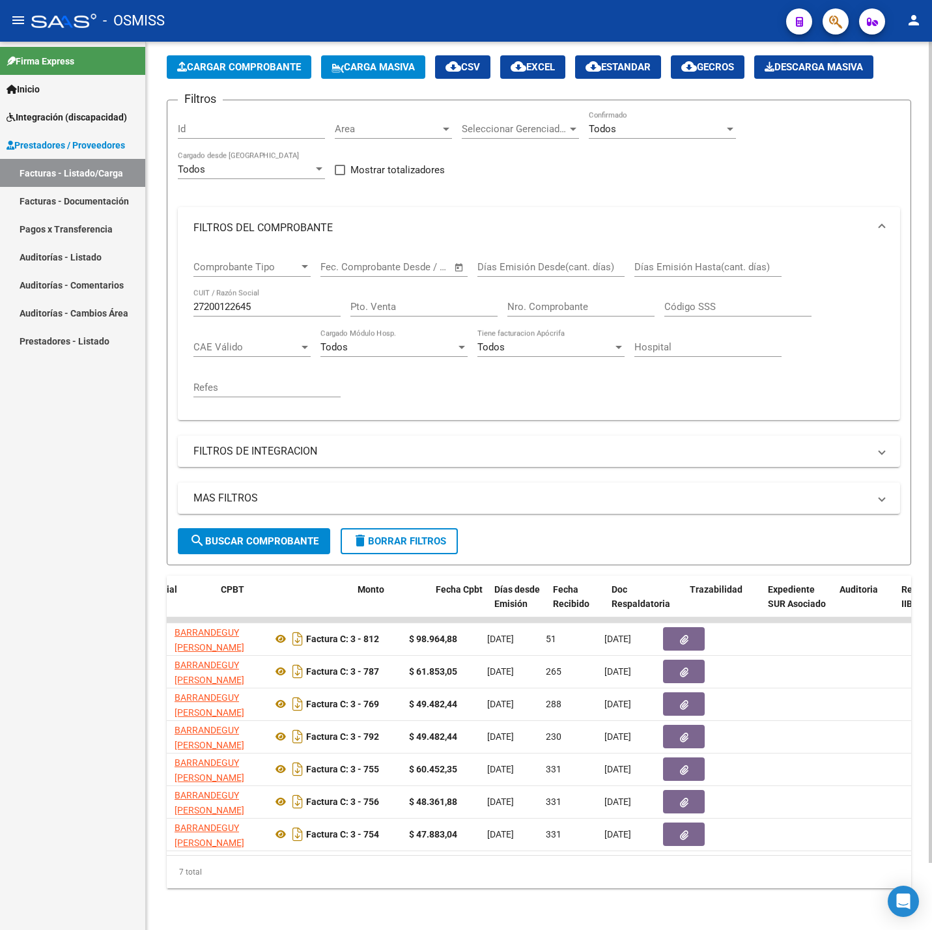
scroll to position [0, 488]
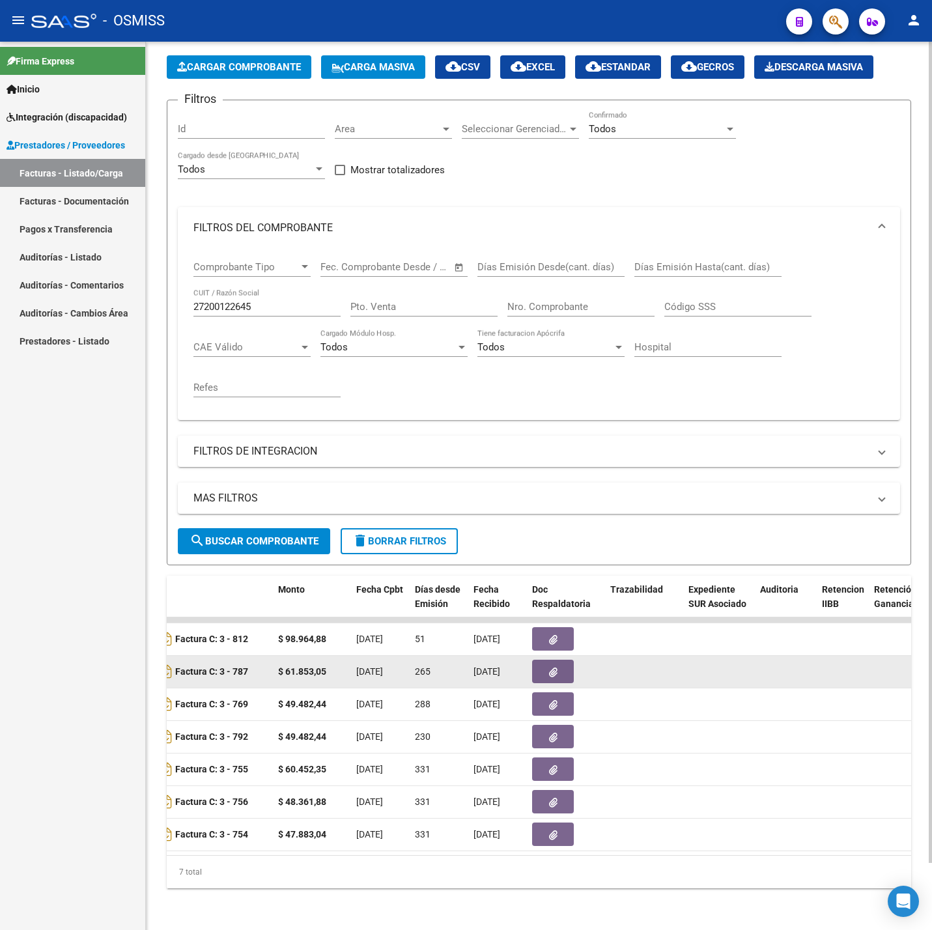
click at [555, 666] on button "button" at bounding box center [553, 671] width 42 height 23
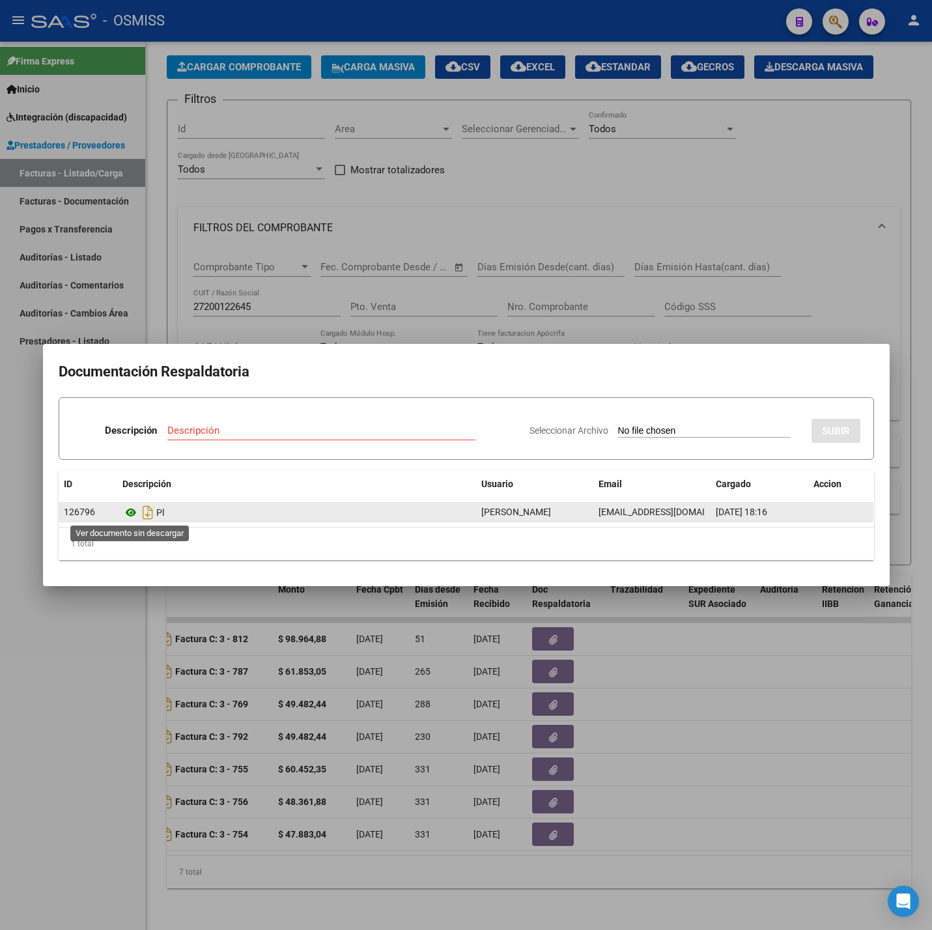
click at [130, 510] on icon at bounding box center [130, 513] width 17 height 16
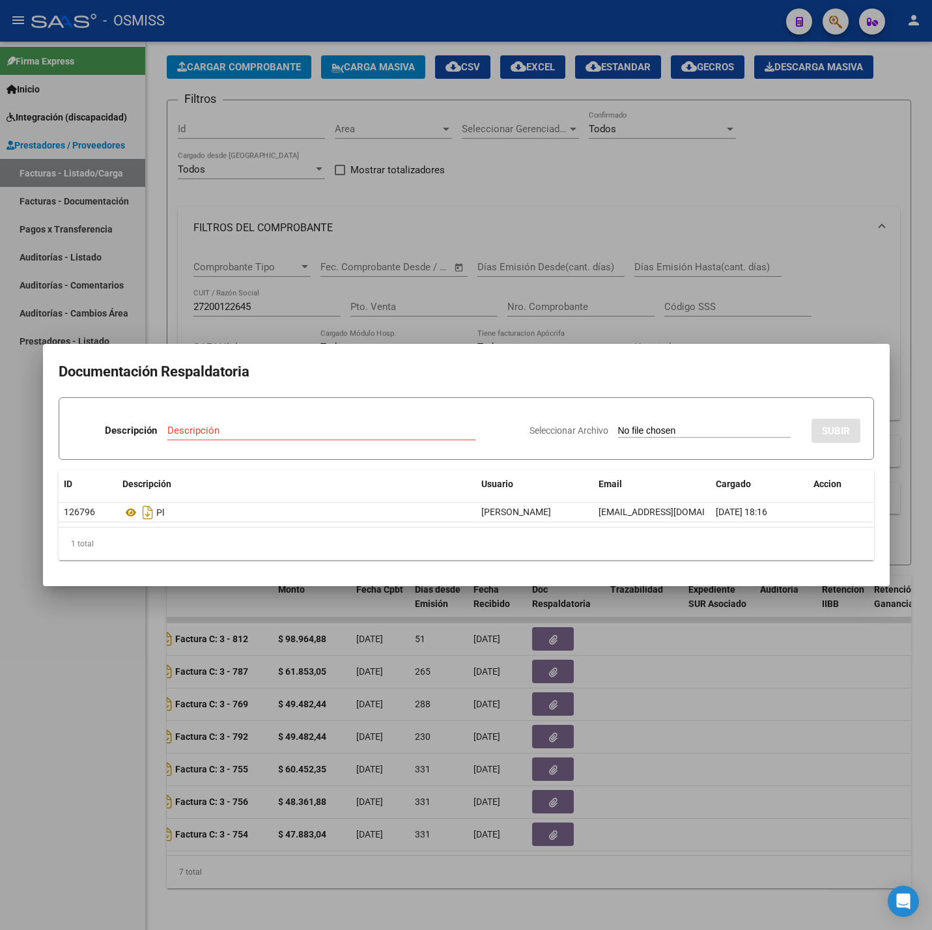
click at [314, 842] on div at bounding box center [466, 465] width 932 height 930
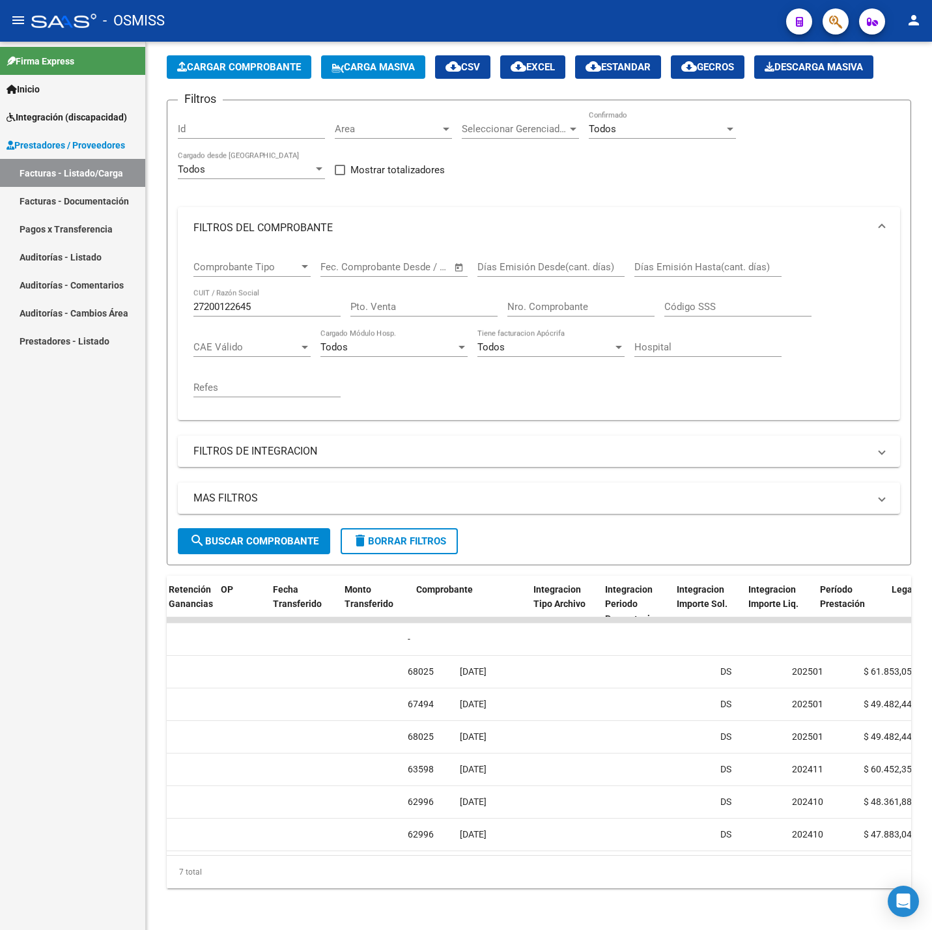
scroll to position [0, 780]
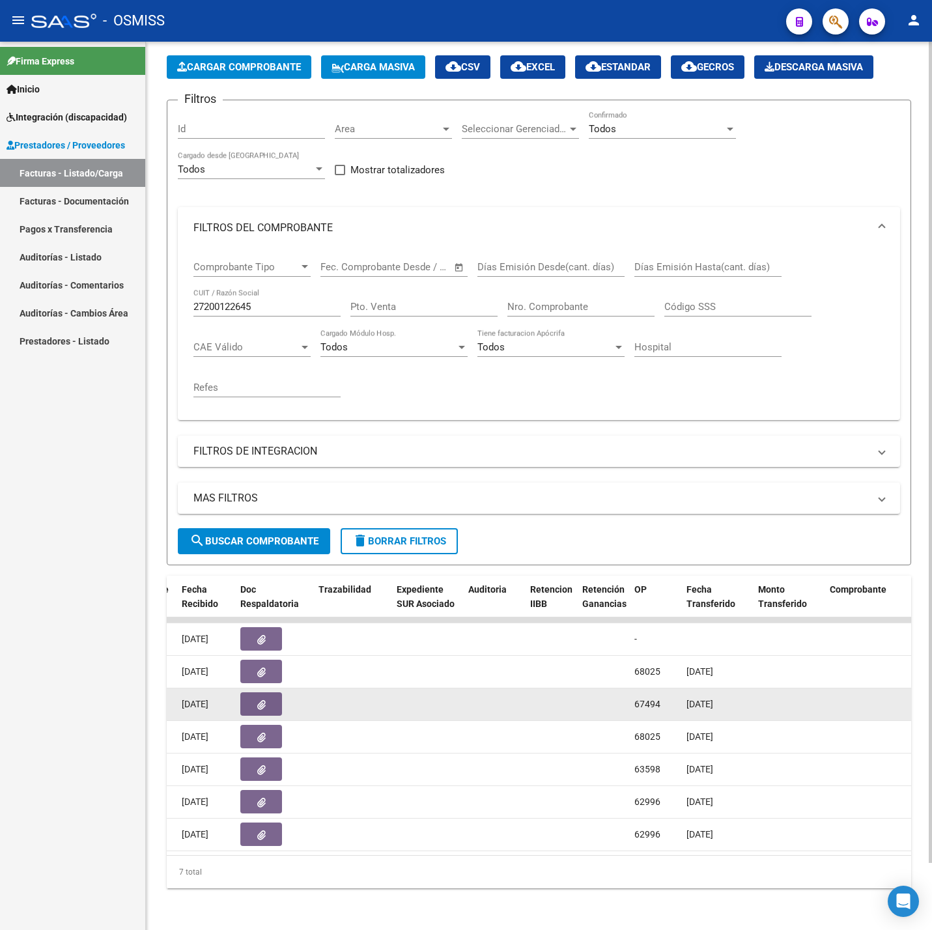
click at [271, 692] on button "button" at bounding box center [261, 703] width 42 height 23
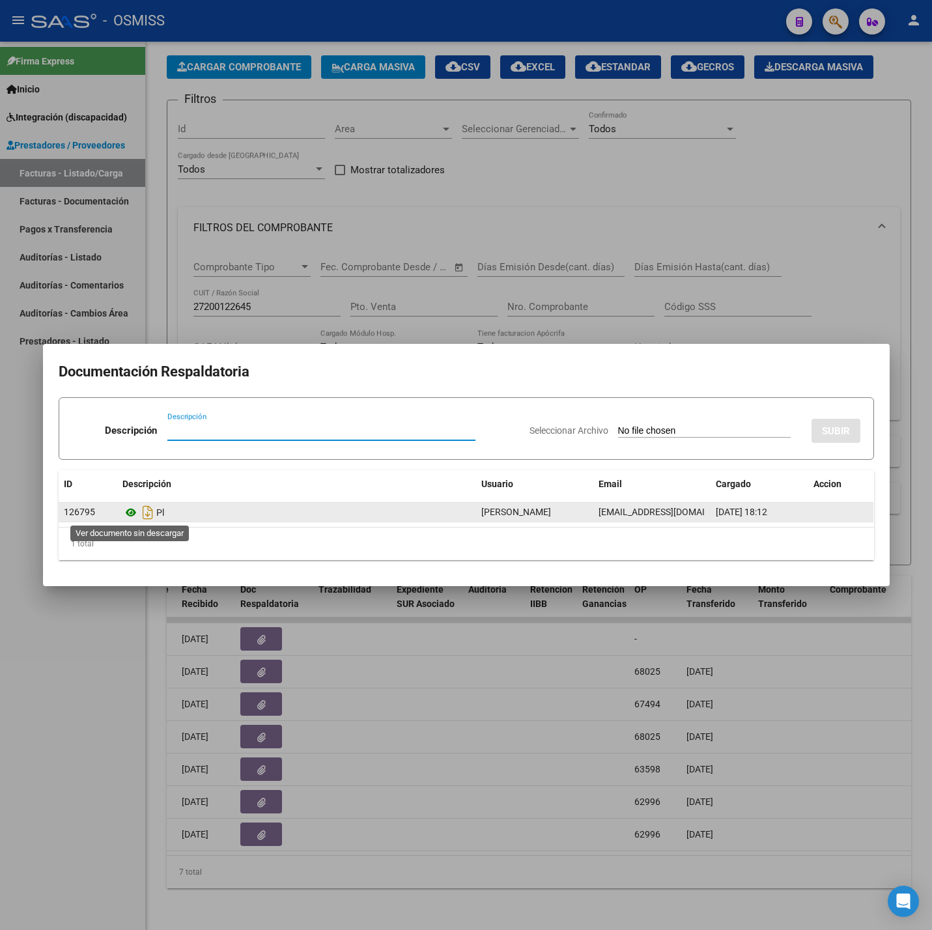
click at [133, 514] on icon at bounding box center [130, 513] width 17 height 16
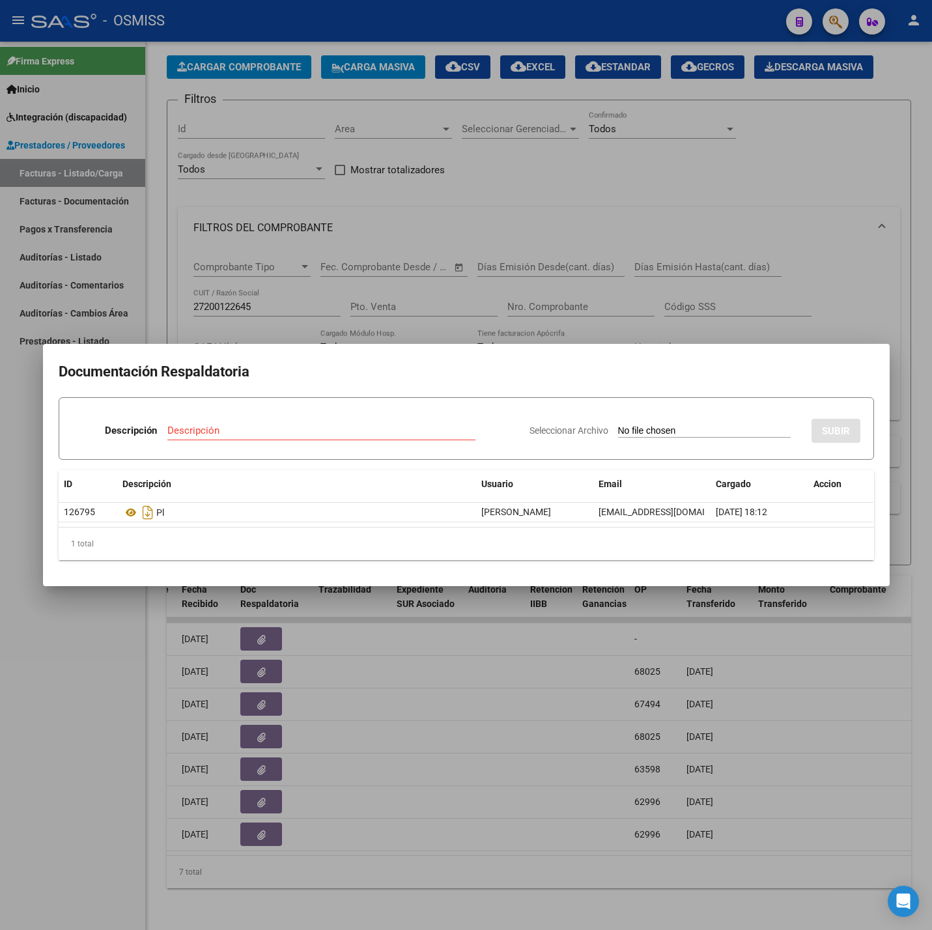
click at [366, 844] on div at bounding box center [466, 465] width 932 height 930
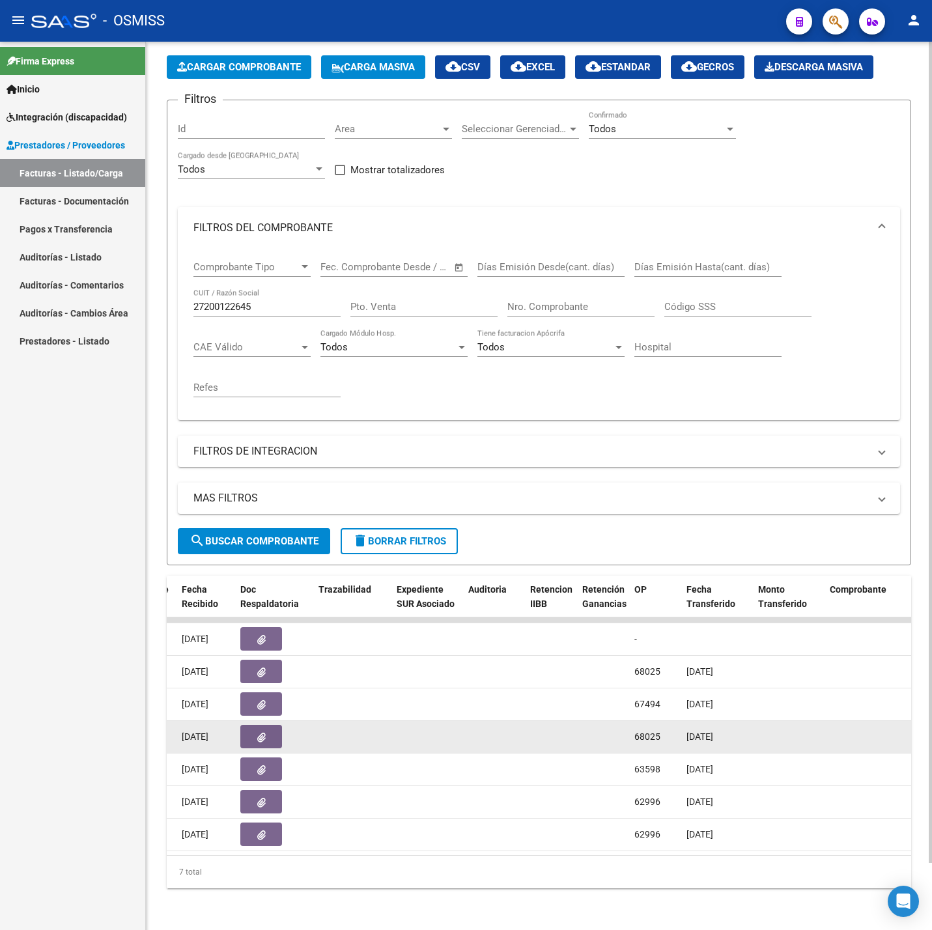
click at [264, 732] on icon "button" at bounding box center [261, 737] width 8 height 10
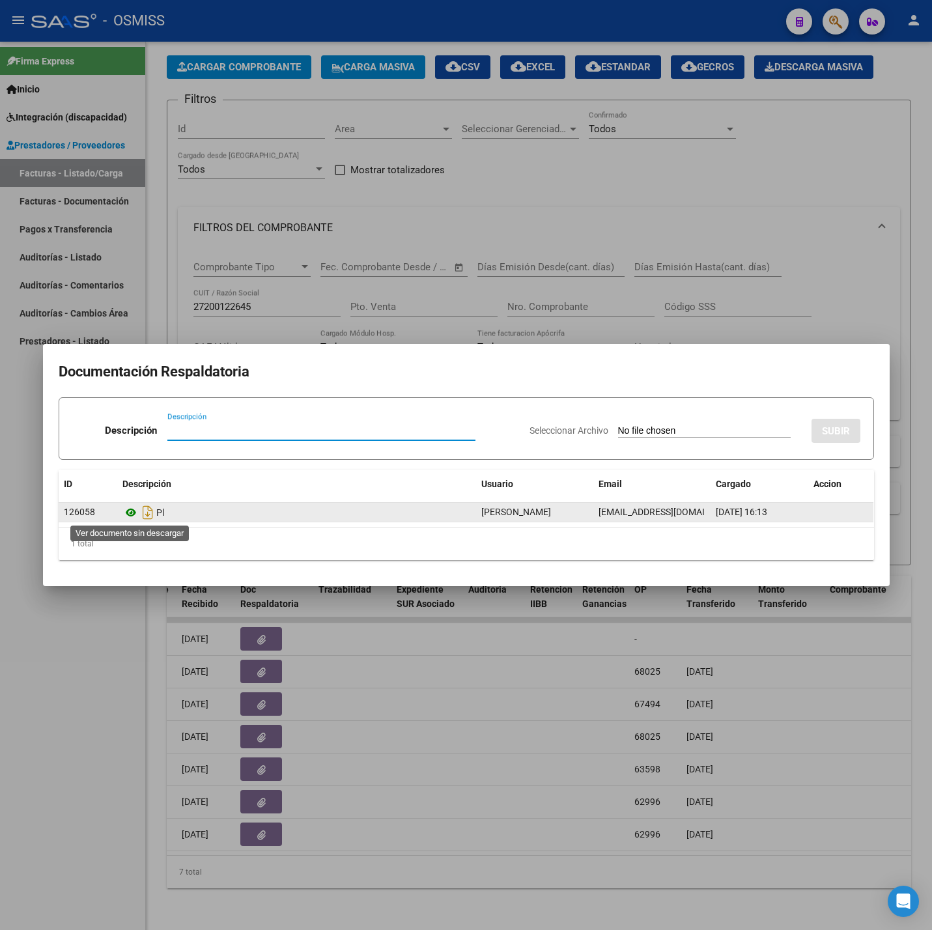
click at [129, 514] on icon at bounding box center [130, 513] width 17 height 16
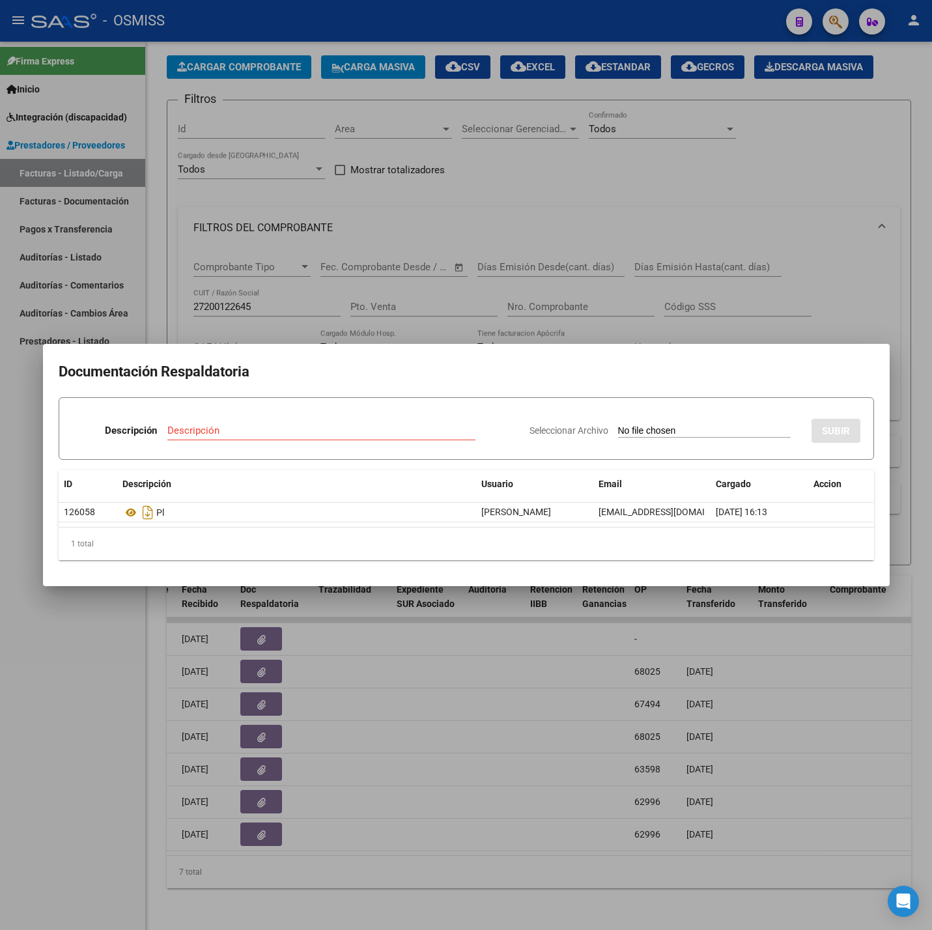
click at [120, 682] on div at bounding box center [466, 465] width 932 height 930
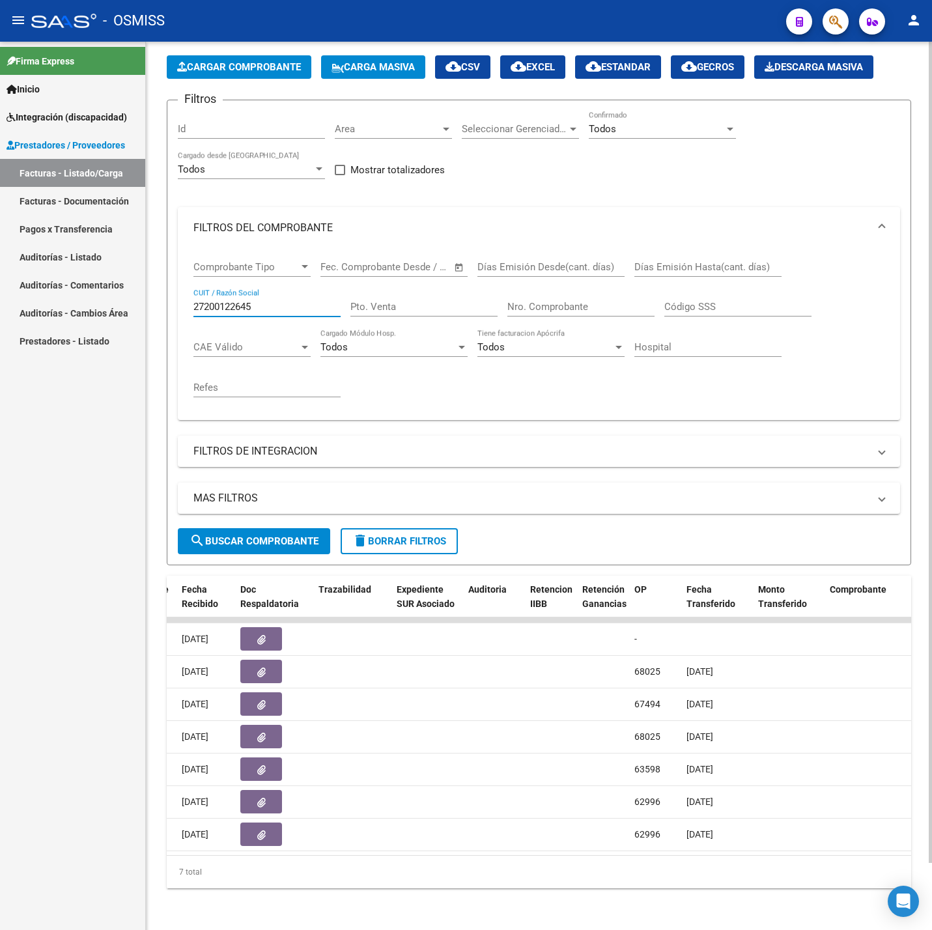
drag, startPoint x: 249, startPoint y: 287, endPoint x: 257, endPoint y: 287, distance: 7.8
click at [257, 301] on input "27200122645" at bounding box center [266, 307] width 147 height 12
click at [295, 288] on div "27200122645 CUIT / Razón Social" at bounding box center [266, 302] width 147 height 28
click at [264, 301] on input "27200122645" at bounding box center [266, 307] width 147 height 12
drag, startPoint x: 258, startPoint y: 285, endPoint x: 120, endPoint y: 282, distance: 138.7
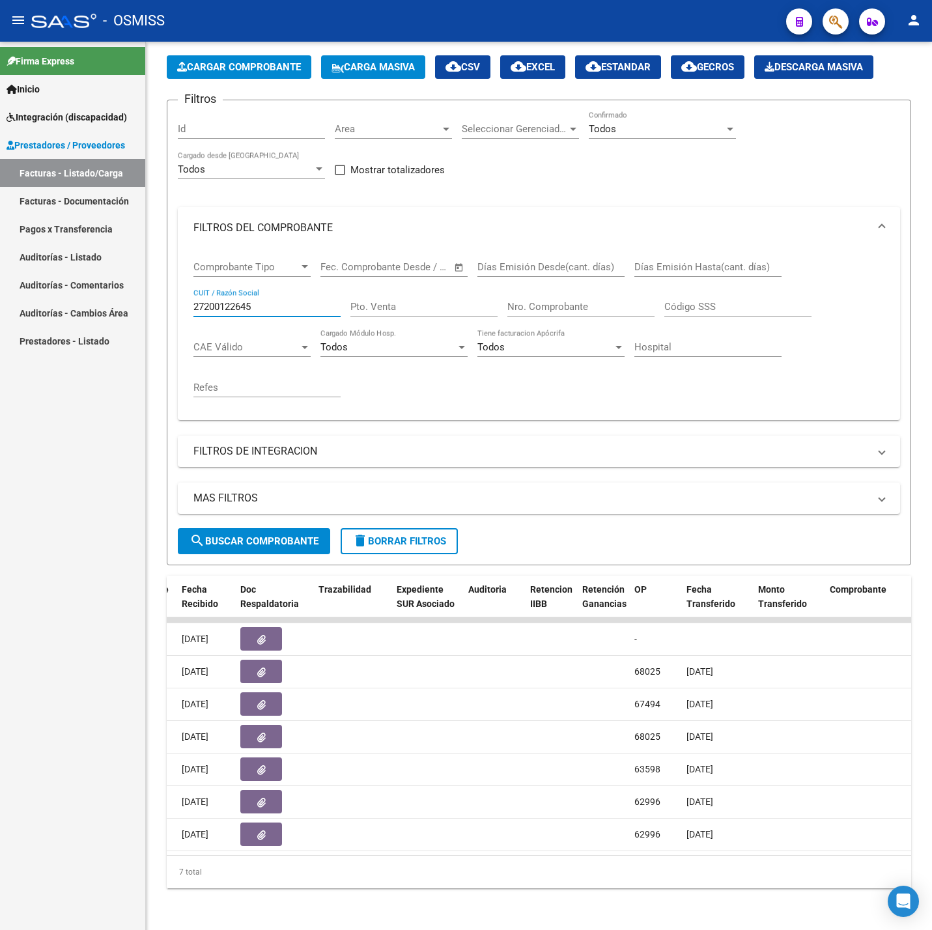
click at [123, 282] on mat-sidenav-container "Firma Express Inicio Instructivos Contacto OS Integración (discapacidad) Legajo…" at bounding box center [466, 486] width 932 height 888
paste input "3355606074"
type input "23355606074"
click at [238, 535] on span "search Buscar Comprobante" at bounding box center [253, 541] width 129 height 12
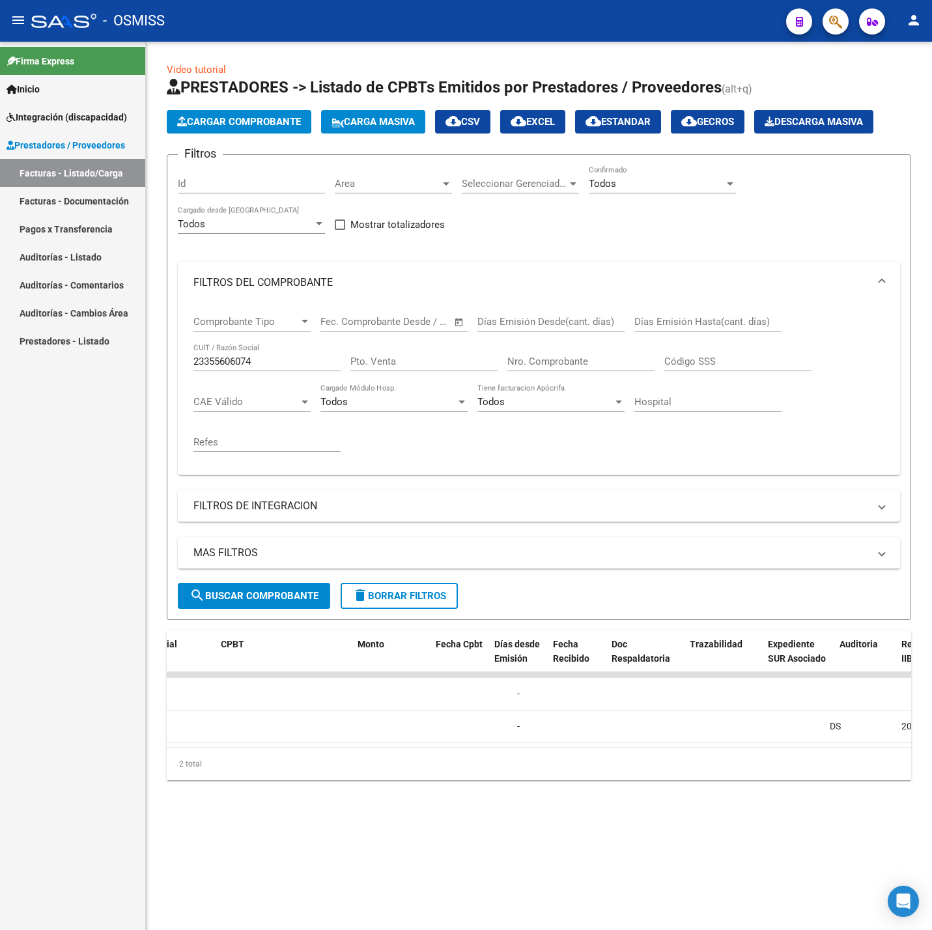
scroll to position [0, 309]
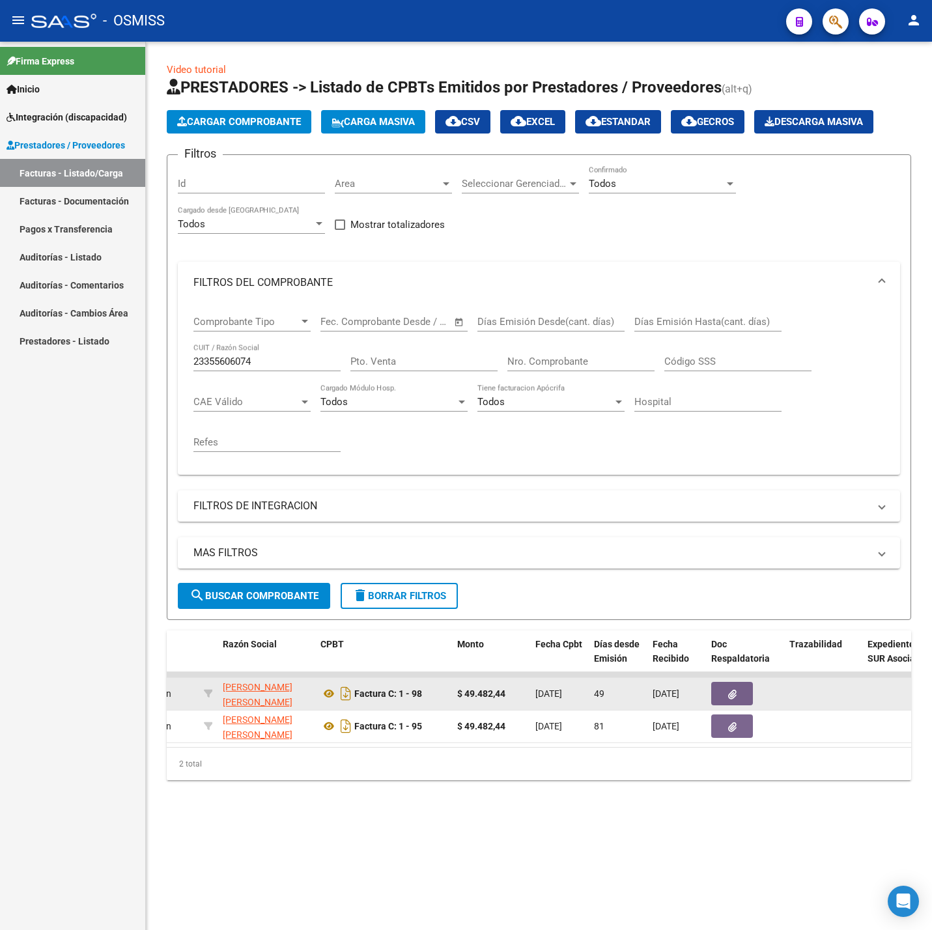
click at [730, 697] on icon "button" at bounding box center [732, 694] width 8 height 10
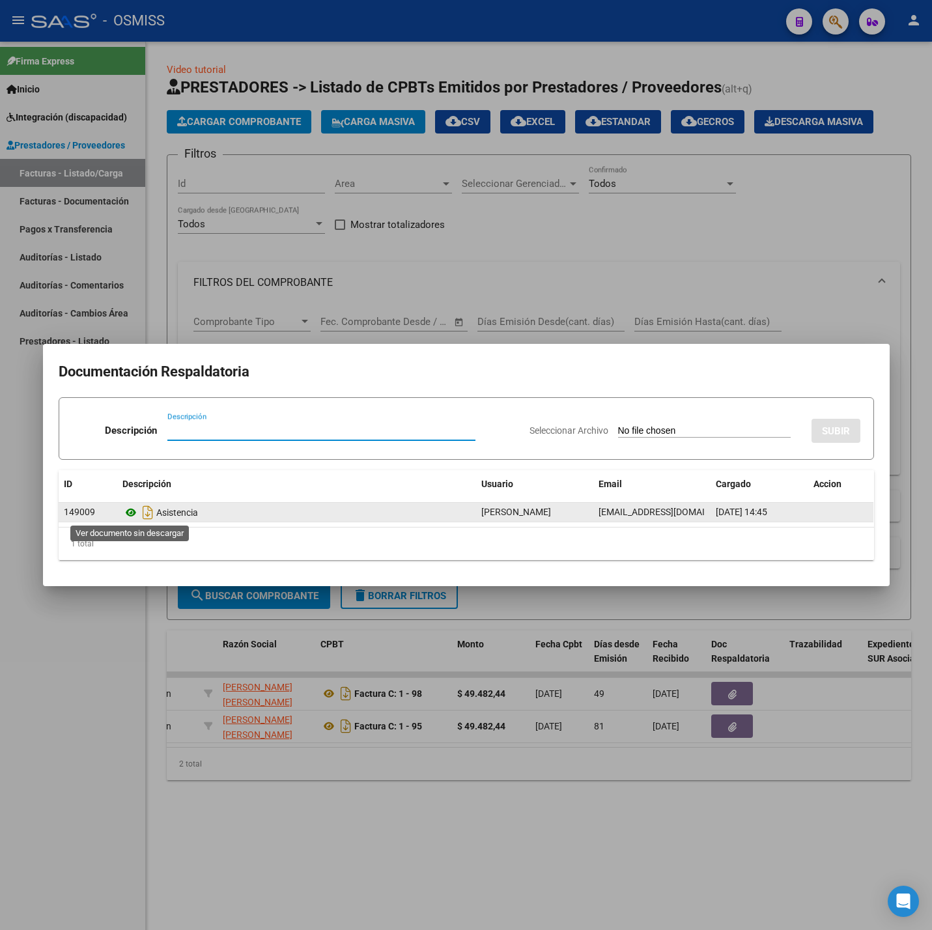
click at [124, 507] on icon at bounding box center [130, 513] width 17 height 16
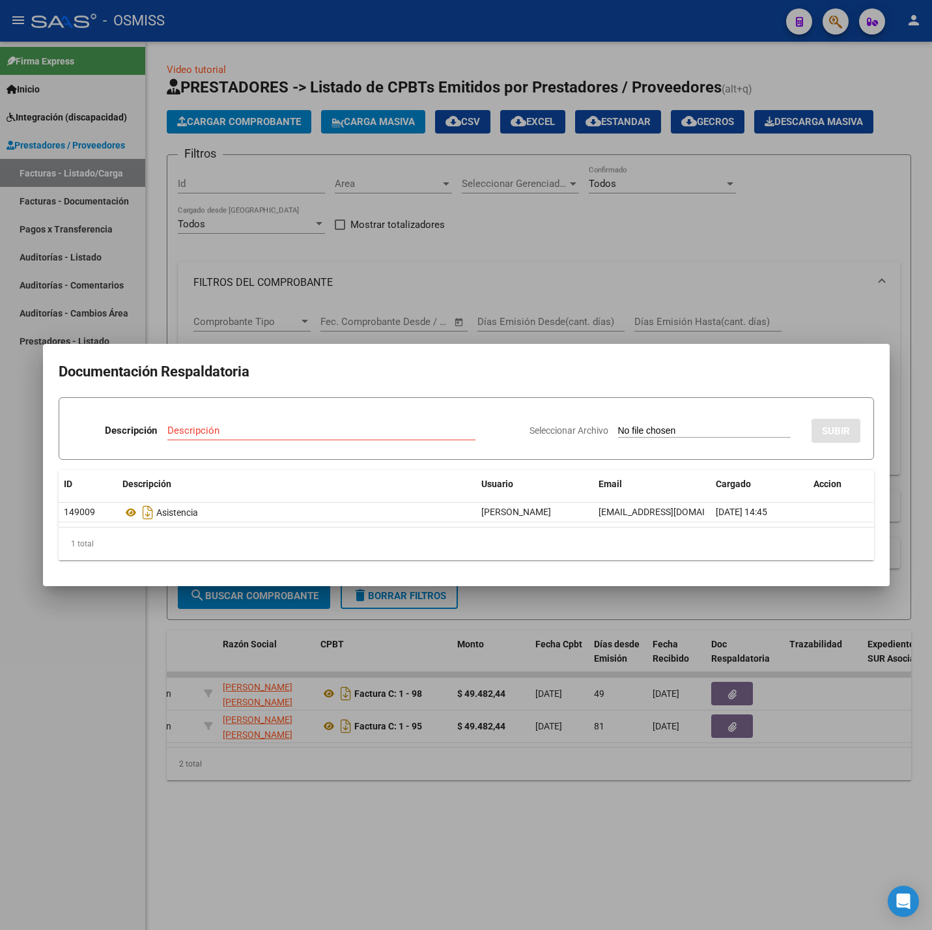
click at [516, 821] on div at bounding box center [466, 465] width 932 height 930
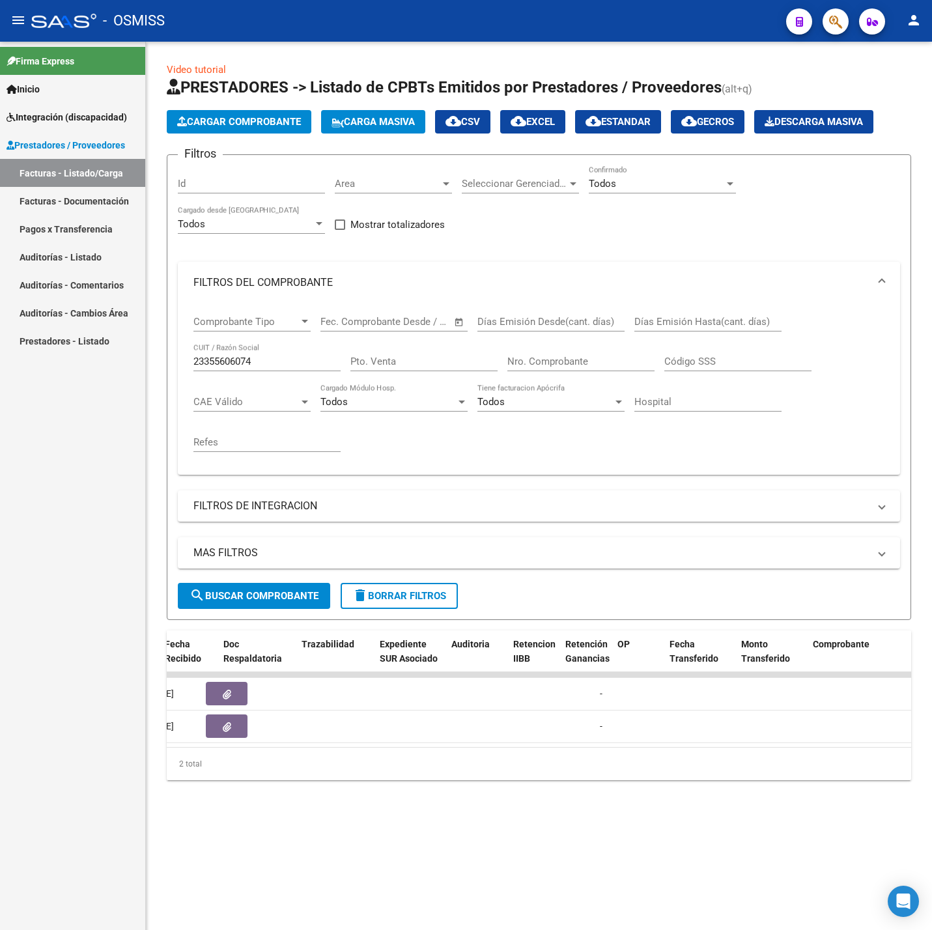
scroll to position [0, 0]
